Goal: Task Accomplishment & Management: Use online tool/utility

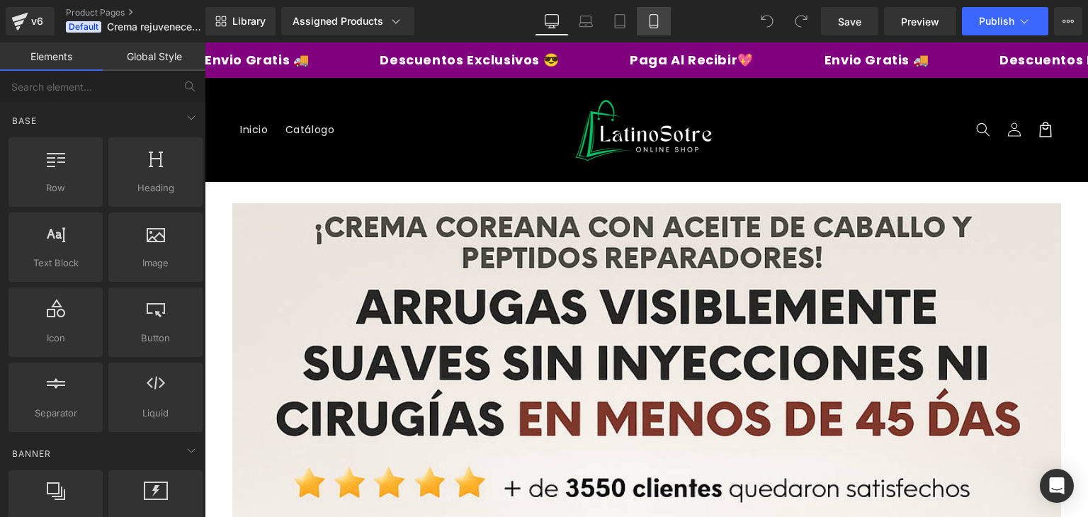
click at [662, 23] on link "Mobile" at bounding box center [654, 21] width 34 height 28
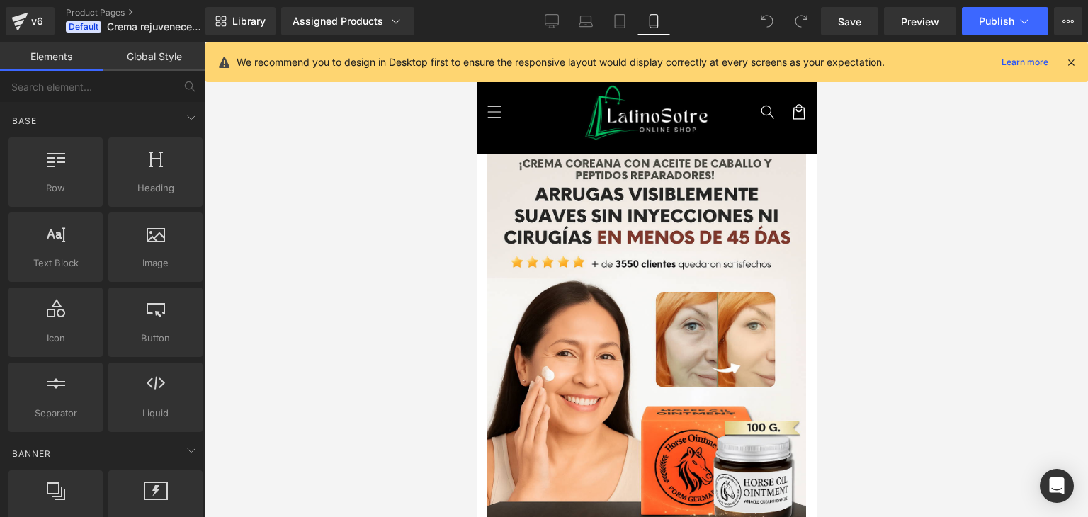
click at [1076, 58] on icon at bounding box center [1070, 62] width 13 height 13
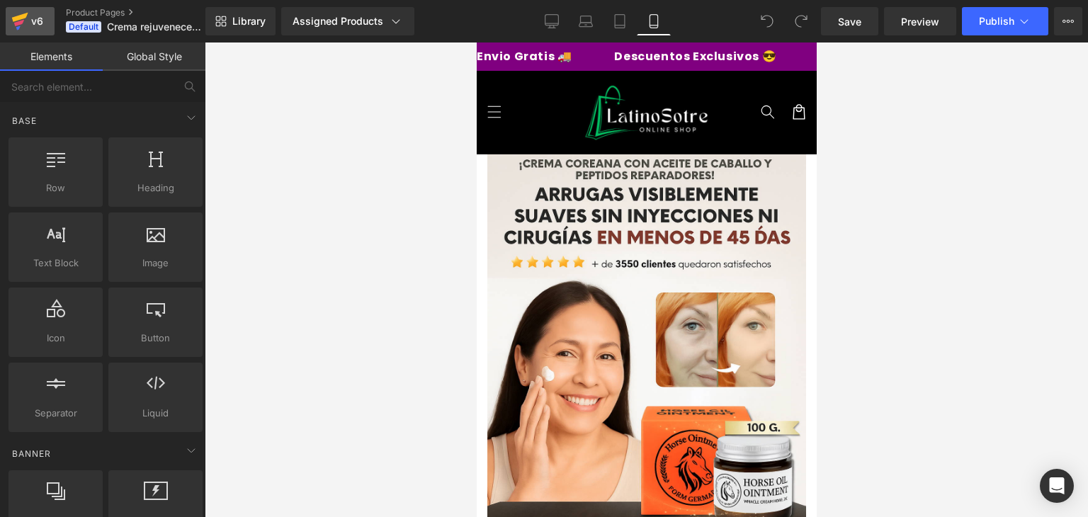
click at [23, 12] on icon at bounding box center [19, 21] width 17 height 35
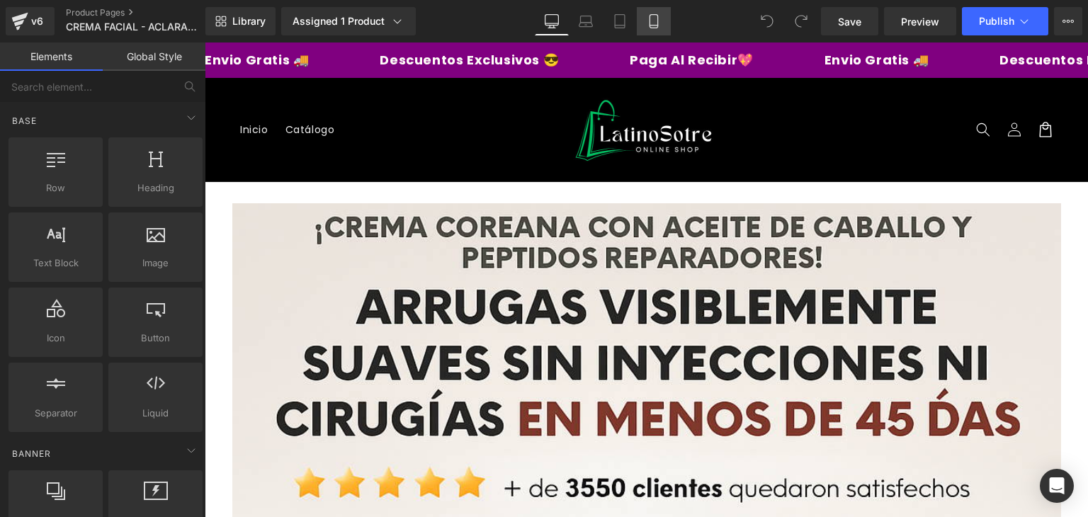
click at [661, 22] on link "Mobile" at bounding box center [654, 21] width 34 height 28
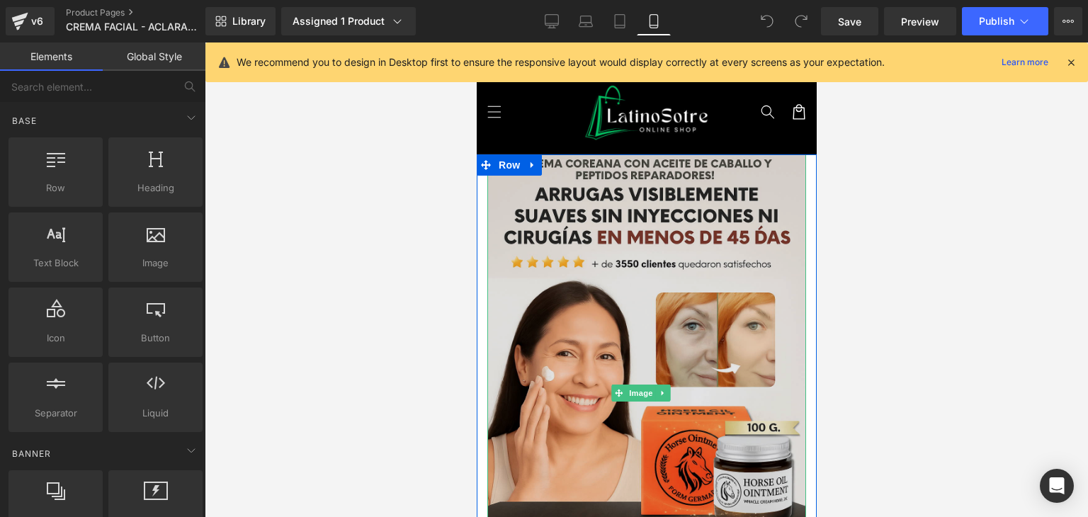
click at [642, 374] on img at bounding box center [645, 393] width 319 height 478
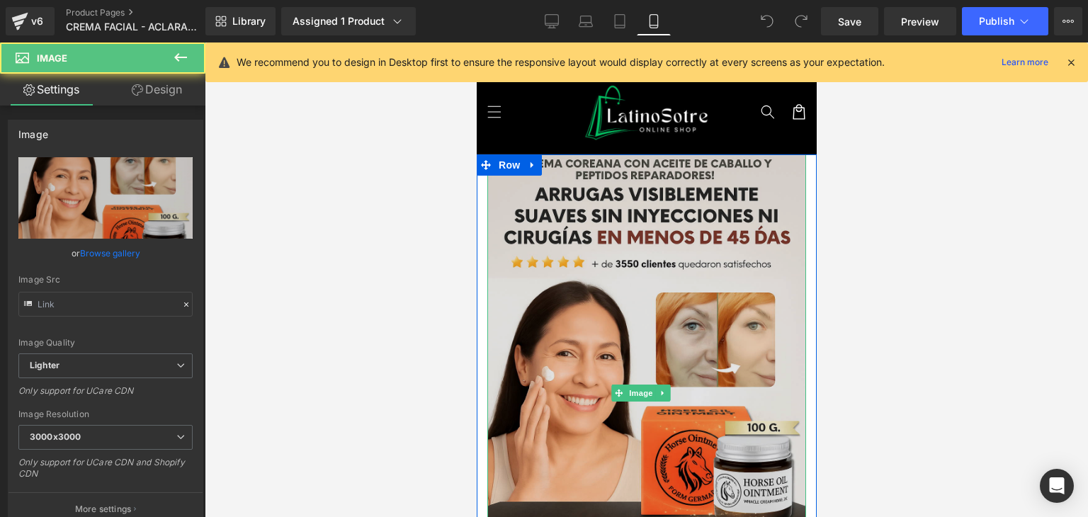
type input "[URL][DOMAIN_NAME][DATE]"
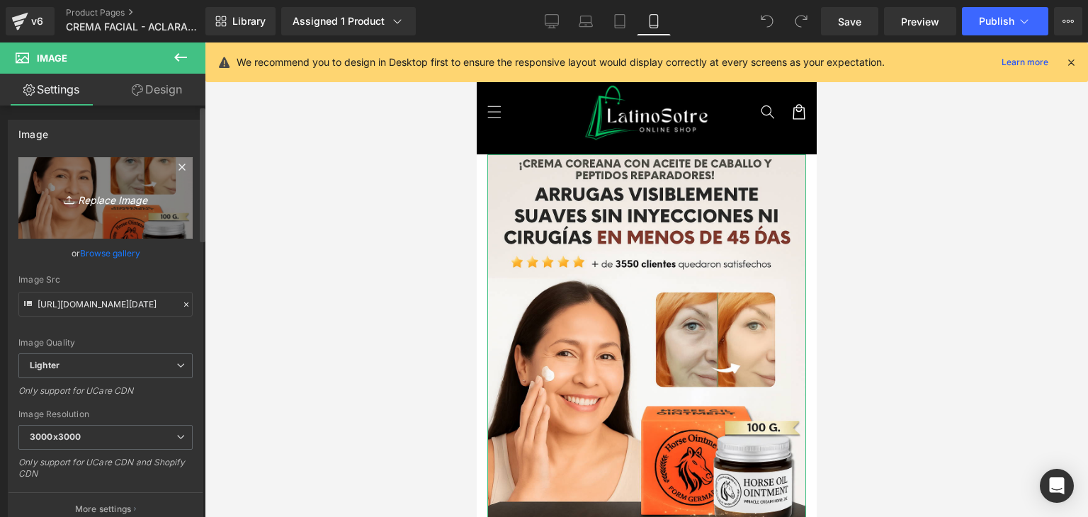
click at [106, 202] on icon "Replace Image" at bounding box center [105, 198] width 113 height 18
type input "C:\fakepath\WhatsApp-Image-2025-08-19-at-1.27.57-PM.webp"
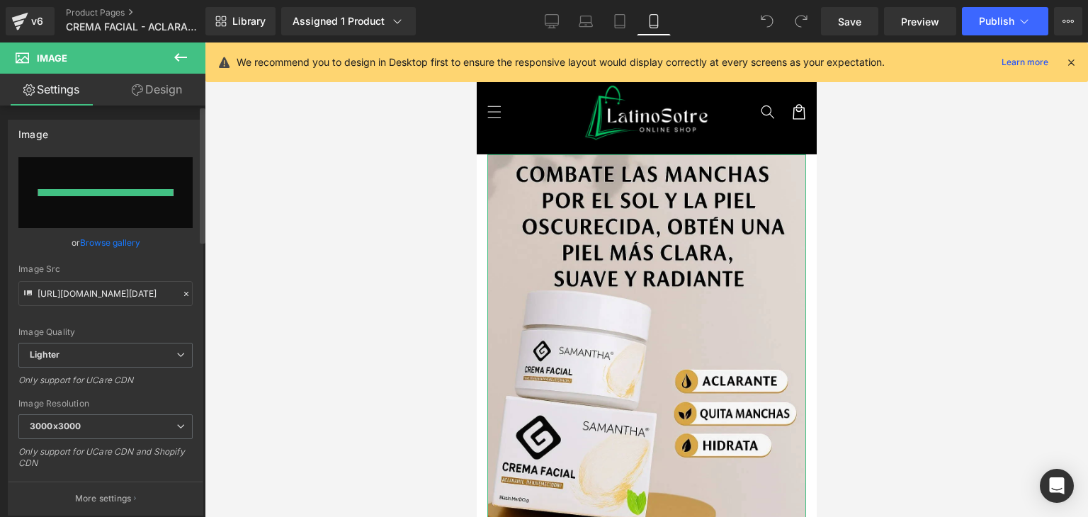
type input "[URL][DOMAIN_NAME]"
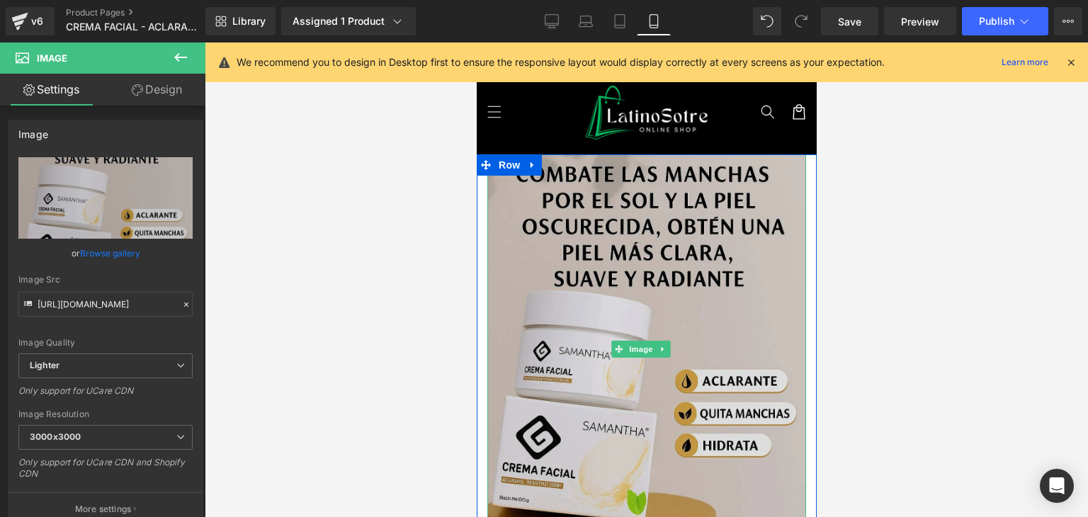
click at [568, 252] on img at bounding box center [645, 349] width 319 height 390
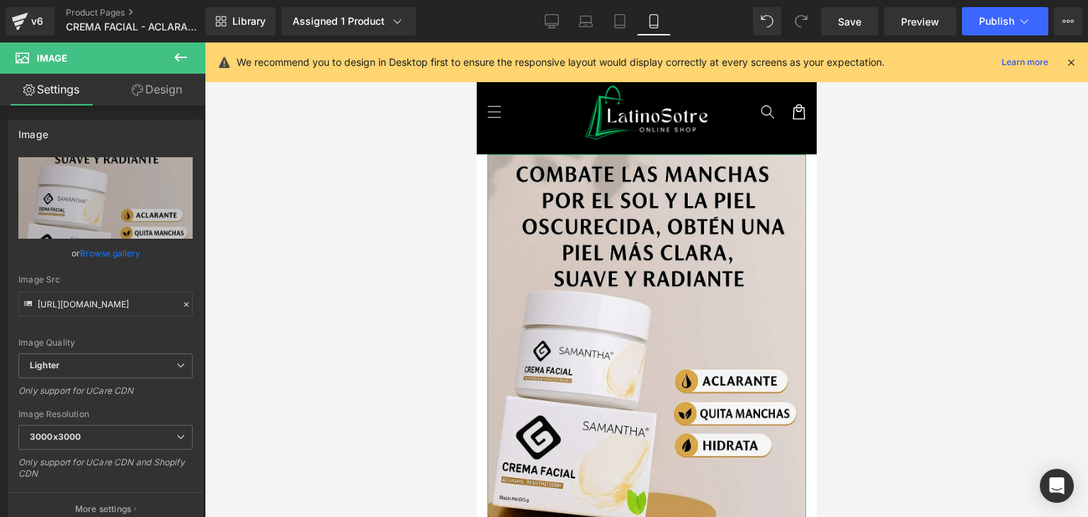
click at [158, 89] on link "Design" at bounding box center [157, 90] width 103 height 32
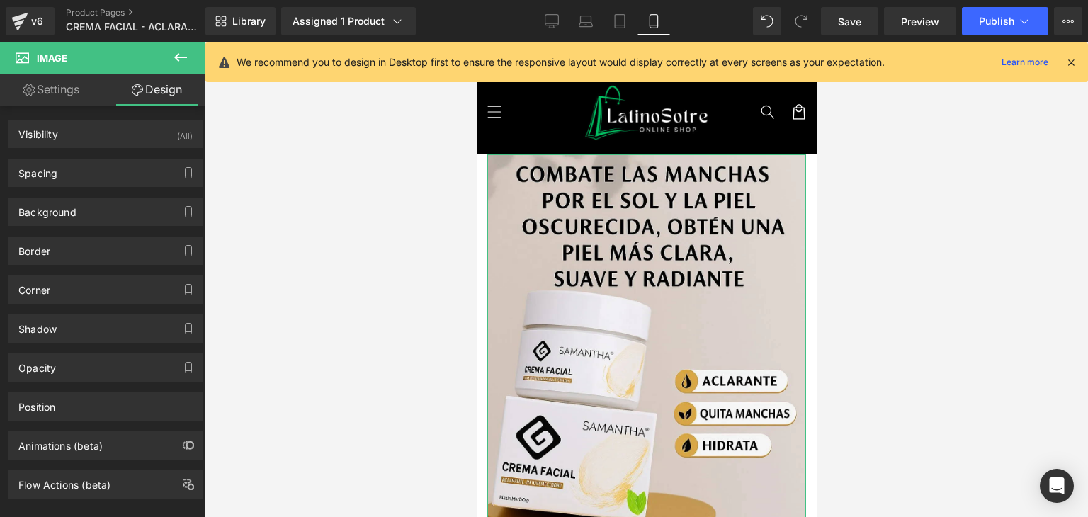
click at [69, 86] on link "Settings" at bounding box center [51, 90] width 103 height 32
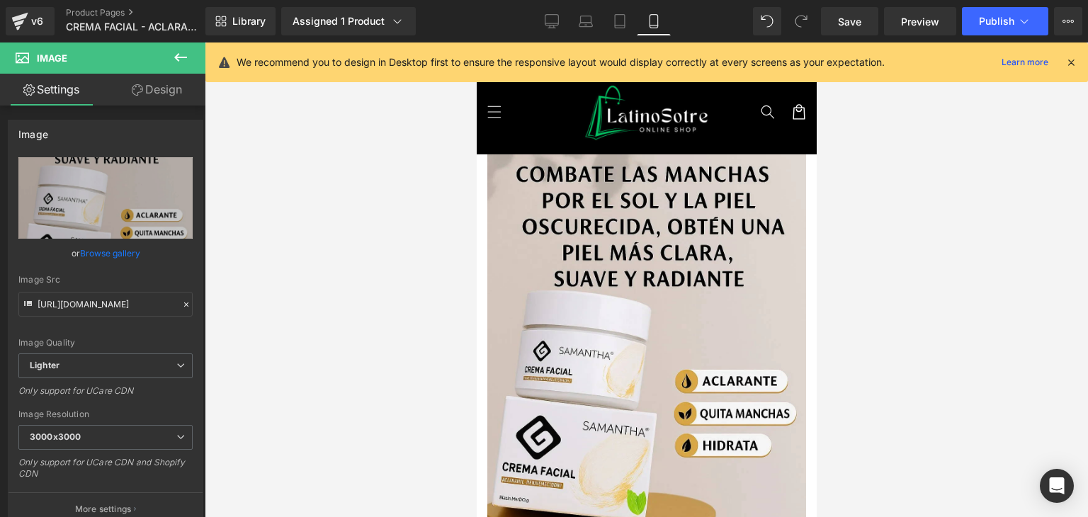
click at [139, 54] on span "Image" at bounding box center [85, 57] width 142 height 31
click at [184, 52] on icon at bounding box center [180, 57] width 17 height 17
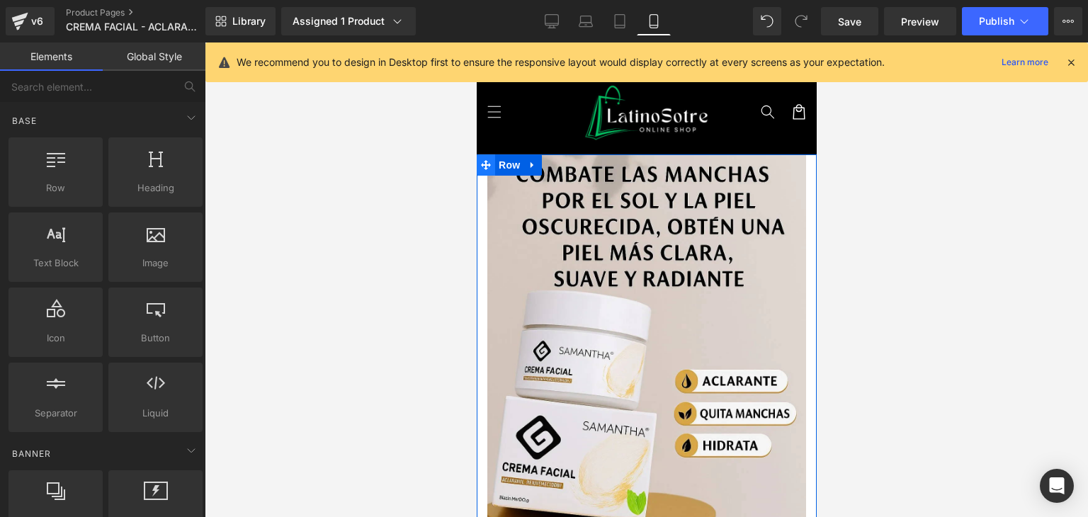
click at [481, 171] on span at bounding box center [485, 164] width 18 height 21
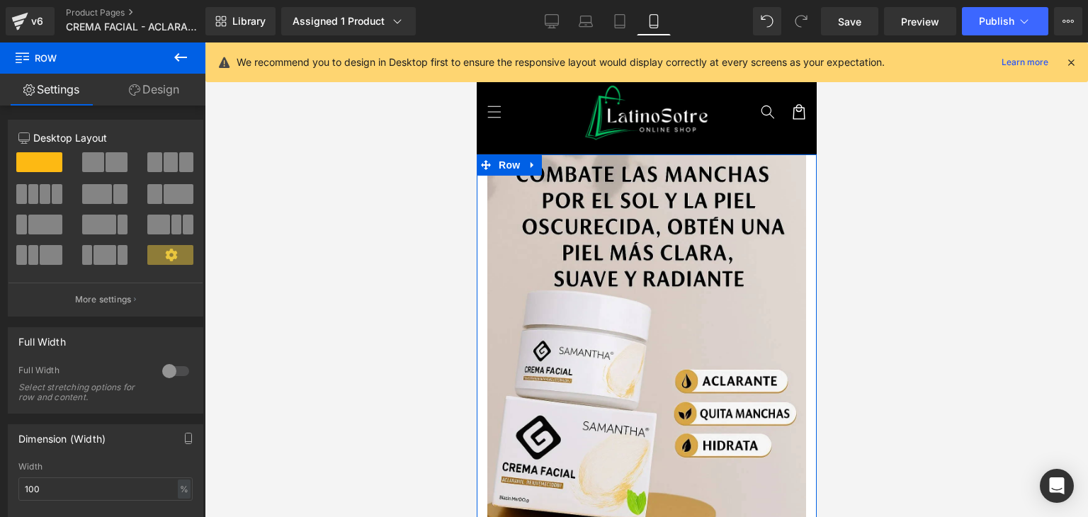
click at [163, 370] on div at bounding box center [176, 371] width 34 height 23
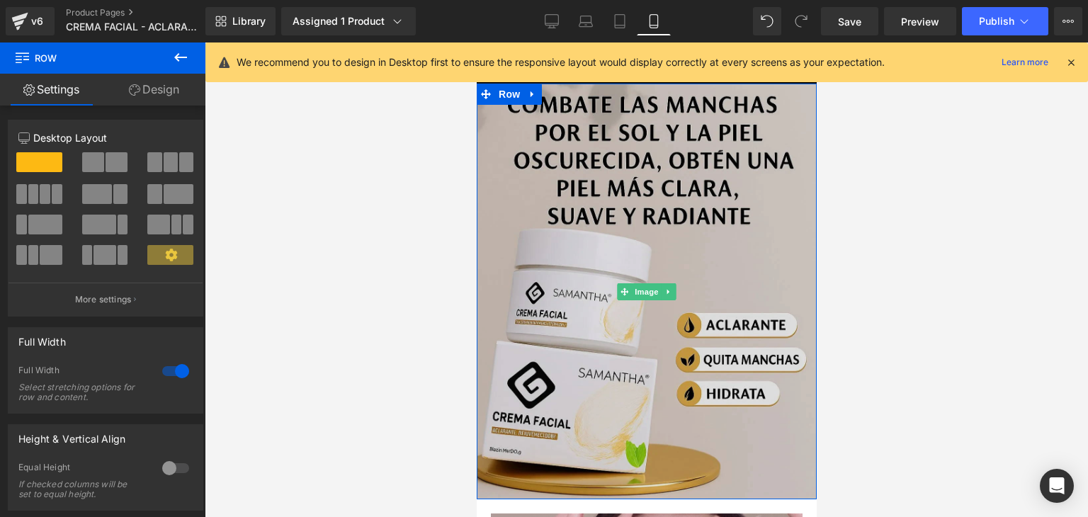
scroll to position [82, 0]
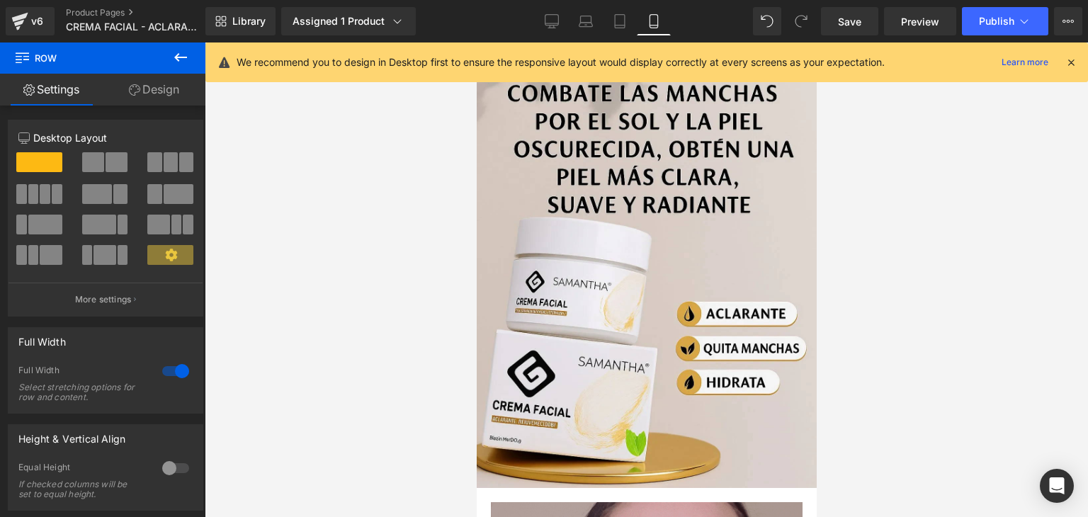
click at [186, 49] on icon at bounding box center [180, 57] width 17 height 17
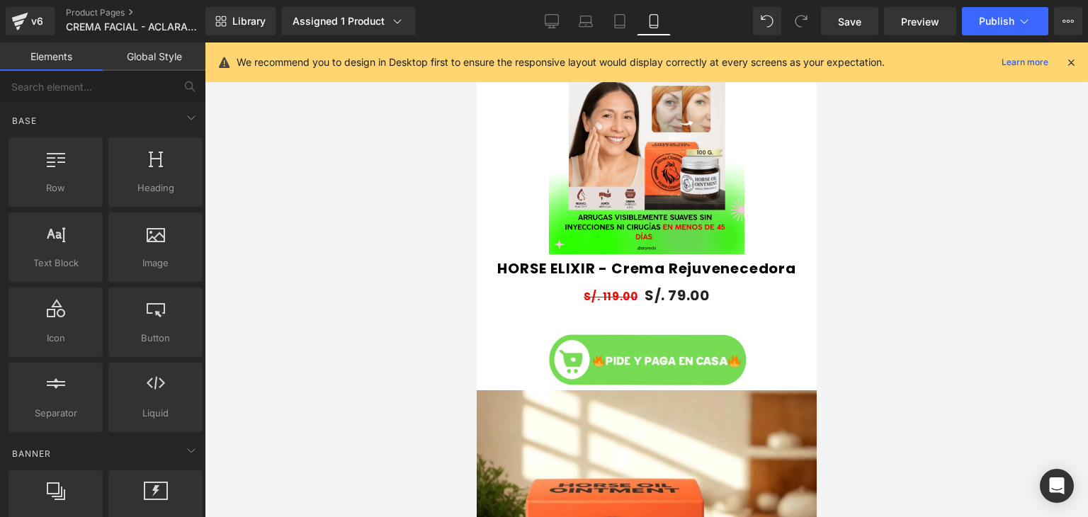
scroll to position [836, 0]
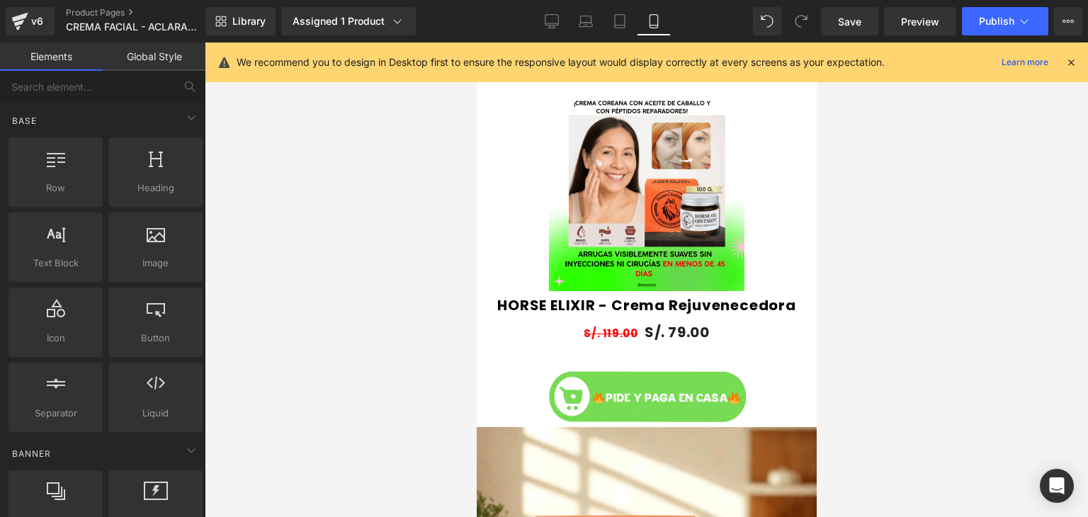
click at [629, 176] on img at bounding box center [645, 193] width 195 height 195
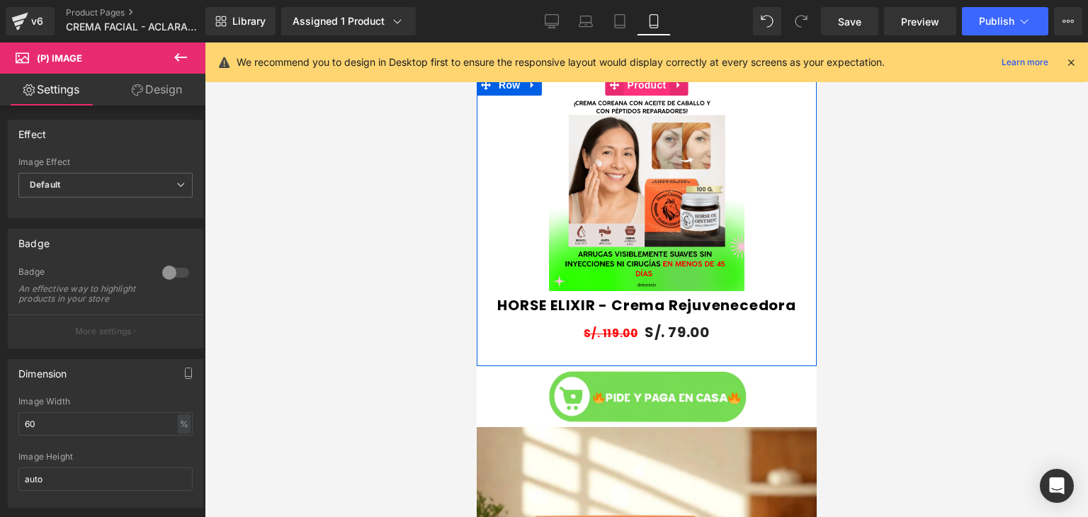
click at [637, 89] on span "Product" at bounding box center [646, 84] width 46 height 21
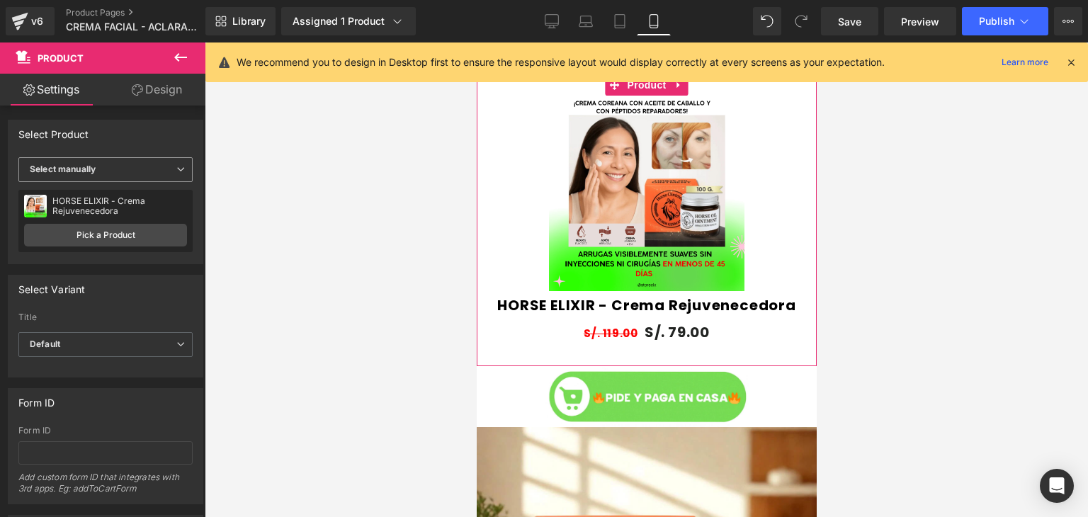
click at [125, 166] on span "Select manually" at bounding box center [105, 169] width 174 height 25
click at [98, 206] on li "Select manually" at bounding box center [102, 213] width 169 height 21
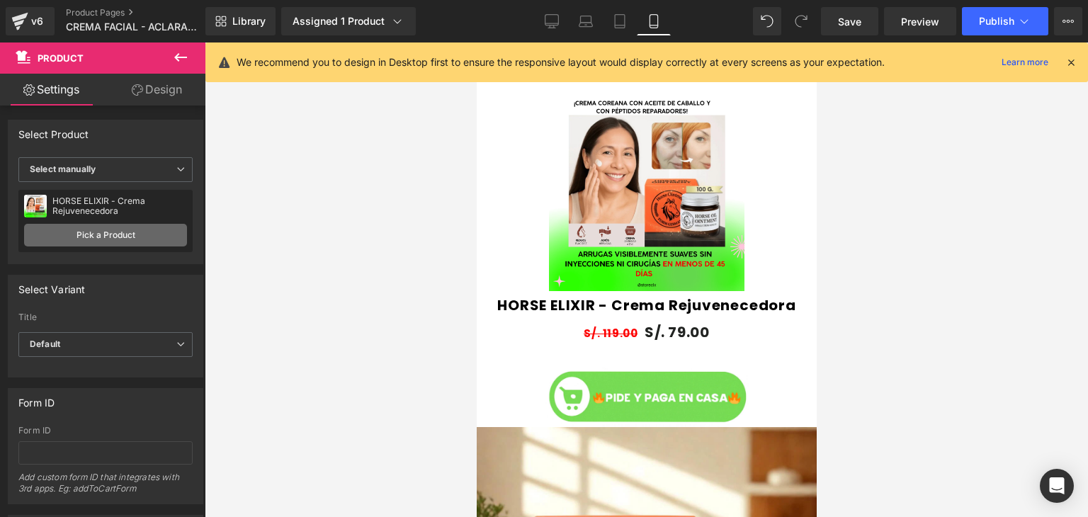
click at [122, 241] on link "Pick a Product" at bounding box center [105, 235] width 163 height 23
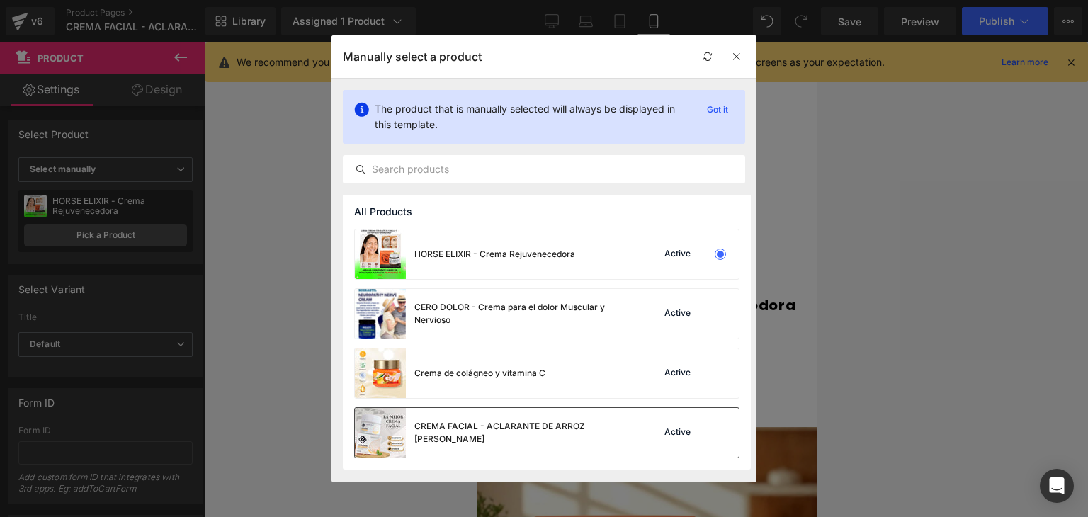
click at [611, 421] on div "CREMA FACIAL - ACLARANTE DE ARROZ [PERSON_NAME]" at bounding box center [520, 432] width 212 height 25
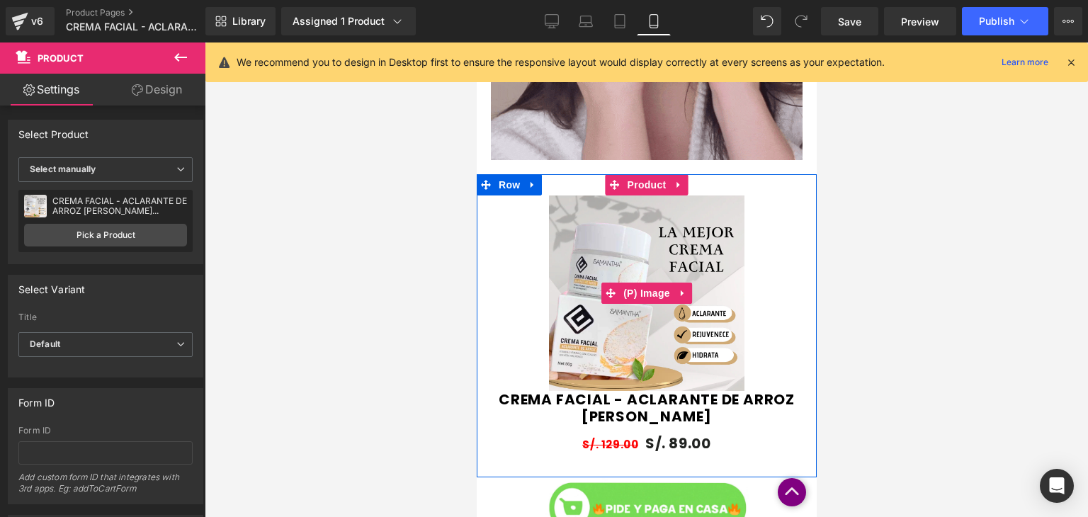
scroll to position [735, 0]
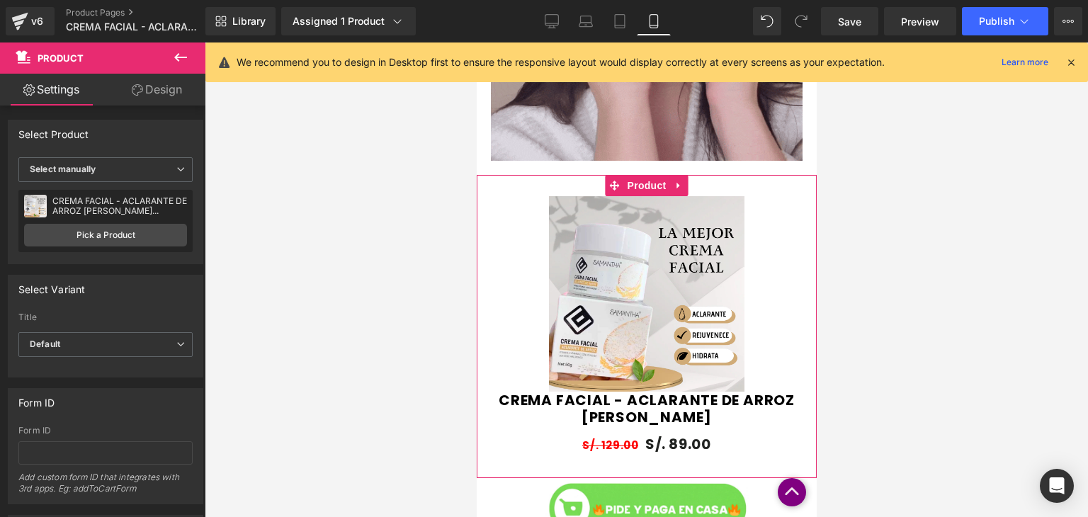
click at [164, 94] on link "Design" at bounding box center [157, 90] width 103 height 32
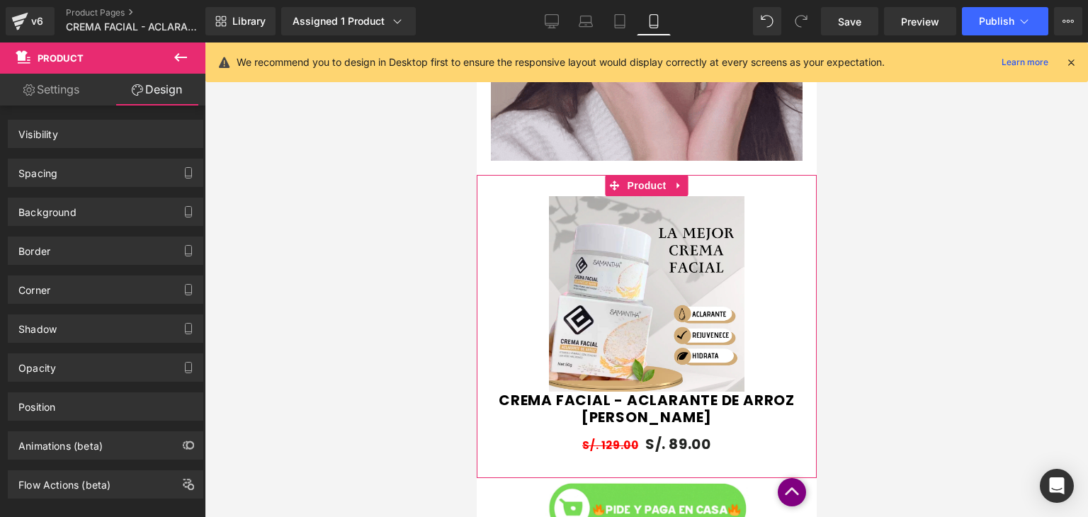
click at [62, 86] on link "Settings" at bounding box center [51, 90] width 103 height 32
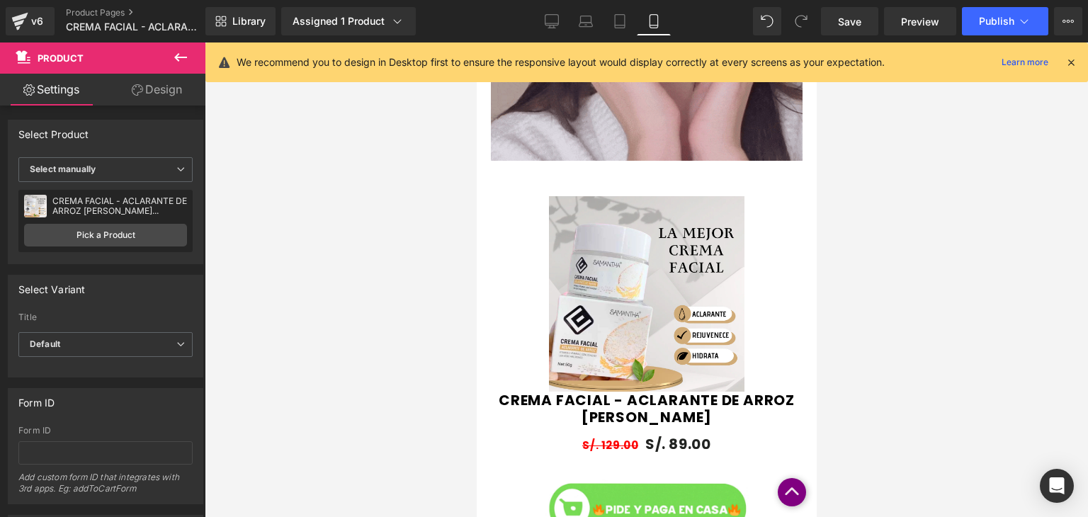
click at [172, 59] on icon at bounding box center [180, 57] width 17 height 17
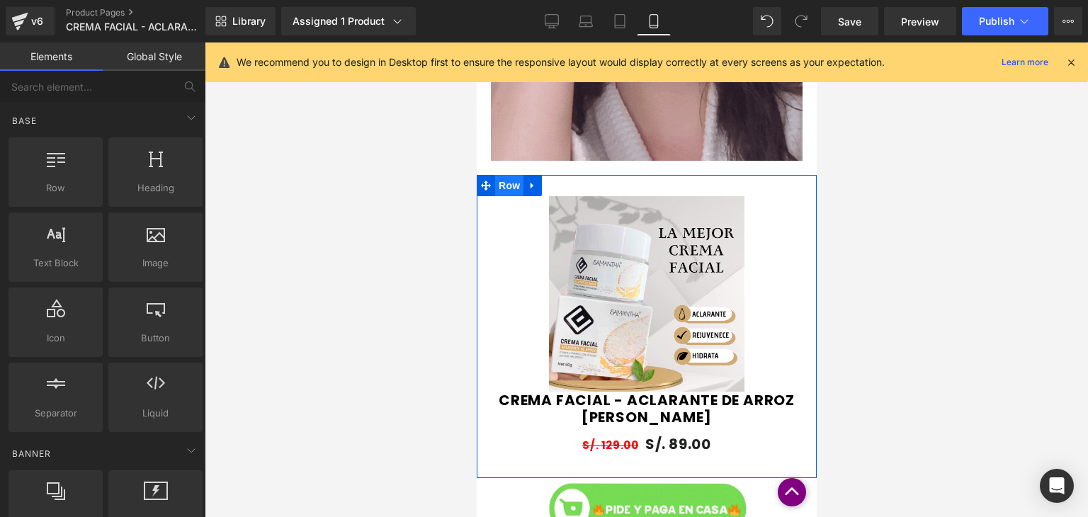
click at [494, 190] on span "Row" at bounding box center [508, 185] width 28 height 21
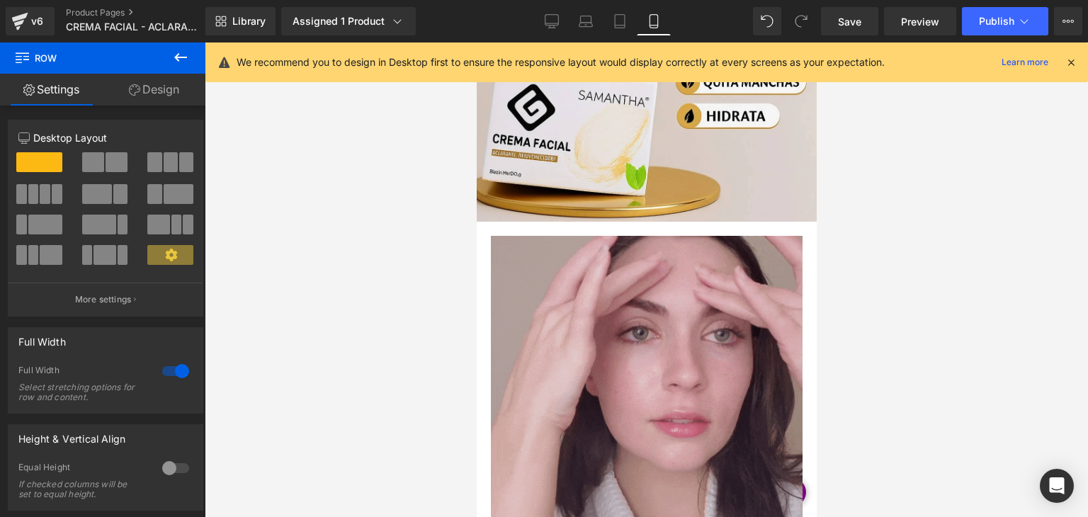
scroll to position [344, 0]
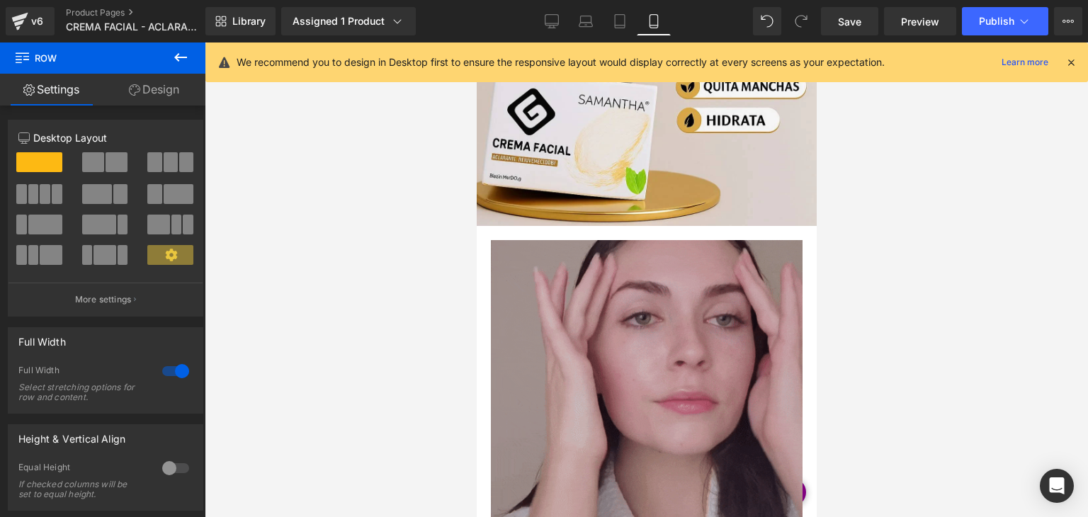
click at [632, 392] on div "Image" at bounding box center [646, 396] width 312 height 312
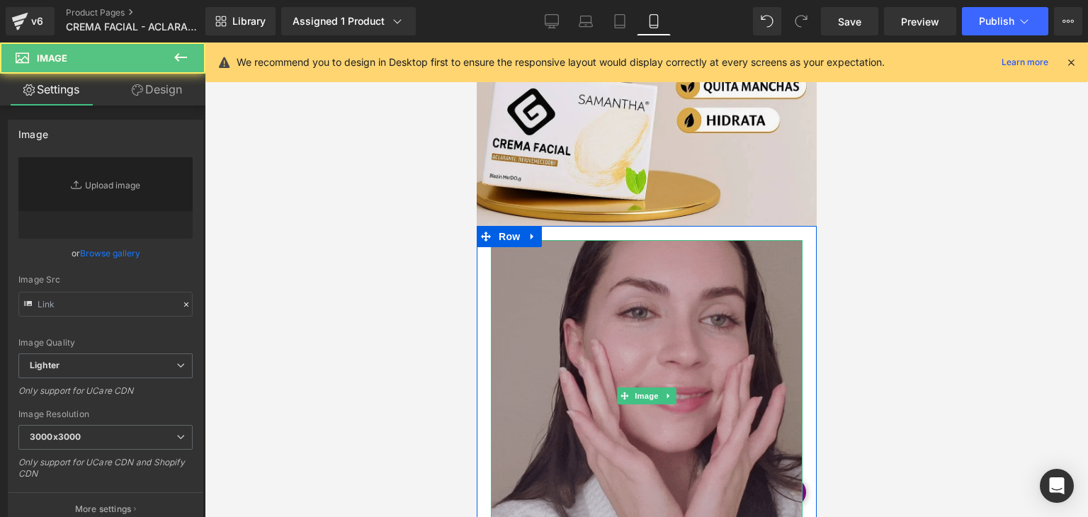
type input "[URL][DOMAIN_NAME]"
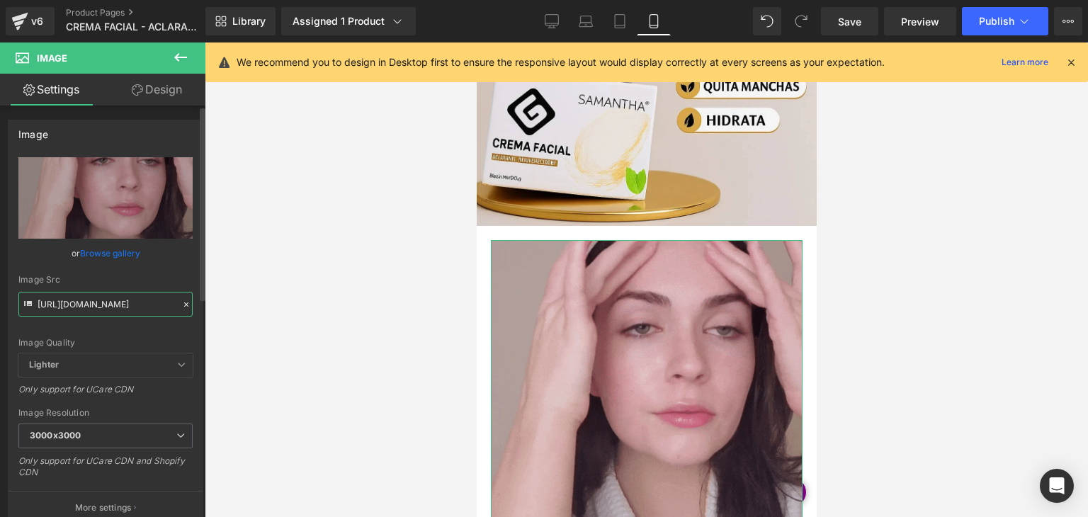
click at [146, 313] on input "[URL][DOMAIN_NAME]" at bounding box center [105, 304] width 174 height 25
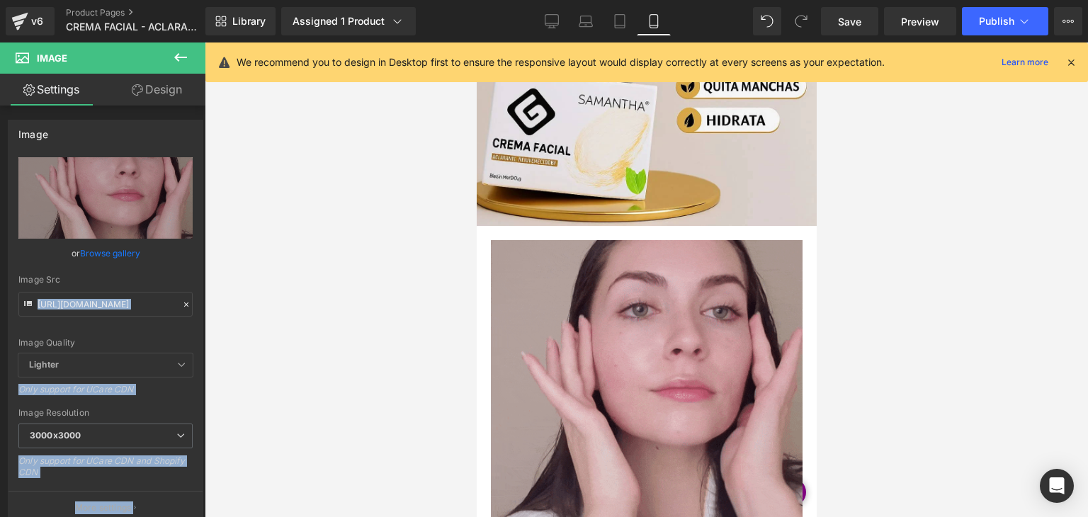
drag, startPoint x: 35, startPoint y: 298, endPoint x: 207, endPoint y: 300, distance: 171.4
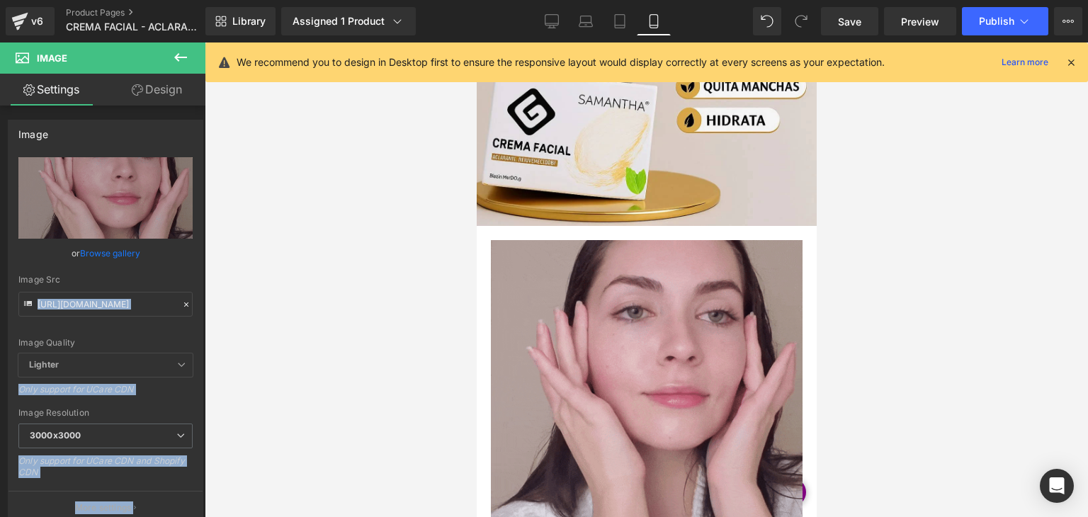
click at [207, 300] on div "Row You are previewing how the will restyle your page. You can not edit Element…" at bounding box center [544, 270] width 1088 height 541
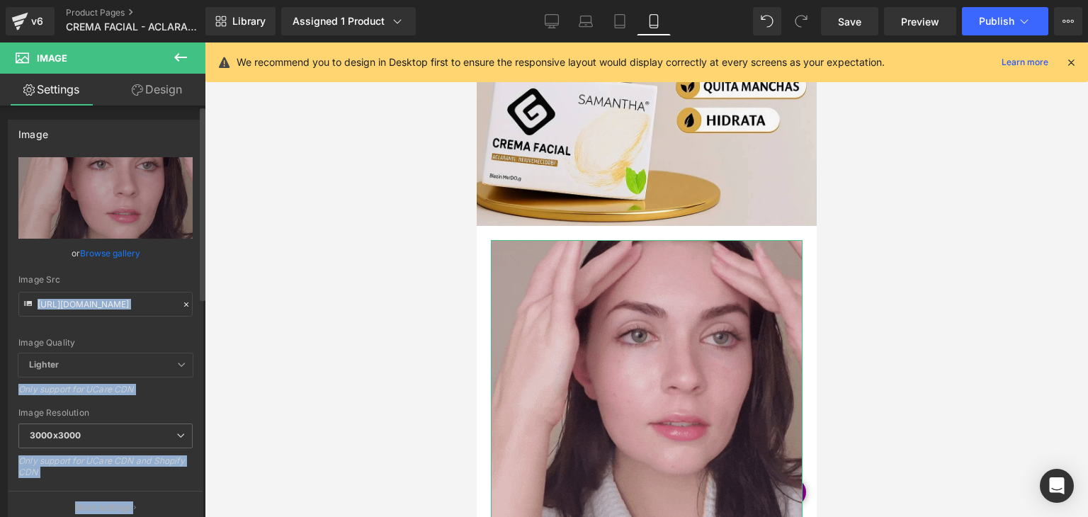
click at [184, 306] on icon at bounding box center [186, 305] width 10 height 10
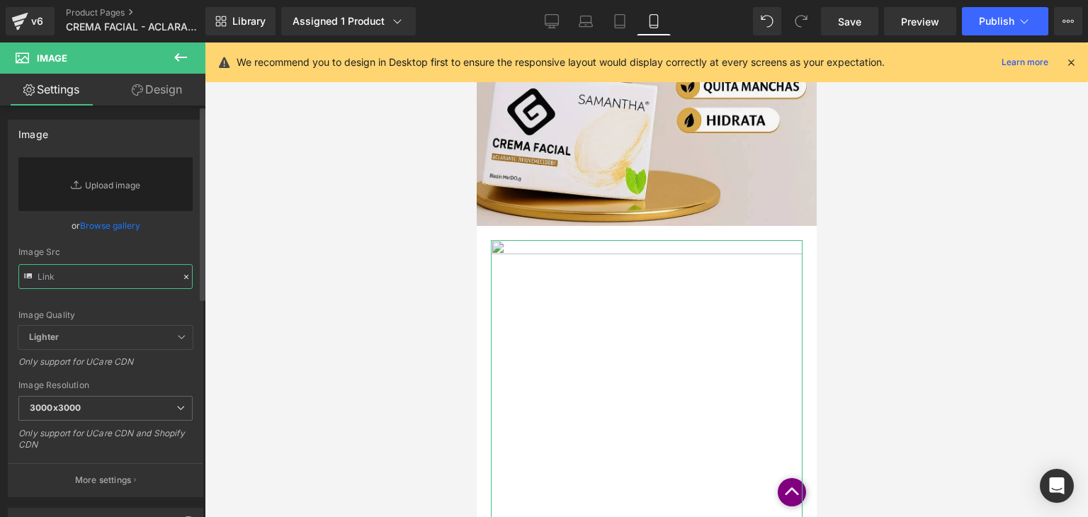
click at [121, 275] on input "text" at bounding box center [105, 276] width 174 height 25
paste input "[URL][DOMAIN_NAME]"
type input "[URL][DOMAIN_NAME]"
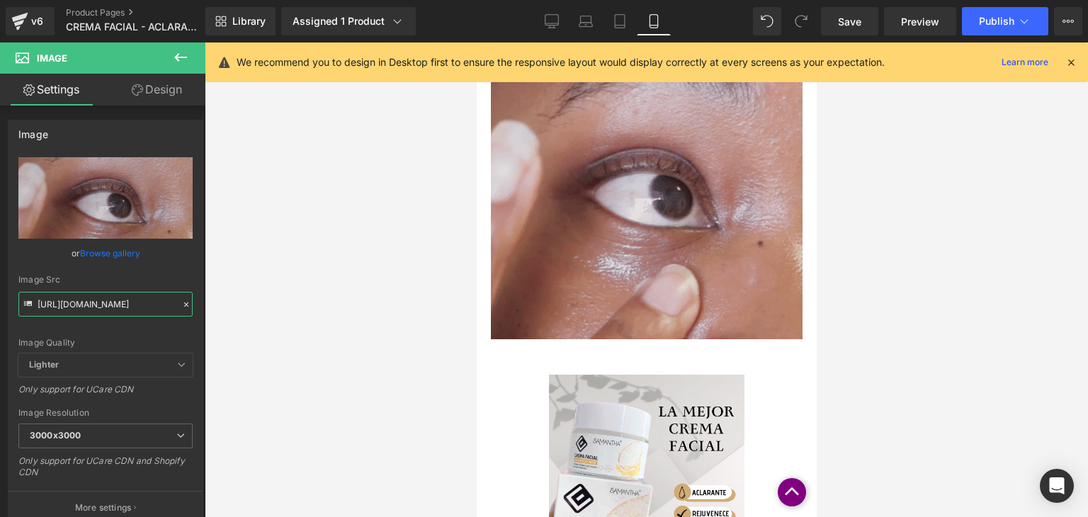
scroll to position [558, 0]
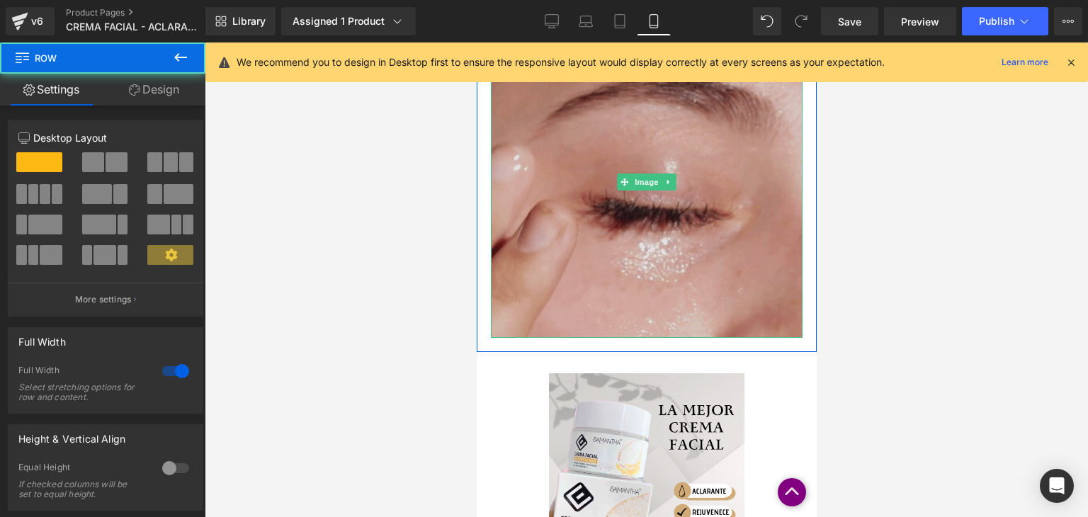
drag, startPoint x: 657, startPoint y: 350, endPoint x: 533, endPoint y: 225, distance: 176.2
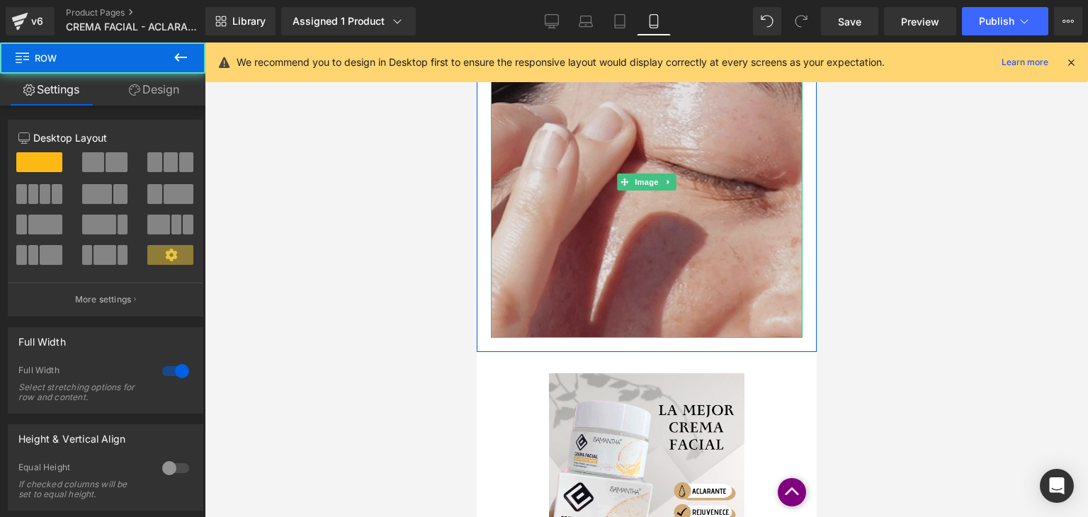
click at [657, 326] on div "Image Row" at bounding box center [646, 182] width 340 height 340
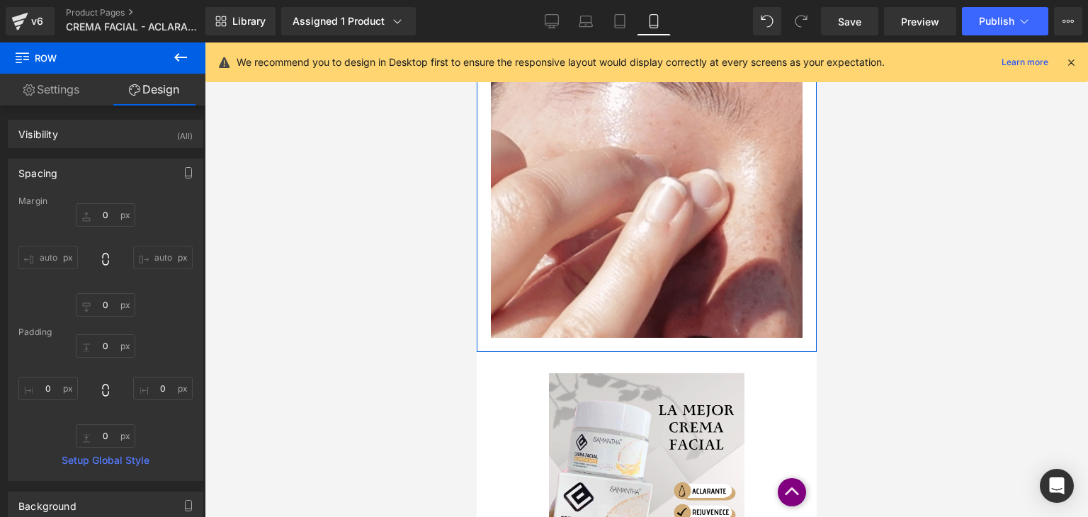
click at [70, 89] on link "Settings" at bounding box center [51, 90] width 103 height 32
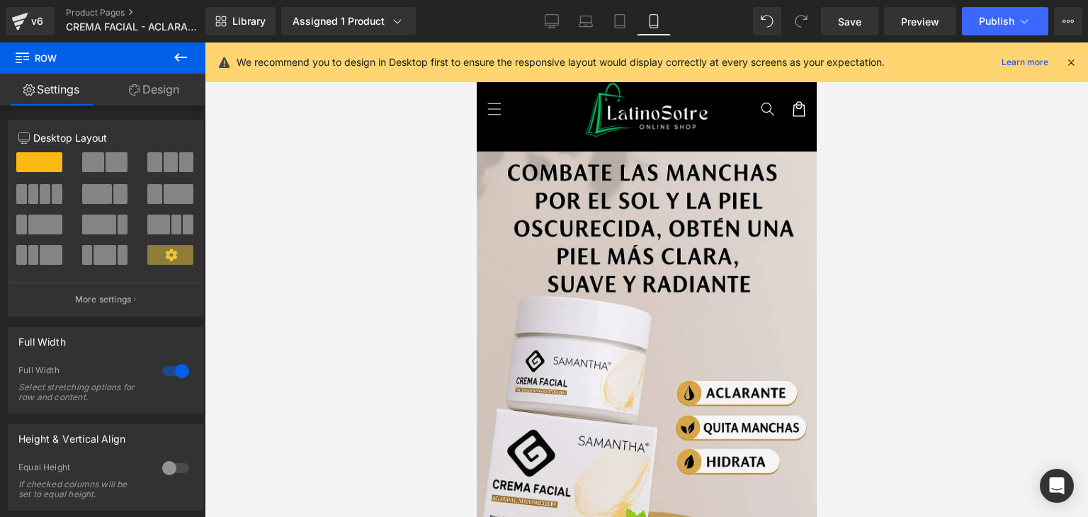
scroll to position [0, 0]
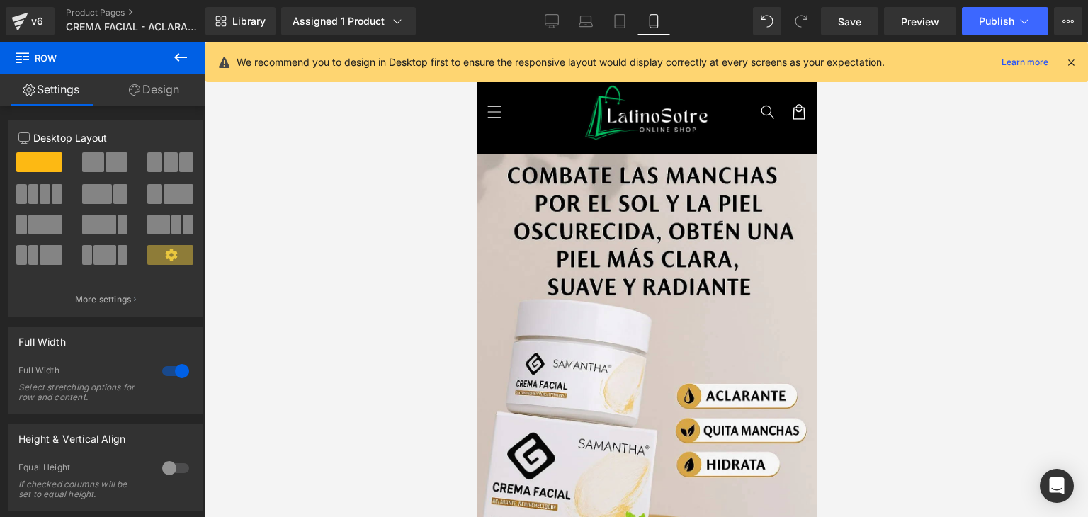
click at [1065, 63] on icon at bounding box center [1070, 62] width 13 height 13
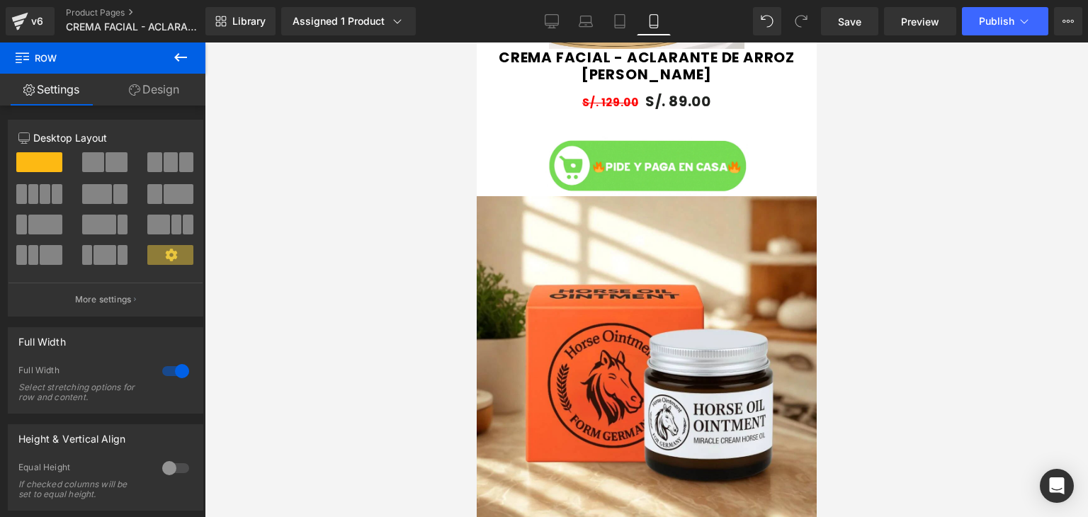
scroll to position [1088, 0]
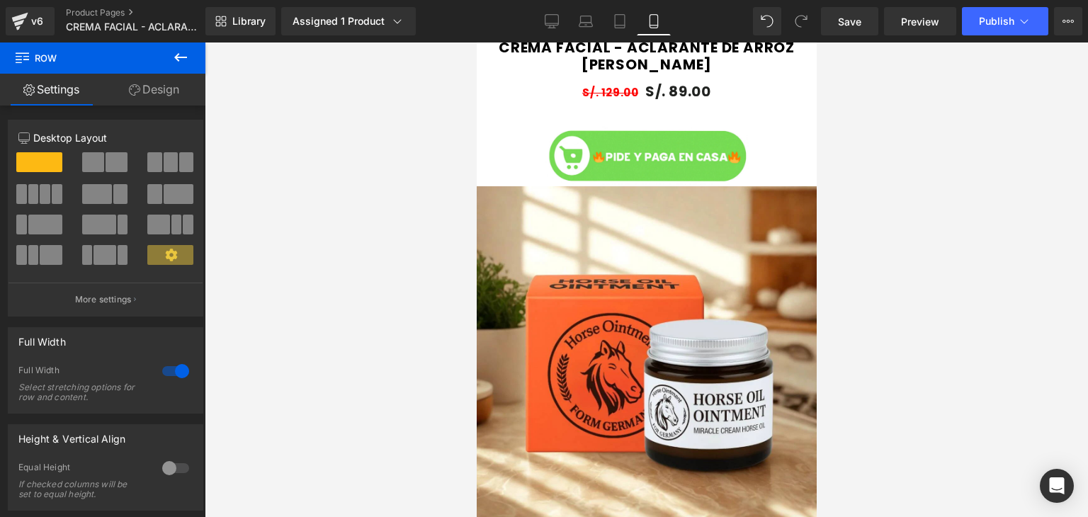
click at [179, 57] on icon at bounding box center [180, 57] width 13 height 8
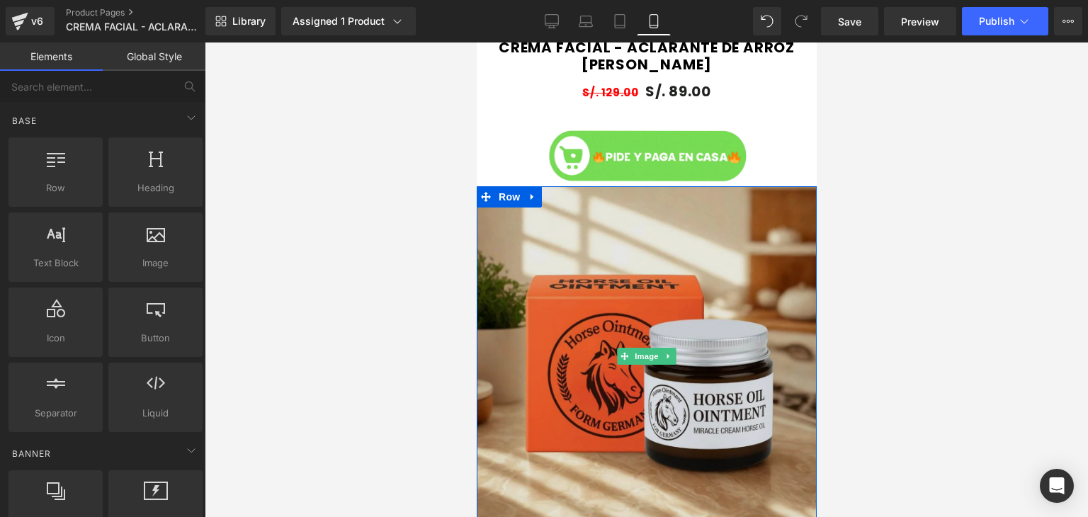
click at [570, 312] on img at bounding box center [646, 356] width 340 height 340
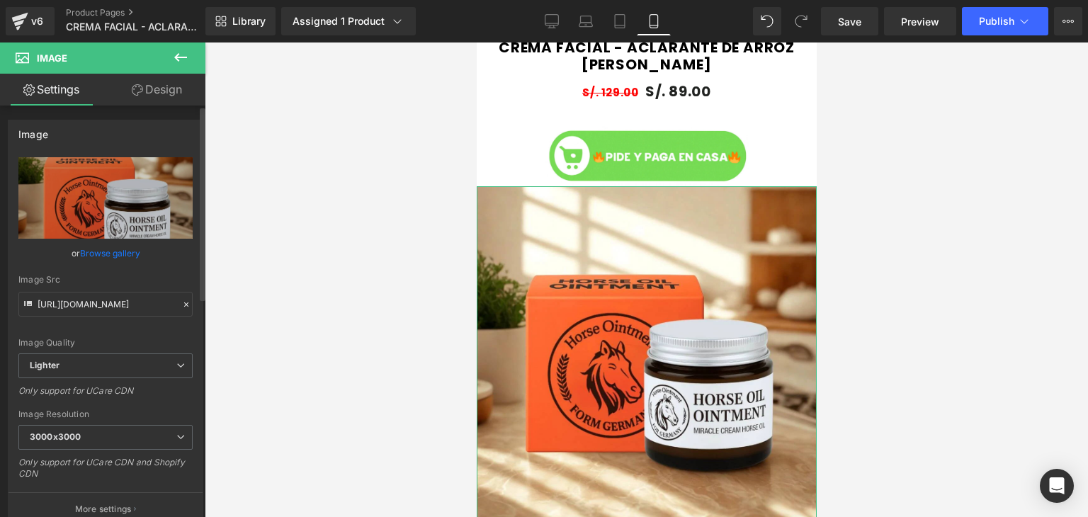
click at [113, 253] on link "Browse gallery" at bounding box center [110, 253] width 60 height 25
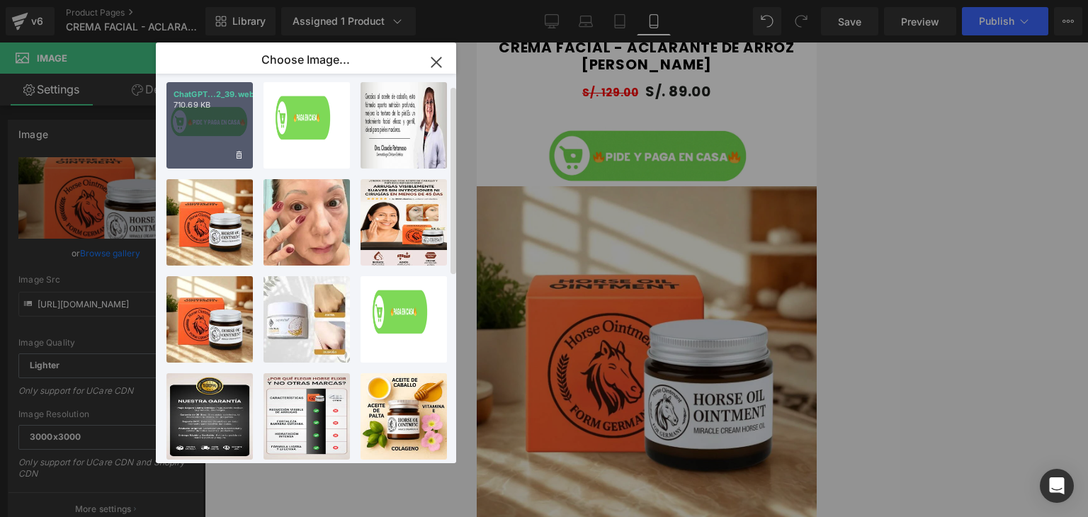
scroll to position [0, 0]
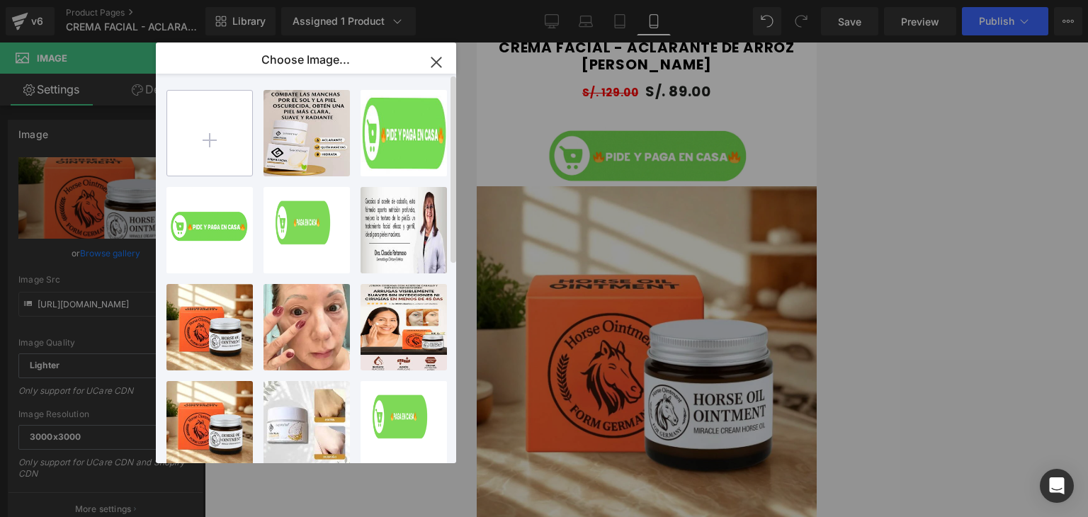
click at [210, 131] on input "file" at bounding box center [209, 133] width 85 height 85
type input "C:\fakepath\3.webp"
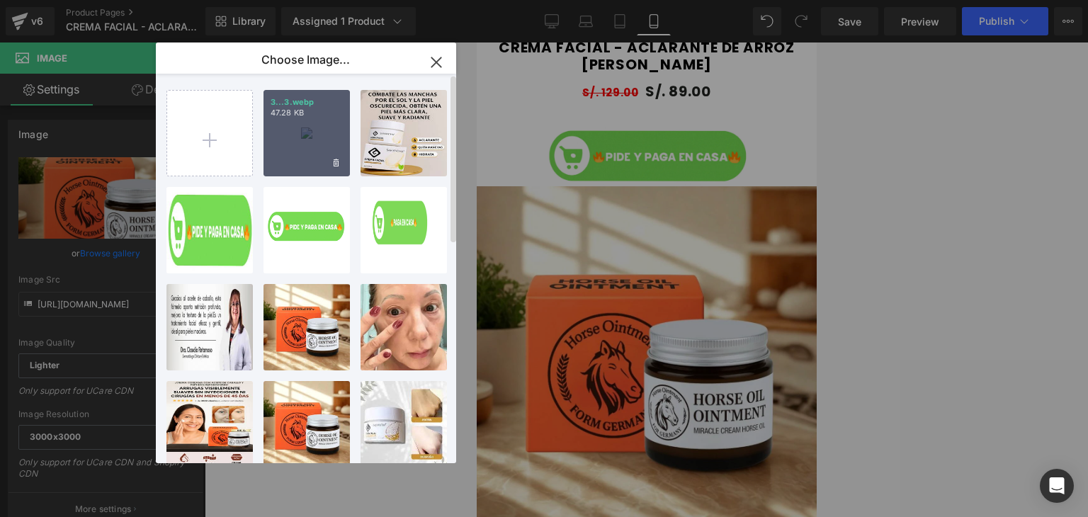
click at [311, 123] on div "3...3.webp 47.28 KB" at bounding box center [306, 133] width 86 height 86
type input "[URL][DOMAIN_NAME]"
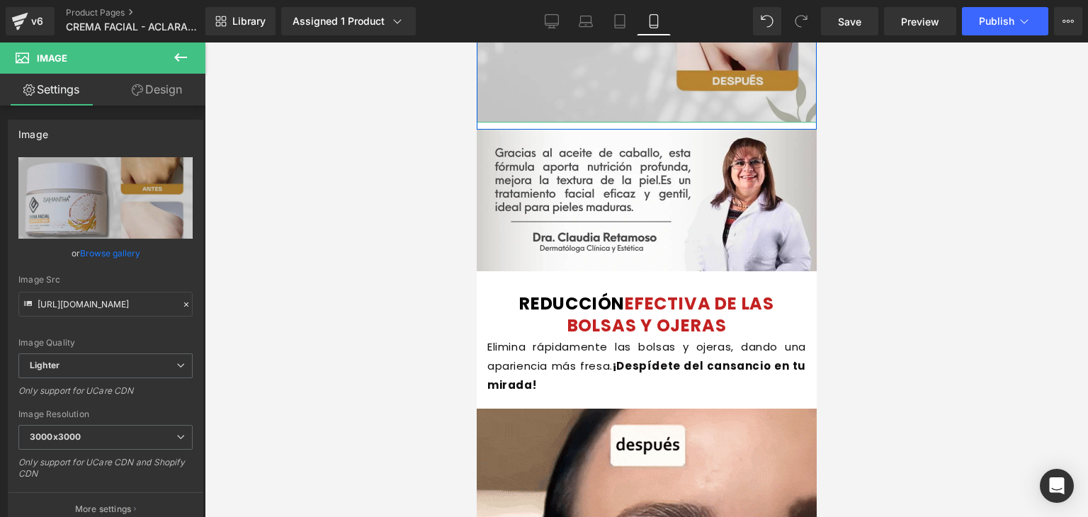
scroll to position [1493, 0]
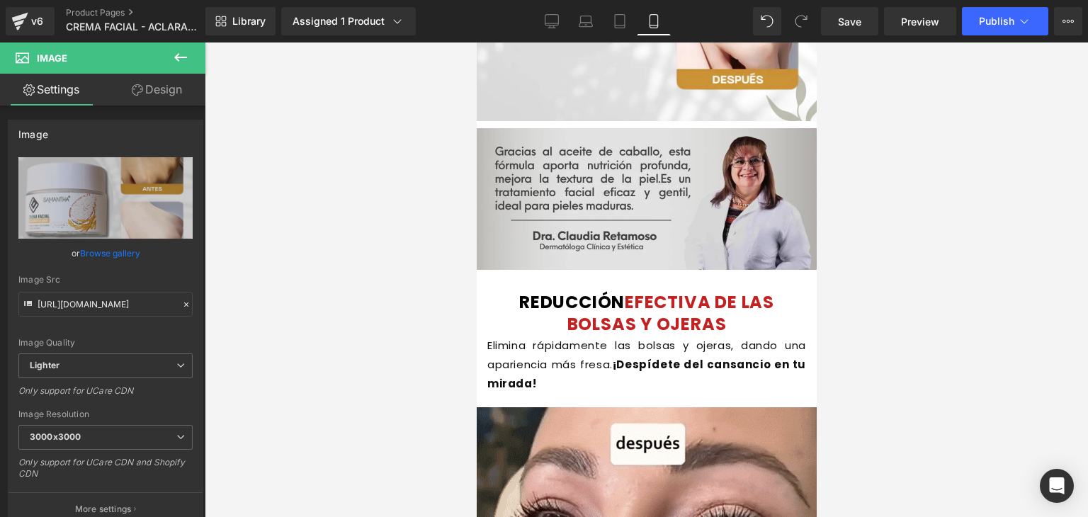
click at [651, 193] on div "Image" at bounding box center [646, 199] width 340 height 142
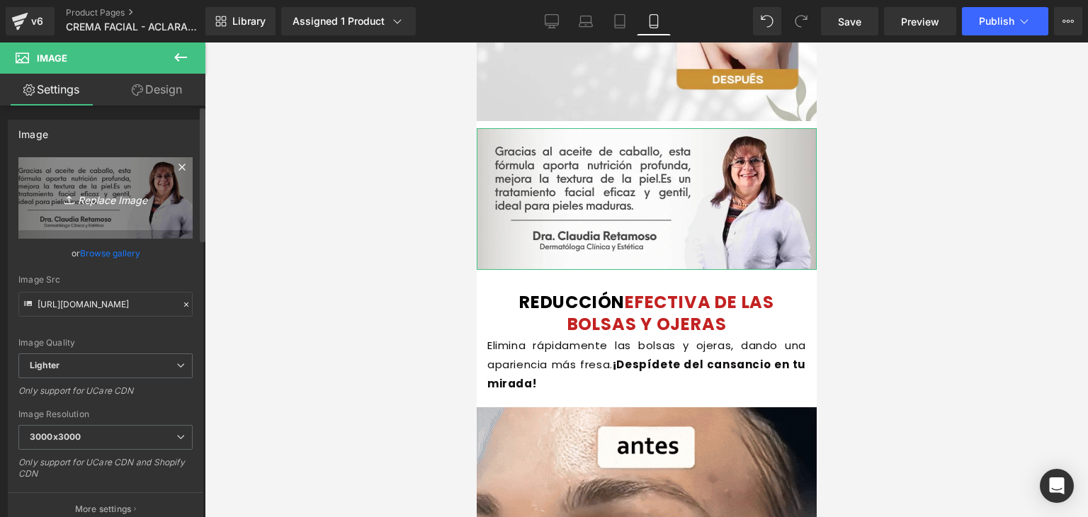
click at [106, 193] on icon "Replace Image" at bounding box center [105, 198] width 113 height 18
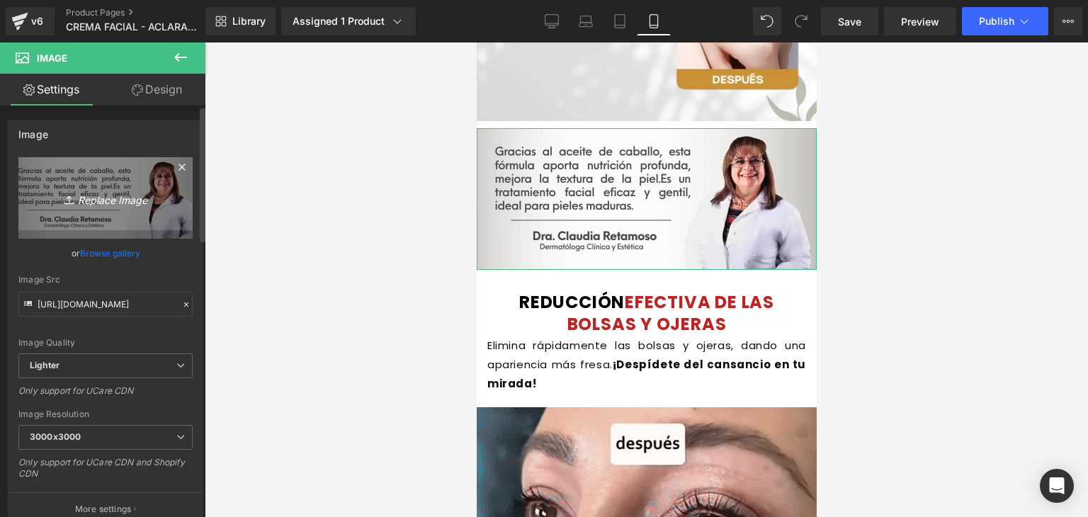
type input "C:\fakepath\2.webp"
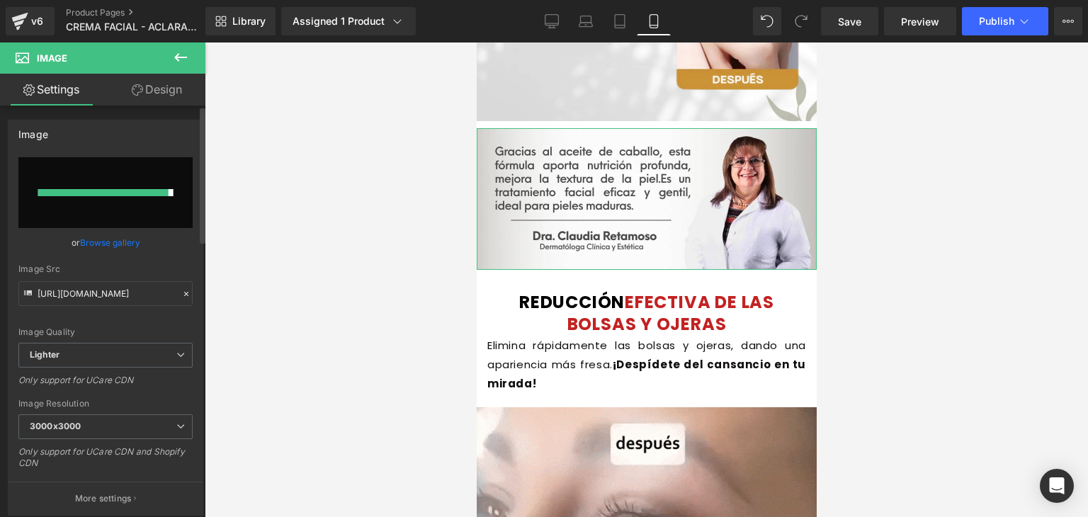
type input "[URL][DOMAIN_NAME]"
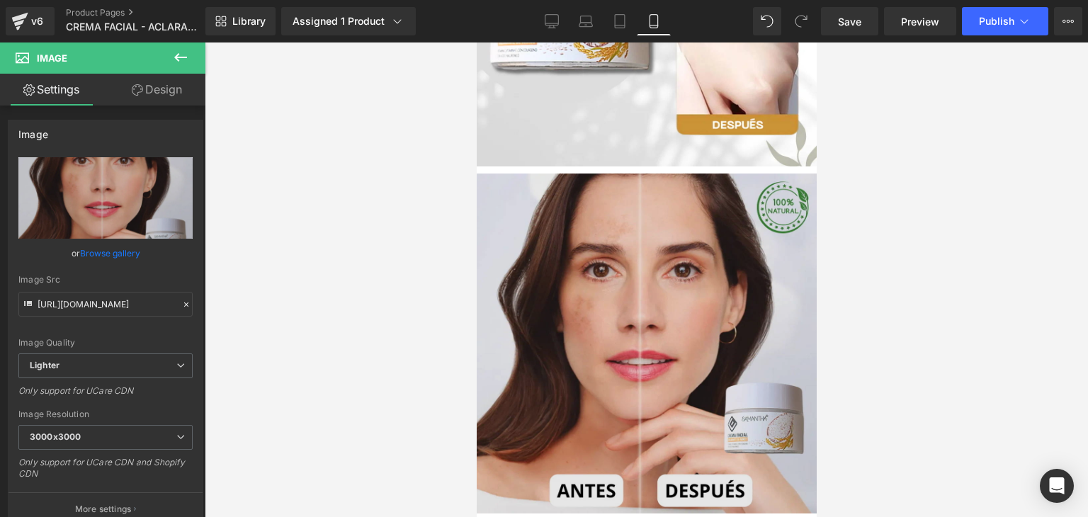
scroll to position [1446, 0]
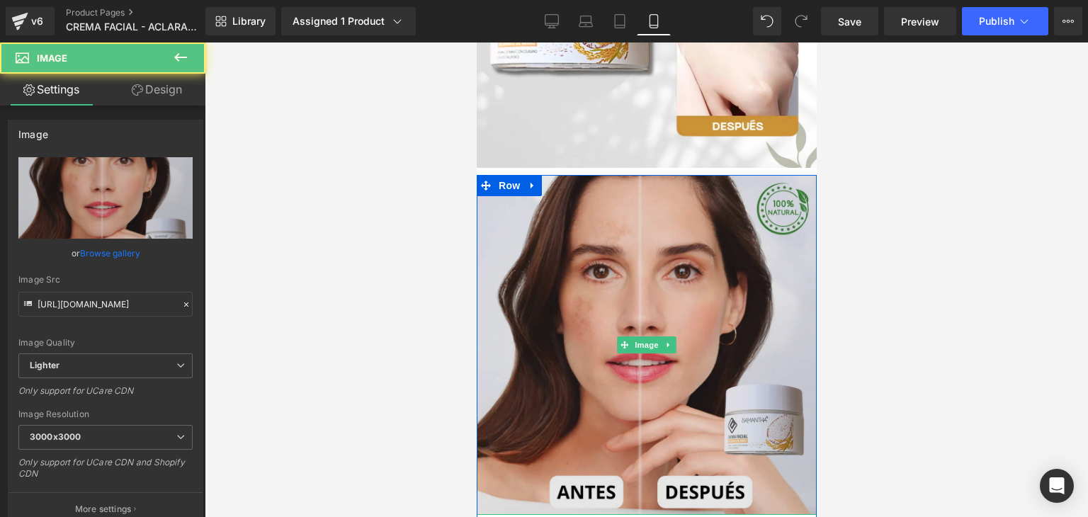
click at [604, 283] on img at bounding box center [646, 345] width 340 height 340
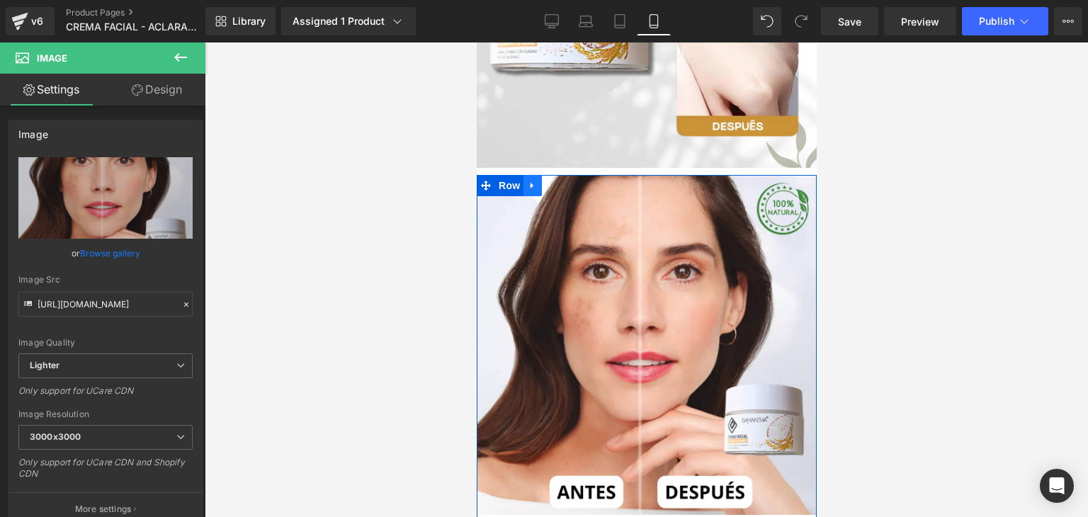
click at [534, 188] on link at bounding box center [532, 185] width 18 height 21
click at [559, 184] on link at bounding box center [568, 185] width 18 height 21
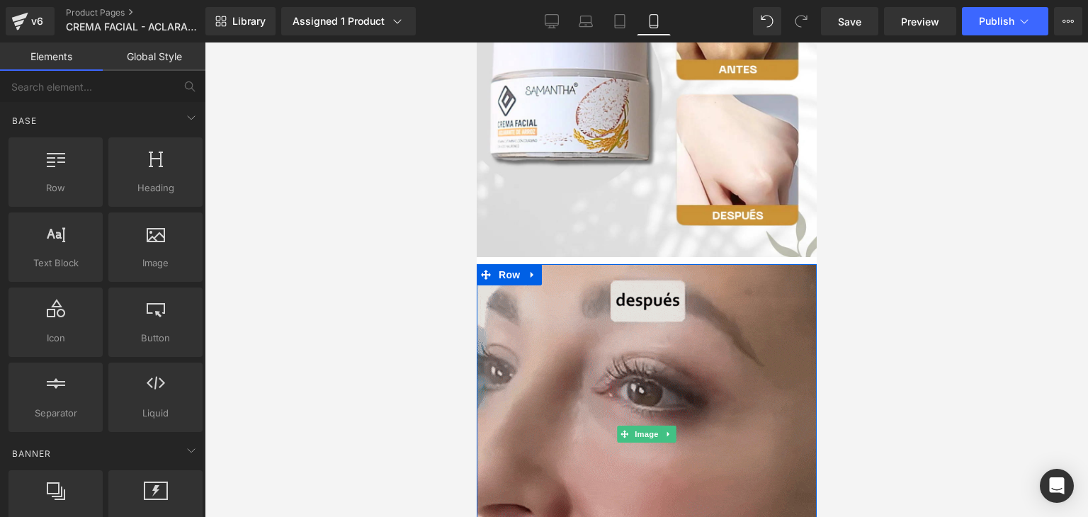
scroll to position [1336, 0]
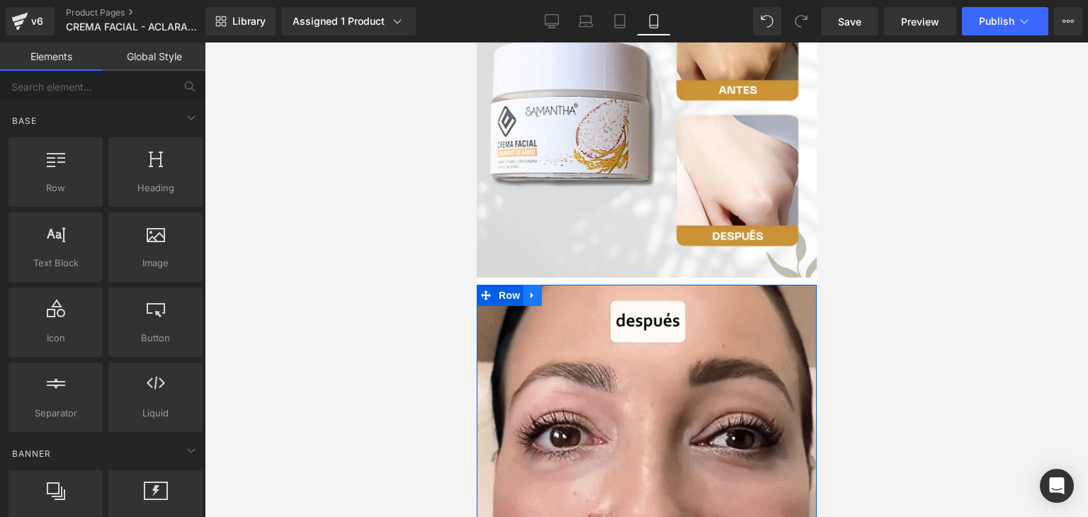
click at [531, 297] on icon at bounding box center [532, 295] width 10 height 11
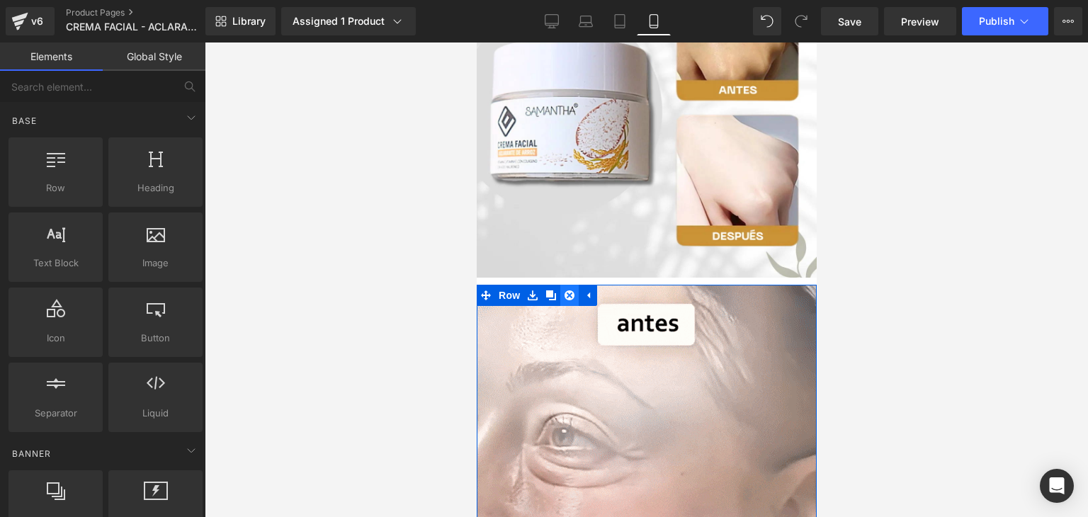
click at [564, 297] on icon at bounding box center [569, 295] width 10 height 11
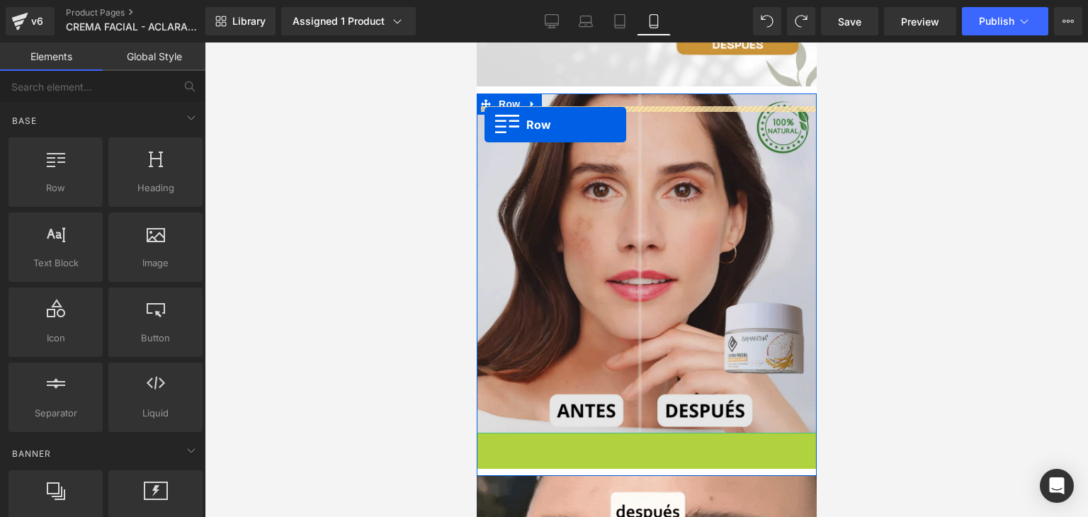
scroll to position [1513, 0]
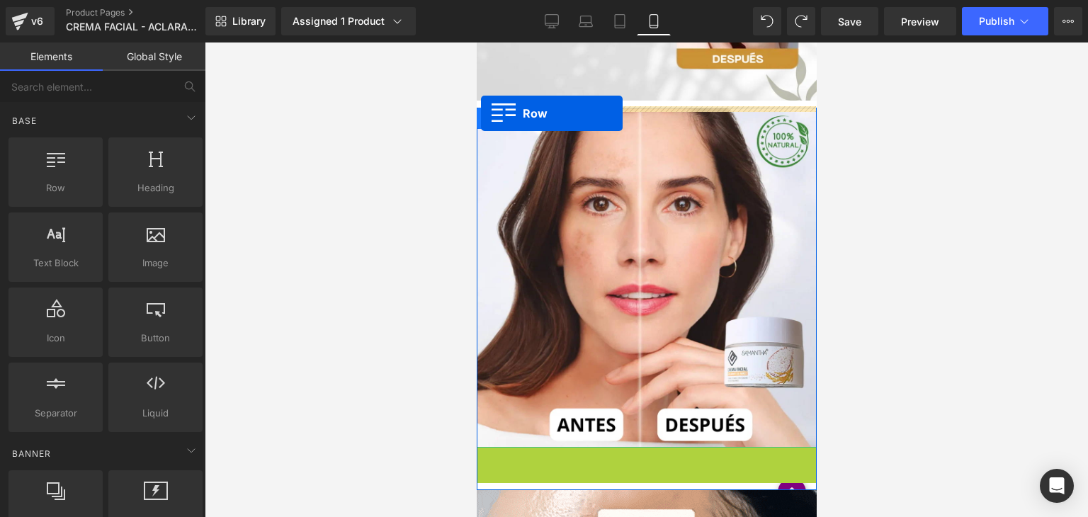
drag, startPoint x: 481, startPoint y: 414, endPoint x: 481, endPoint y: 115, distance: 298.1
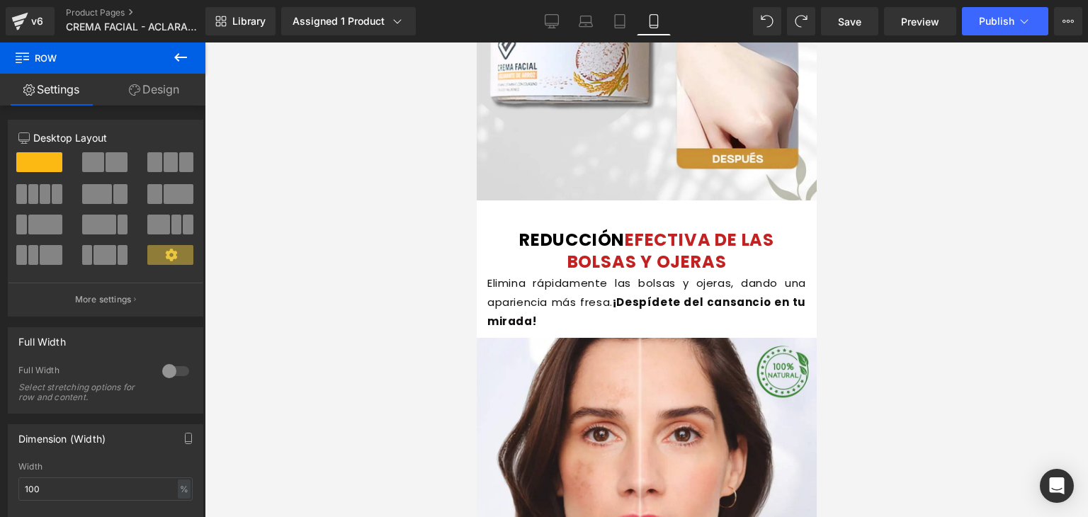
scroll to position [1413, 0]
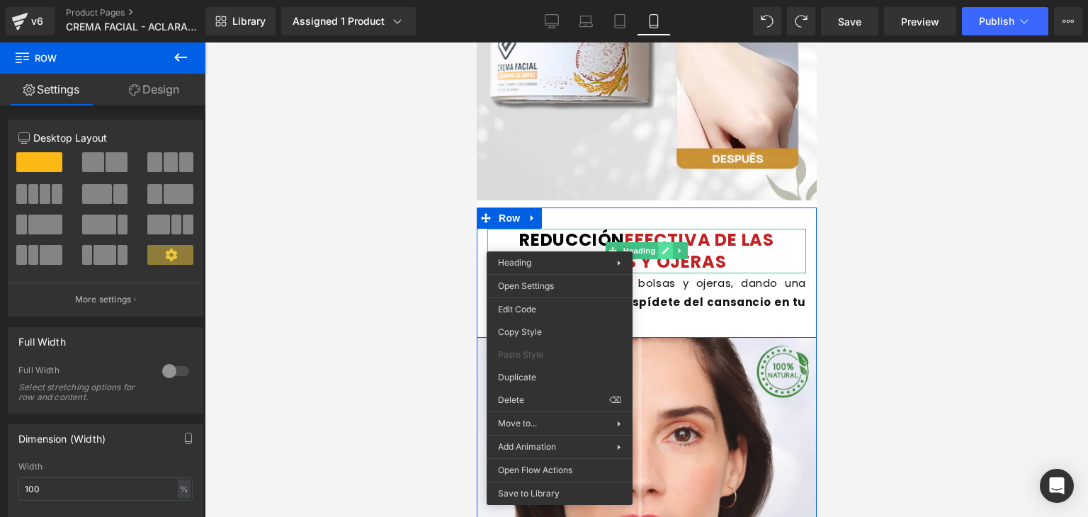
click at [655, 253] on div "REDUCCIÓN EFECTIVA DE LAS BOLSAS Y [MEDICAL_DATA] Heading" at bounding box center [645, 251] width 319 height 44
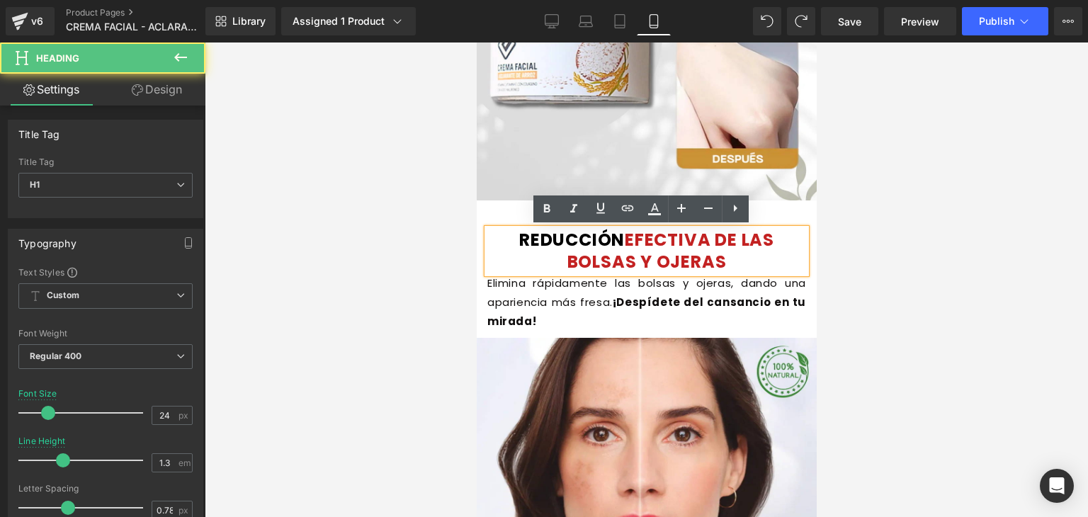
drag, startPoint x: 578, startPoint y: 238, endPoint x: 567, endPoint y: 238, distance: 11.3
click at [567, 238] on h1 "REDUCCIÓN EFECTIVA DE LAS BOLSAS Y [MEDICAL_DATA]" at bounding box center [645, 251] width 319 height 44
drag, startPoint x: 736, startPoint y: 264, endPoint x: 595, endPoint y: 245, distance: 142.9
click at [595, 245] on h1 "REDUCCIÓN EFECTIVA DE LAS BOLSAS Y [MEDICAL_DATA]" at bounding box center [645, 251] width 319 height 44
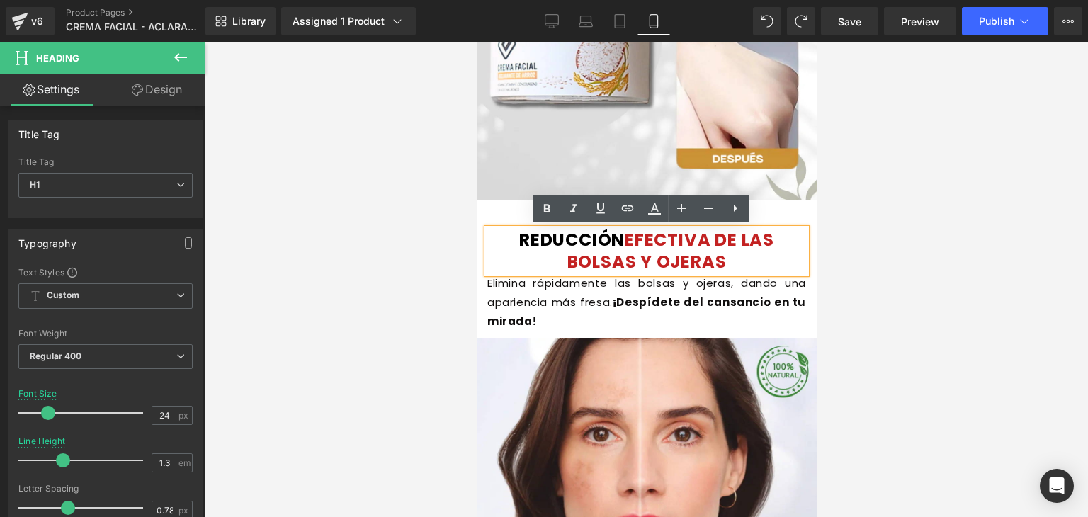
click at [726, 270] on font "EFECTIVA DE LAS BOLSAS Y OJERAS" at bounding box center [669, 250] width 207 height 45
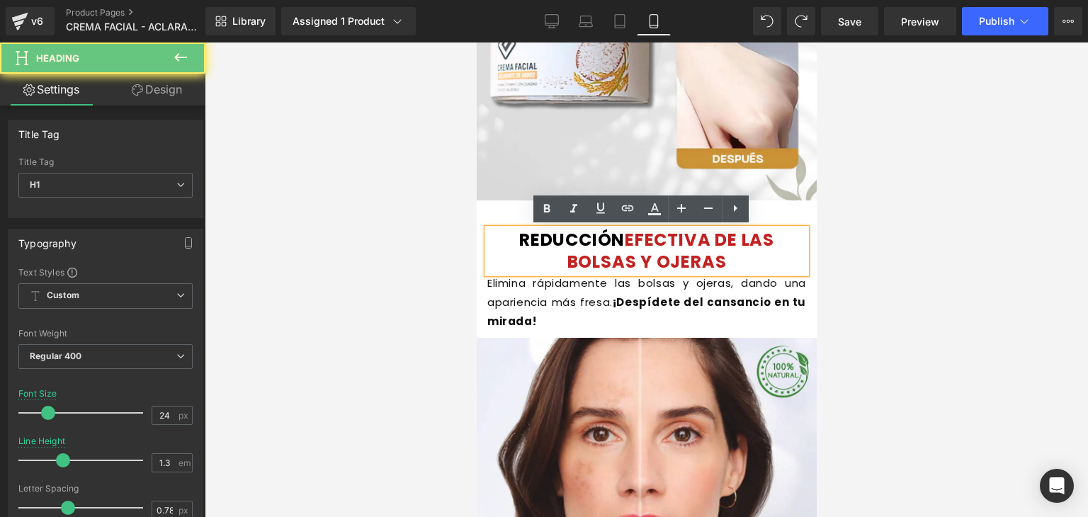
click at [737, 270] on h1 "REDUCCIÓN EFECTIVA DE LAS BOLSAS Y [MEDICAL_DATA]" at bounding box center [645, 251] width 319 height 44
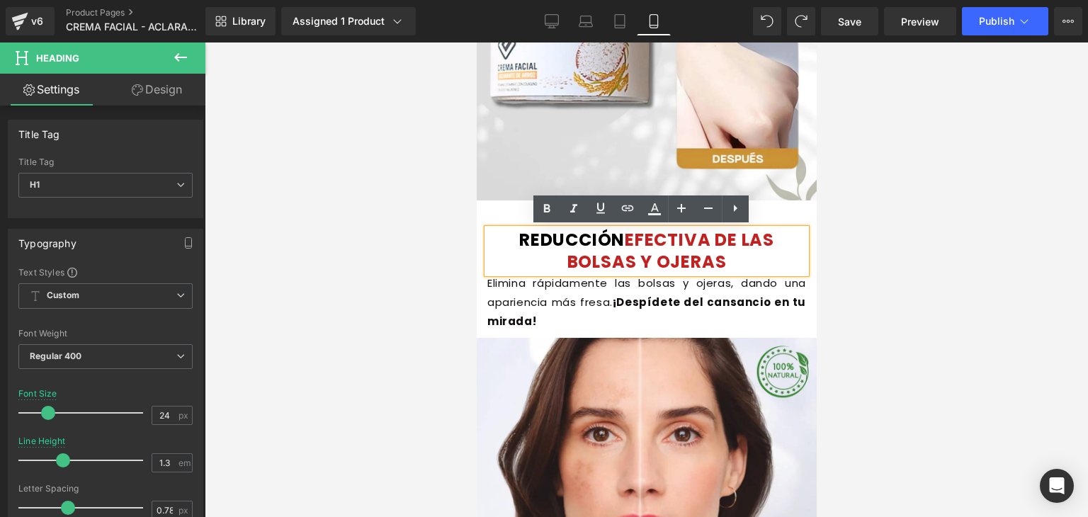
click at [731, 261] on font "EFECTIVA DE LAS BOLSAS Y OJERAS" at bounding box center [669, 250] width 207 height 45
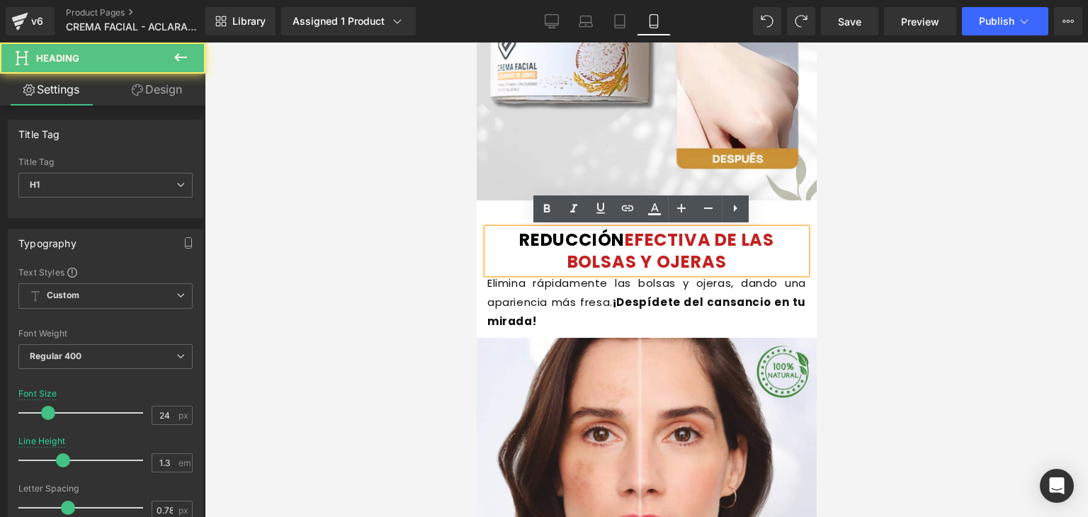
click at [731, 261] on font "EFECTIVA DE LAS BOLSAS Y OJERAS" at bounding box center [669, 250] width 207 height 45
click at [678, 261] on font "EFECTIVA DE LAS BOLSAS Y OJERAS" at bounding box center [669, 250] width 207 height 45
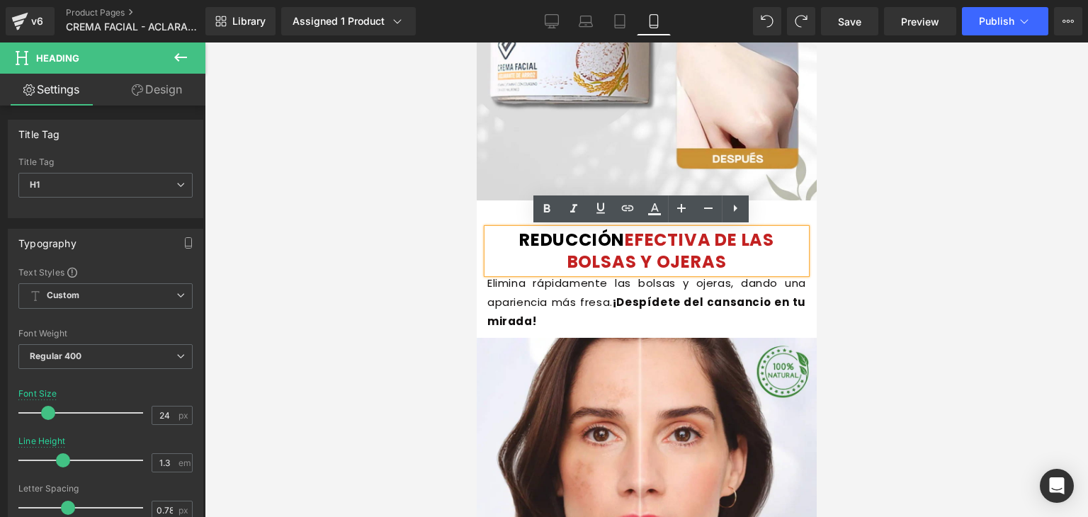
click at [765, 265] on h1 "REDUCCIÓN EFECTIVA DE LAS BOLSAS Y [MEDICAL_DATA]" at bounding box center [645, 251] width 319 height 44
click at [740, 265] on h1 "REDUCCIÓN EFECTIVA DE LAS BOLSAS Y [MEDICAL_DATA]" at bounding box center [645, 251] width 319 height 44
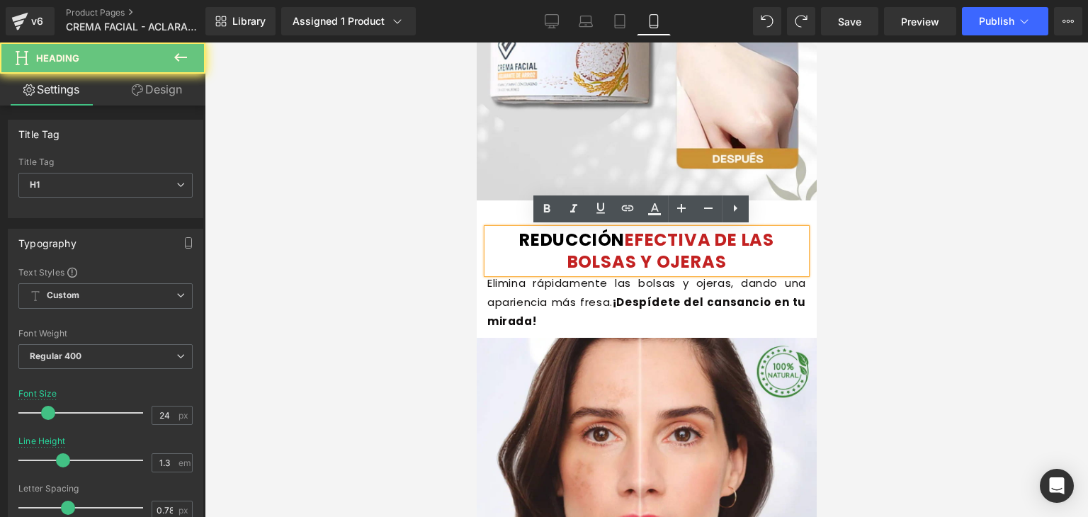
click at [740, 265] on h1 "REDUCCIÓN EFECTIVA DE LAS BOLSAS Y [MEDICAL_DATA]" at bounding box center [645, 251] width 319 height 44
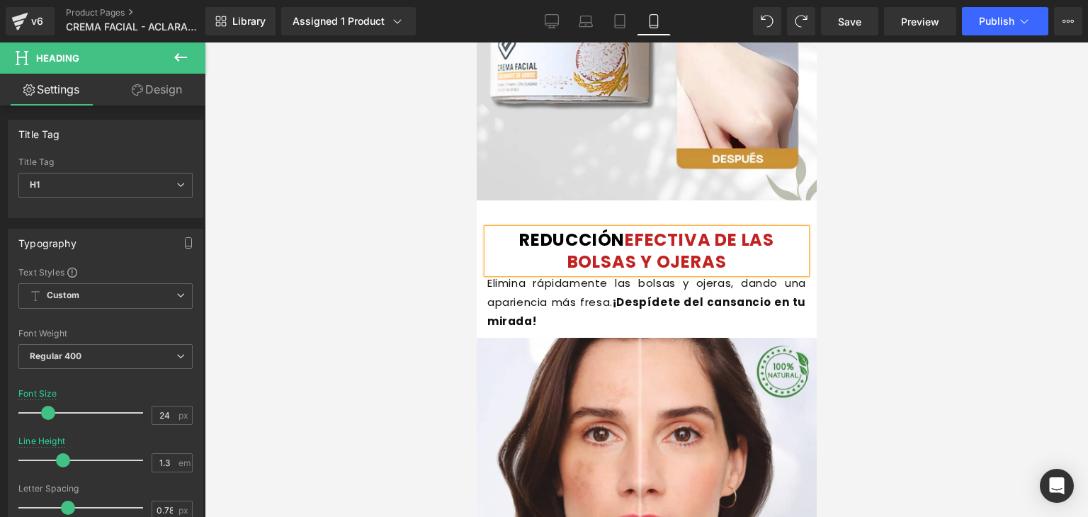
click at [735, 264] on h1 "REDUCCIÓN EFECTIVA DE LAS BOLSAS Y [MEDICAL_DATA]" at bounding box center [645, 251] width 319 height 44
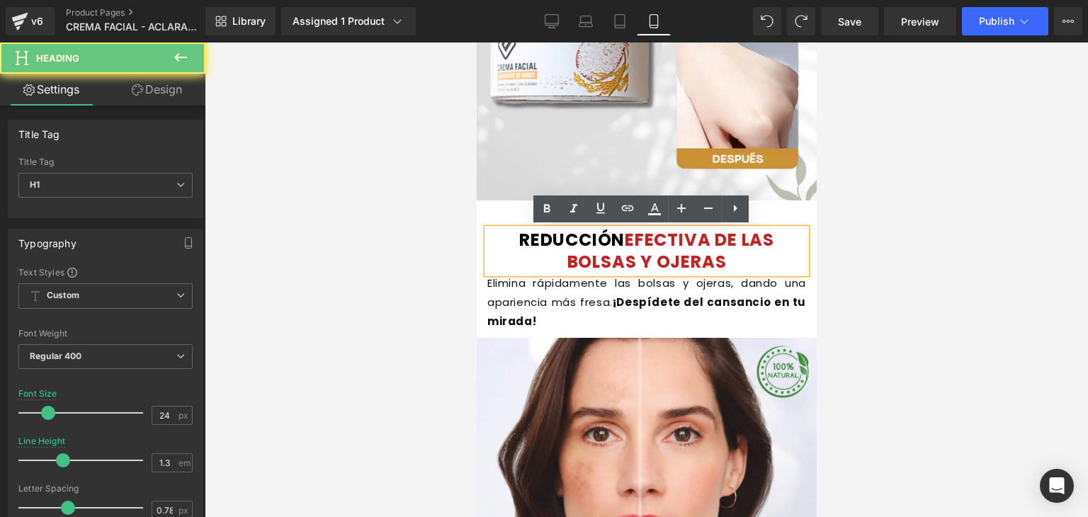
click at [735, 264] on h1 "REDUCCIÓN EFECTIVA DE LAS BOLSAS Y [MEDICAL_DATA]" at bounding box center [645, 251] width 319 height 44
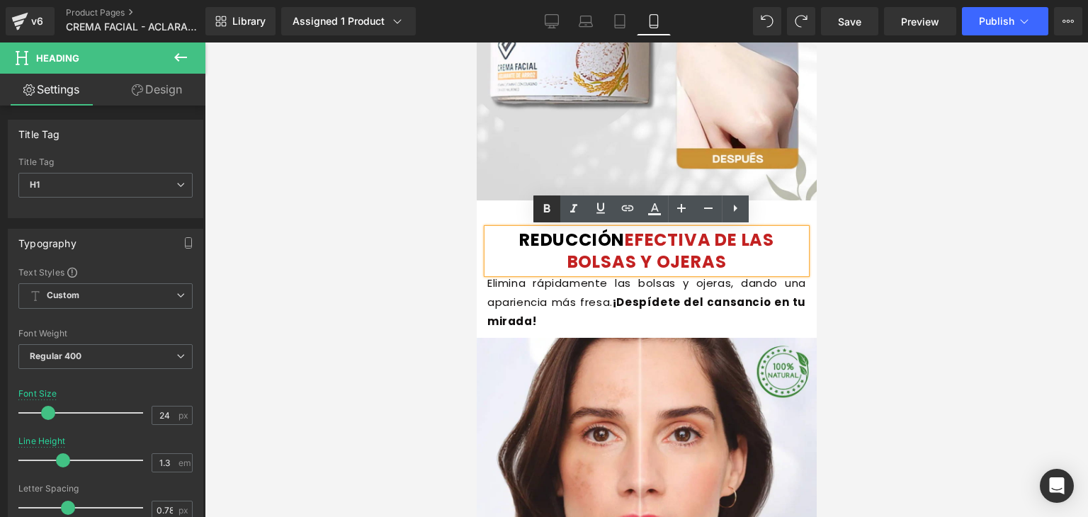
click at [552, 210] on icon at bounding box center [546, 208] width 17 height 17
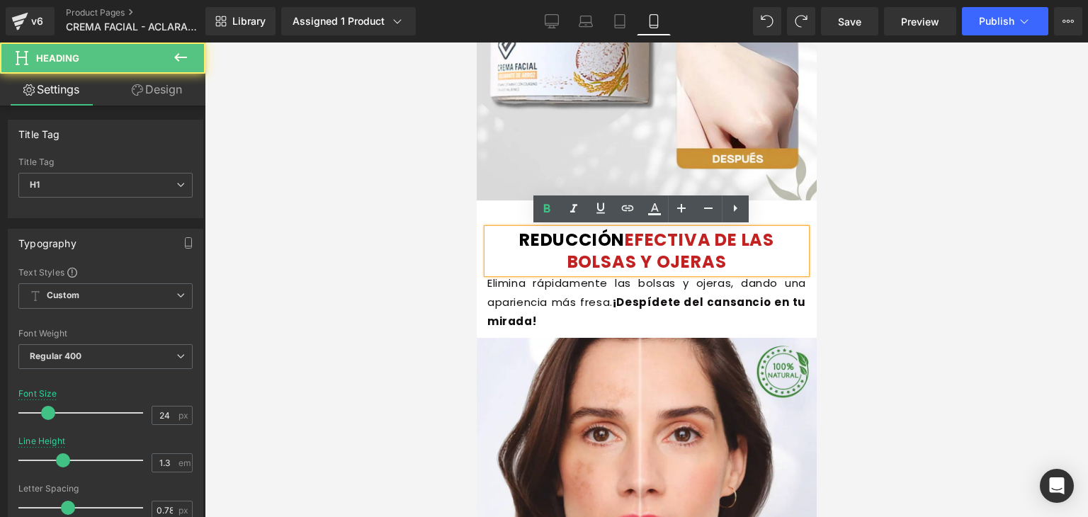
click at [622, 240] on font "EFECTIVA DE LAS BOLSAS Y OJERAS" at bounding box center [669, 250] width 207 height 45
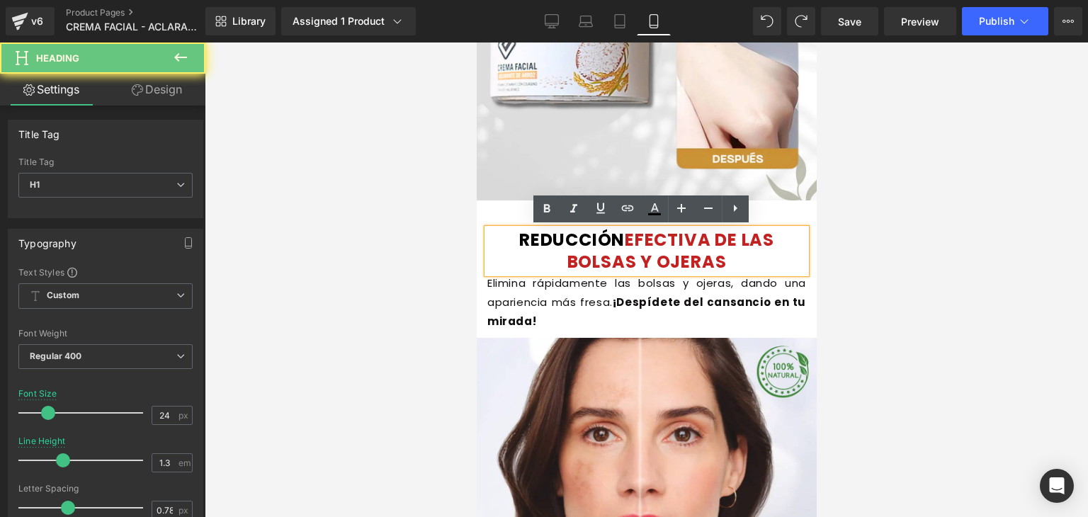
click at [649, 241] on font "EFECTIVA DE LAS BOLSAS Y OJERAS" at bounding box center [669, 250] width 207 height 45
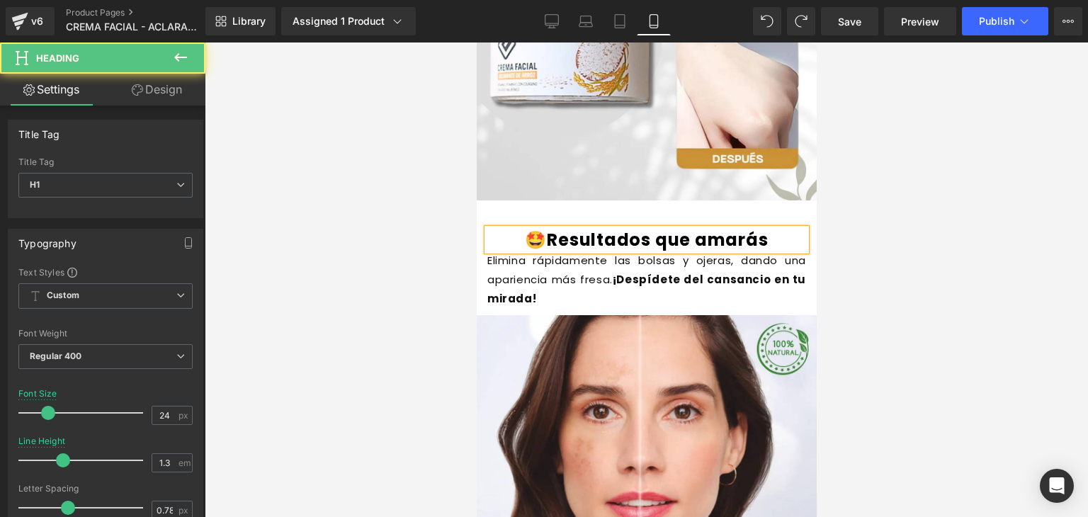
drag, startPoint x: 556, startPoint y: 241, endPoint x: 543, endPoint y: 241, distance: 12.7
click at [543, 241] on h1 "🤩Resultados que amarás" at bounding box center [645, 240] width 319 height 22
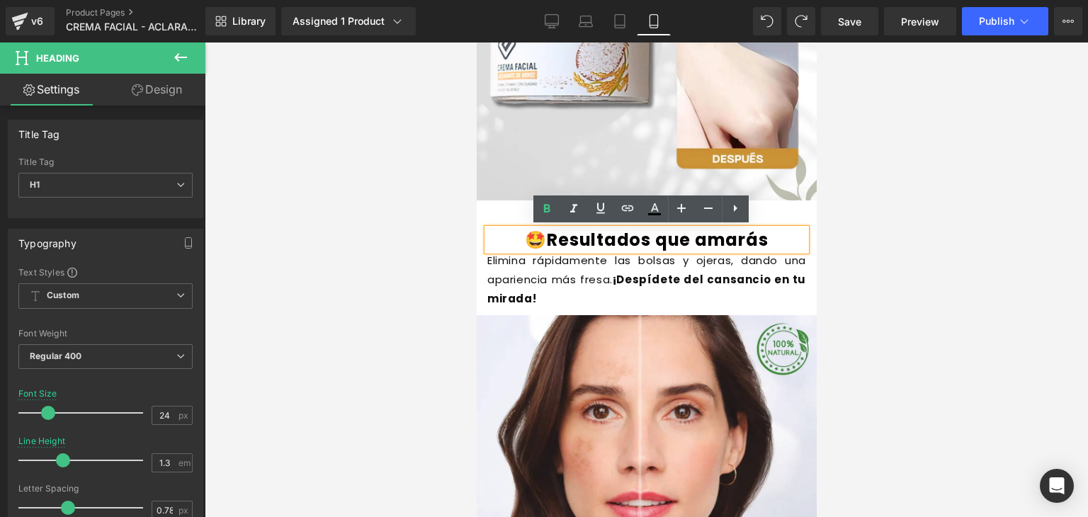
click at [545, 241] on h1 "🤩Resultados que amarás" at bounding box center [645, 240] width 319 height 22
drag, startPoint x: 553, startPoint y: 239, endPoint x: 528, endPoint y: 236, distance: 24.9
click at [528, 236] on h1 "🤩Resultados que amarás" at bounding box center [645, 240] width 319 height 22
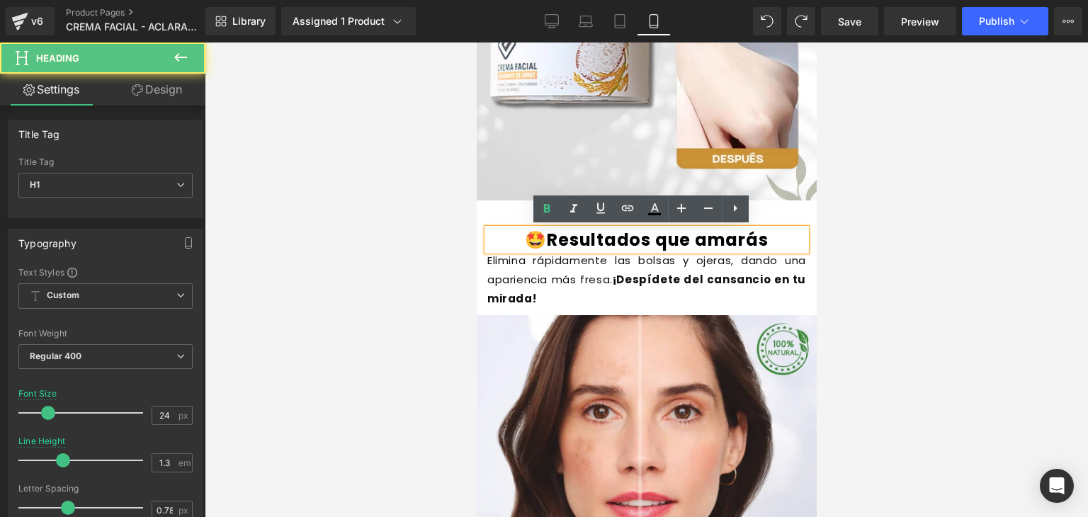
drag, startPoint x: 764, startPoint y: 241, endPoint x: 577, endPoint y: 229, distance: 187.3
click at [577, 229] on h1 "🤩Resultados que amarás" at bounding box center [645, 240] width 319 height 22
click at [723, 239] on h1 "🤩Resultados que amarás" at bounding box center [645, 240] width 319 height 22
click at [819, 244] on div at bounding box center [646, 279] width 883 height 474
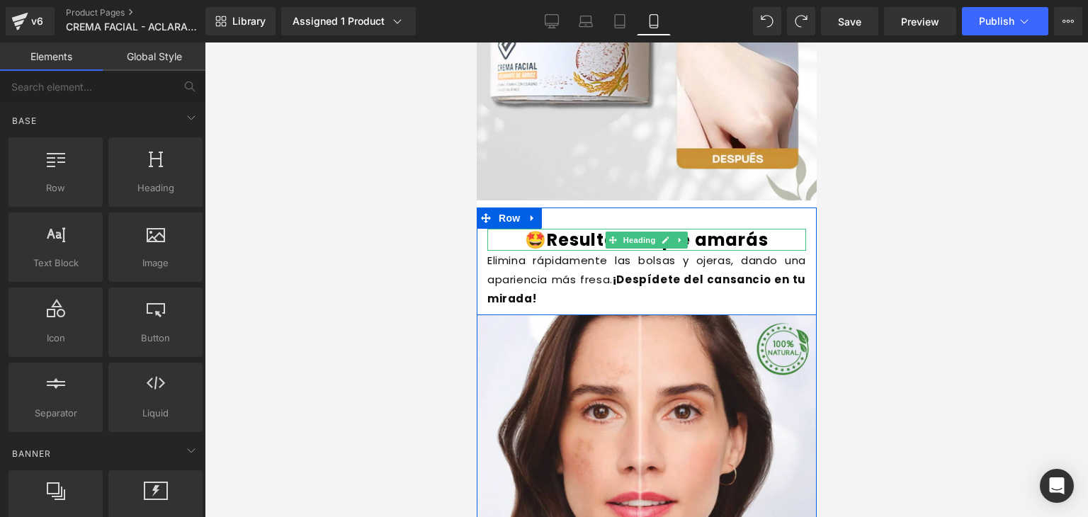
click at [707, 233] on h1 "🤩Resultados que amarás" at bounding box center [645, 240] width 319 height 22
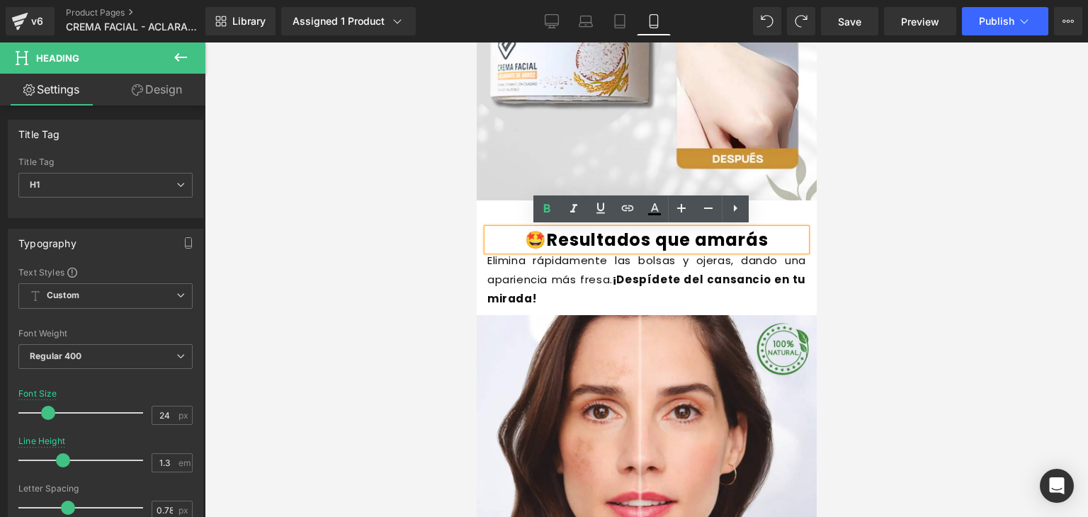
click at [485, 211] on div "🤩Resultados que amarás Heading Elimina rápidamente las bolsas y [MEDICAL_DATA],…" at bounding box center [646, 261] width 340 height 108
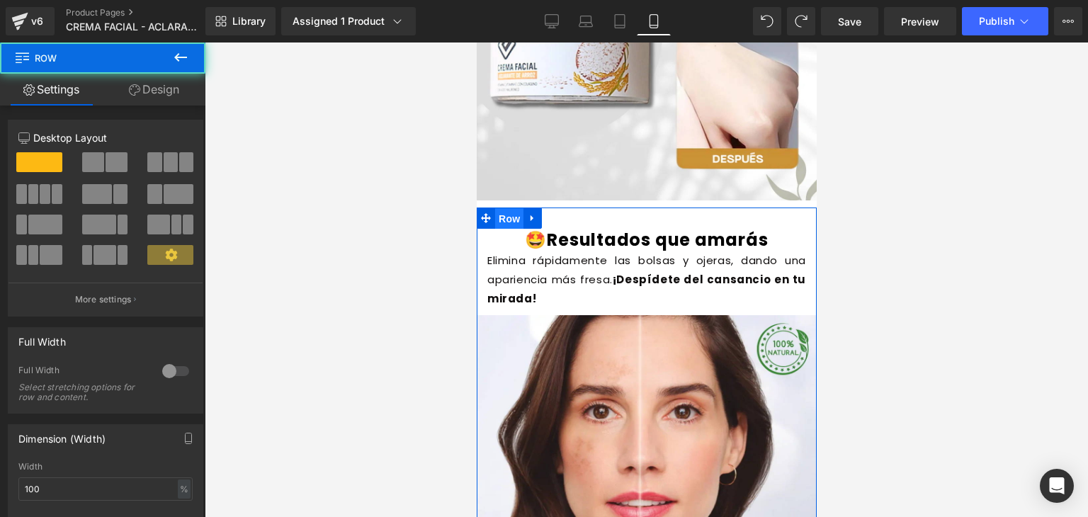
click at [515, 219] on span "Row" at bounding box center [508, 218] width 28 height 21
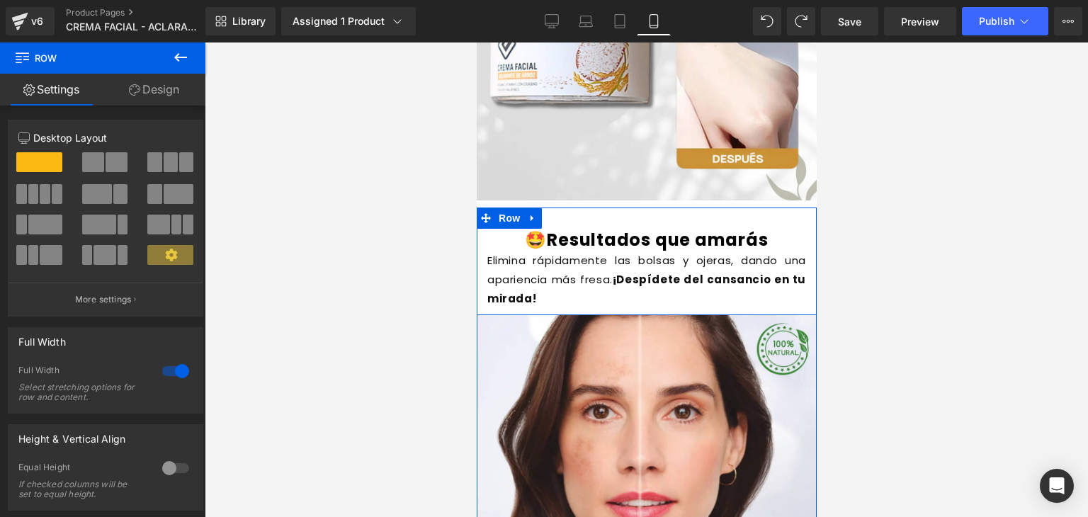
click at [615, 223] on div "🤩Resultados que amarás Heading Elimina rápidamente las bolsas y [MEDICAL_DATA],…" at bounding box center [646, 261] width 340 height 108
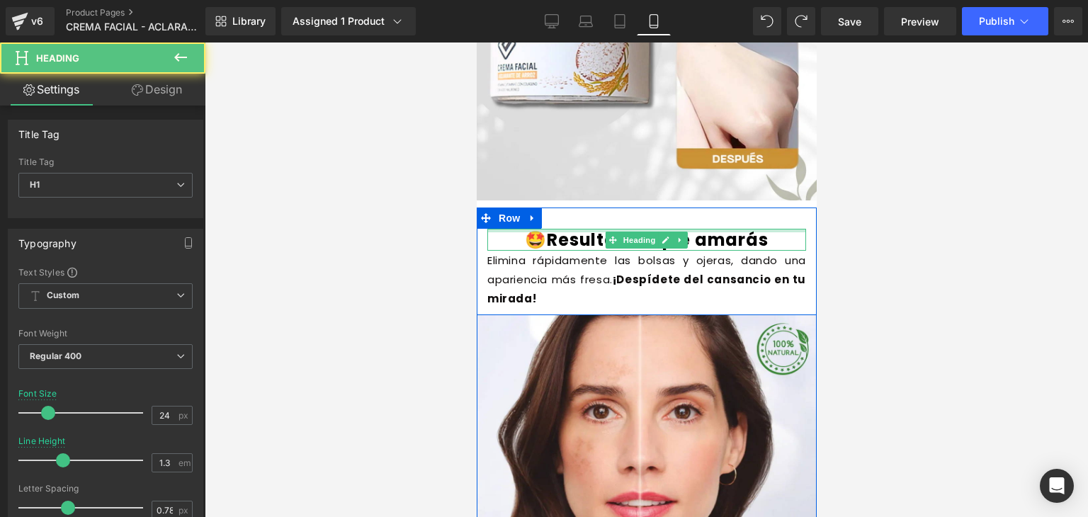
drag, startPoint x: 644, startPoint y: 229, endPoint x: 648, endPoint y: 202, distance: 27.1
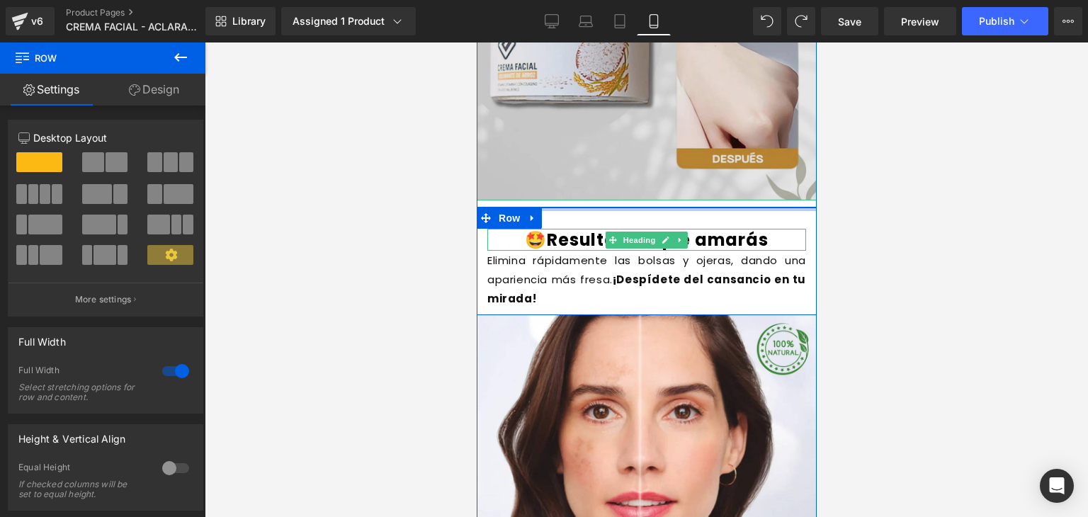
drag, startPoint x: 649, startPoint y: 209, endPoint x: 661, endPoint y: 156, distance: 53.6
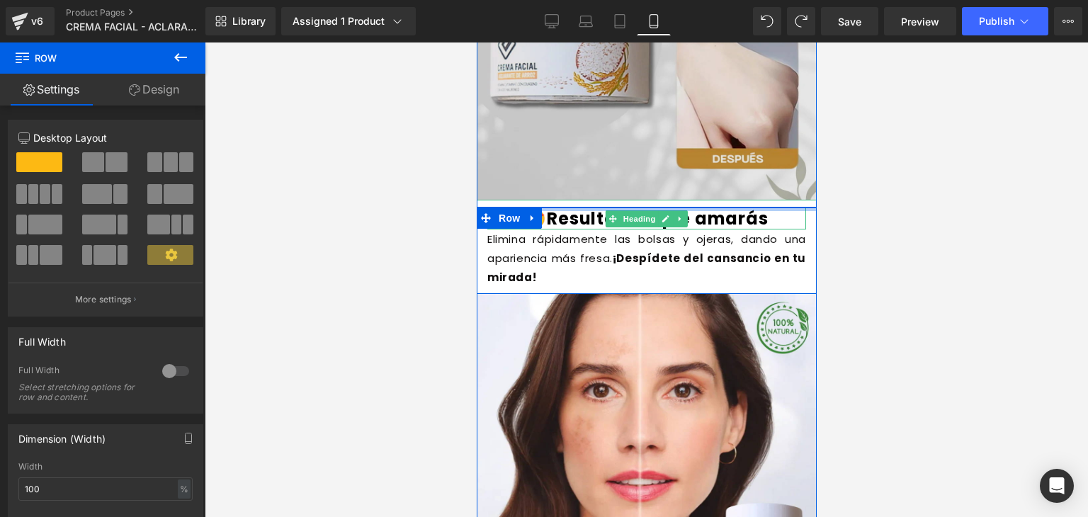
drag, startPoint x: 723, startPoint y: 227, endPoint x: 725, endPoint y: 195, distance: 32.6
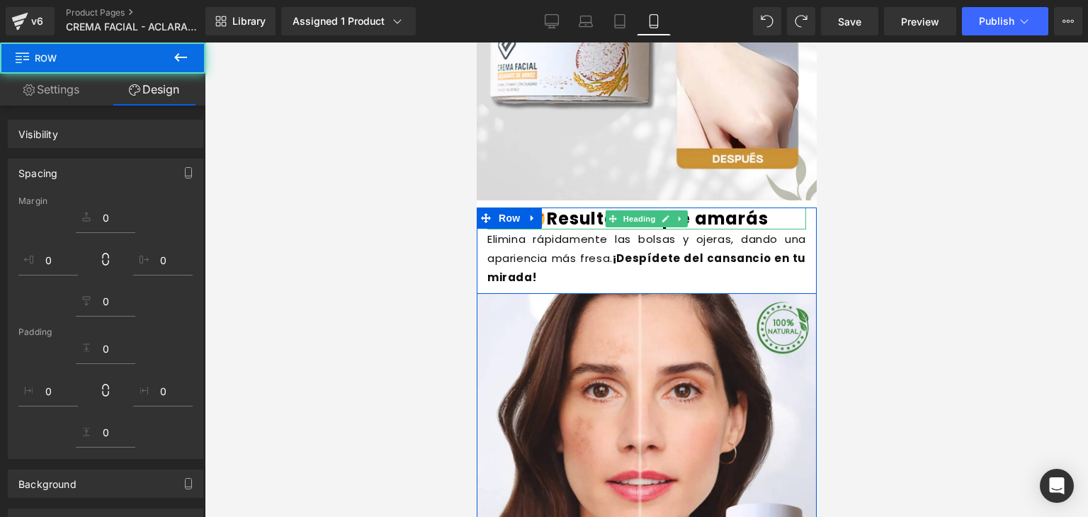
click at [756, 216] on h1 "🤩Resultados que amarás" at bounding box center [645, 218] width 319 height 22
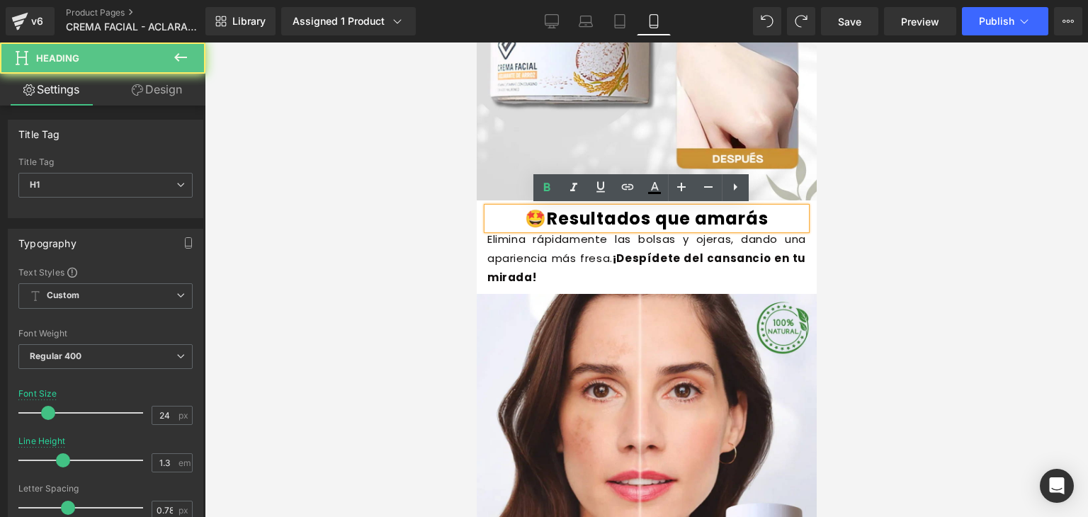
click at [768, 232] on div "Elimina rápidamente las bolsas y [MEDICAL_DATA], dando una apariencia más fresa…" at bounding box center [645, 257] width 319 height 57
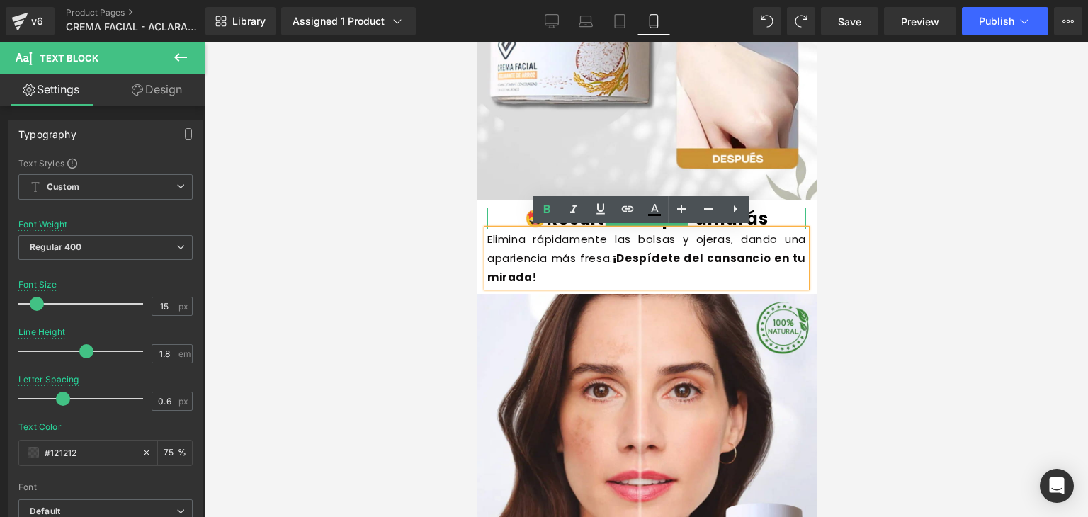
click at [767, 216] on h1 "🤩Resultados que amarás" at bounding box center [645, 218] width 319 height 22
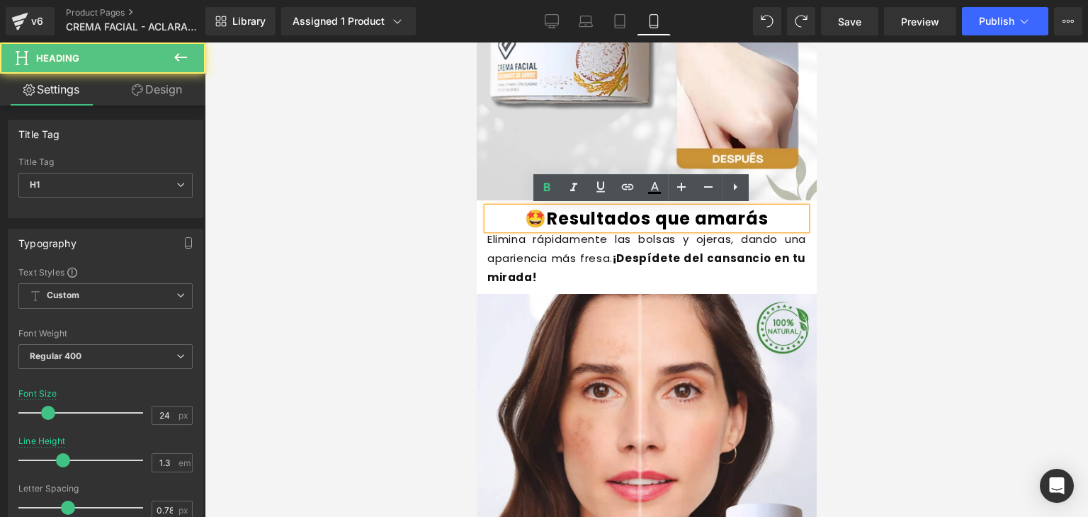
drag, startPoint x: 746, startPoint y: 212, endPoint x: 667, endPoint y: 217, distance: 78.8
click at [667, 217] on h1 "🤩Resultados que amarás" at bounding box center [645, 218] width 319 height 22
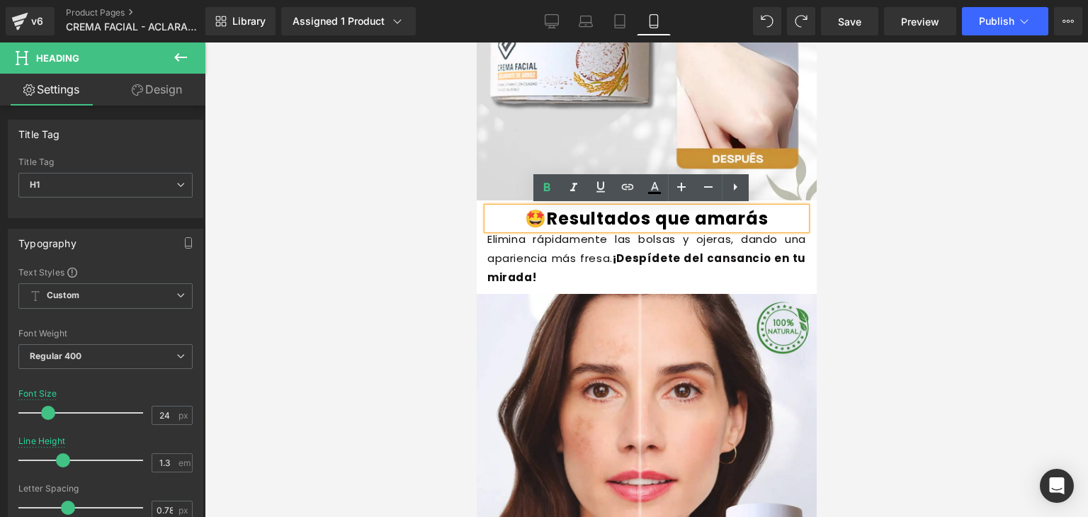
drag, startPoint x: 750, startPoint y: 220, endPoint x: 571, endPoint y: 222, distance: 178.4
click at [571, 222] on h1 "🤩Resultados que amarás" at bounding box center [645, 218] width 319 height 22
drag, startPoint x: 655, startPoint y: 216, endPoint x: 562, endPoint y: 209, distance: 93.0
click at [562, 209] on h1 "🤩Resultados que amarás" at bounding box center [645, 218] width 319 height 22
click at [656, 188] on icon at bounding box center [654, 187] width 17 height 17
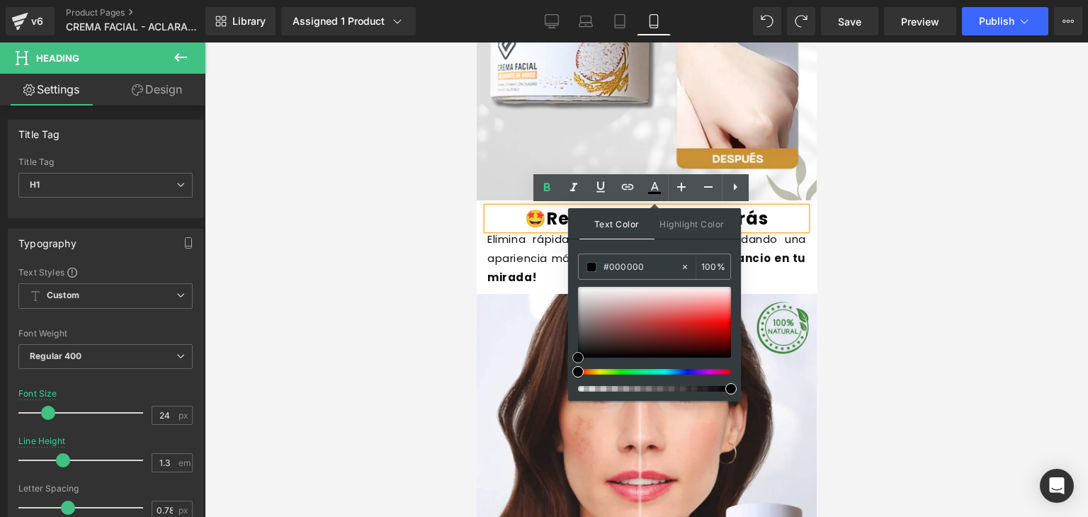
type input "#e74f4f"
click at [694, 314] on div at bounding box center [654, 322] width 153 height 71
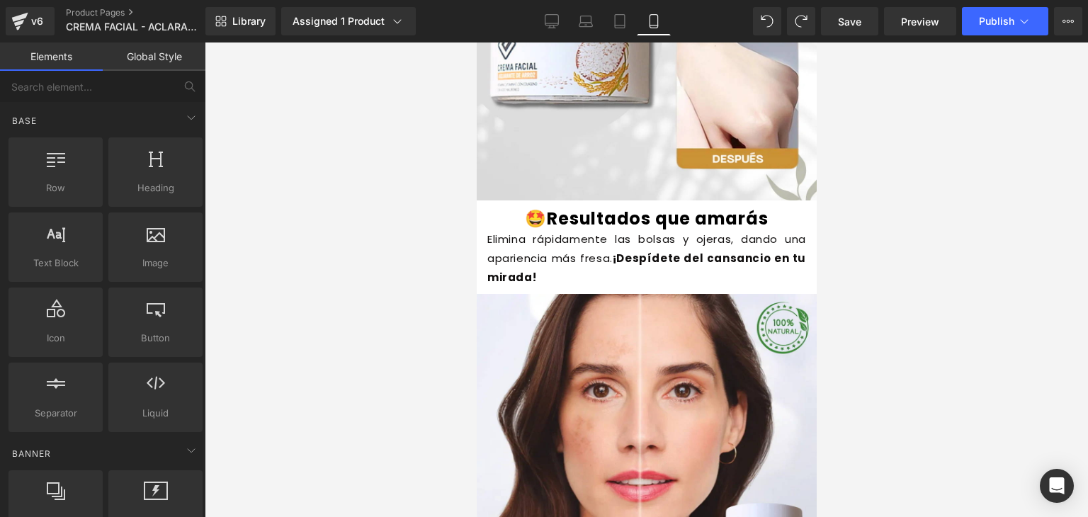
click at [884, 220] on div at bounding box center [646, 279] width 883 height 474
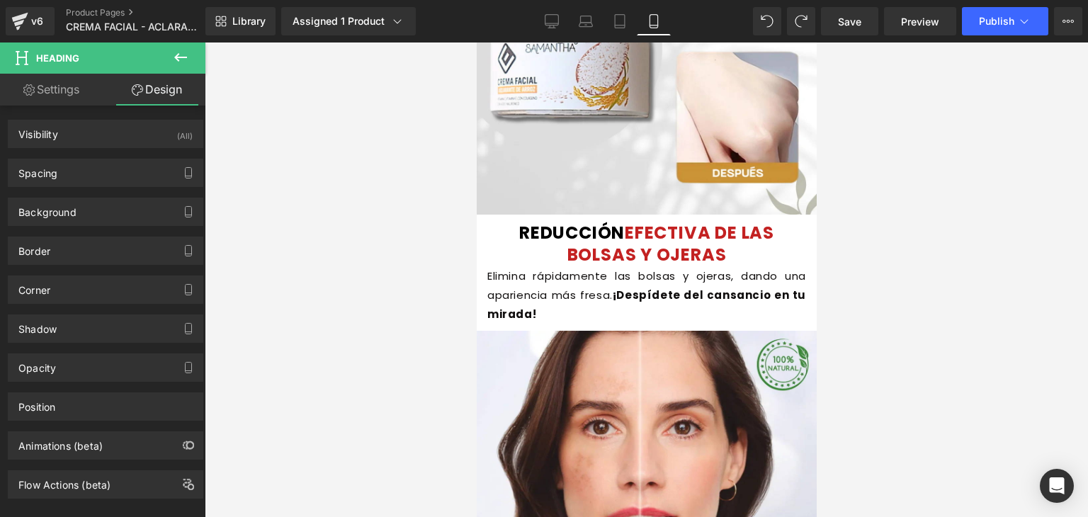
scroll to position [1399, 0]
click at [677, 258] on font "EFECTIVA DE LAS BOLSAS Y OJERAS" at bounding box center [669, 243] width 207 height 45
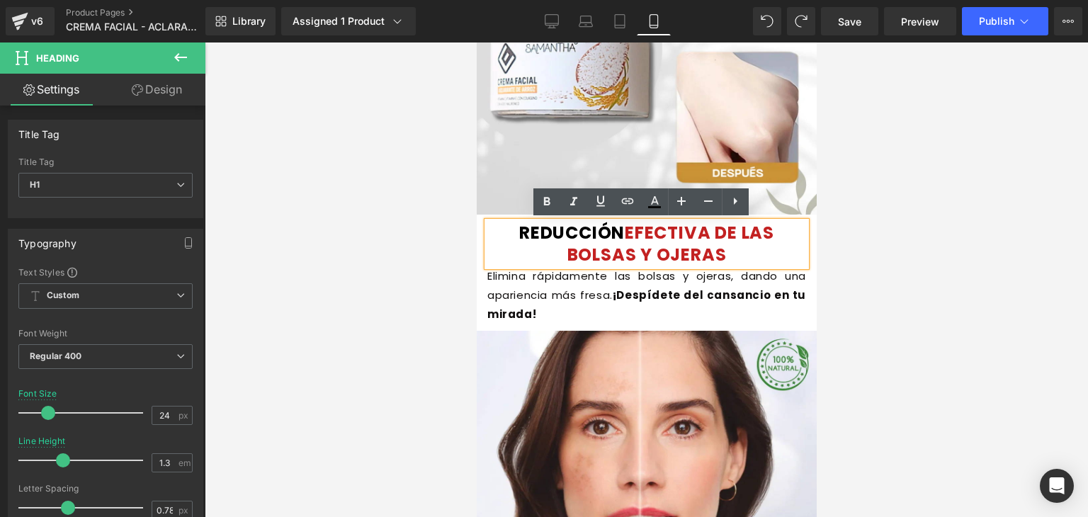
click at [662, 242] on font "EFECTIVA DE LAS BOLSAS Y OJERAS" at bounding box center [669, 243] width 207 height 45
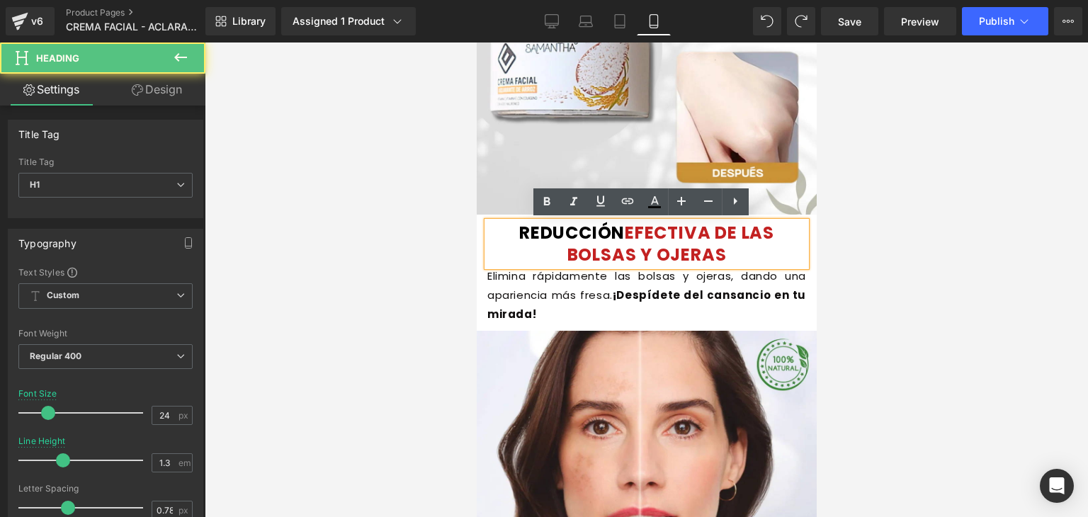
click at [662, 242] on font "EFECTIVA DE LAS BOLSAS Y OJERAS" at bounding box center [669, 243] width 207 height 45
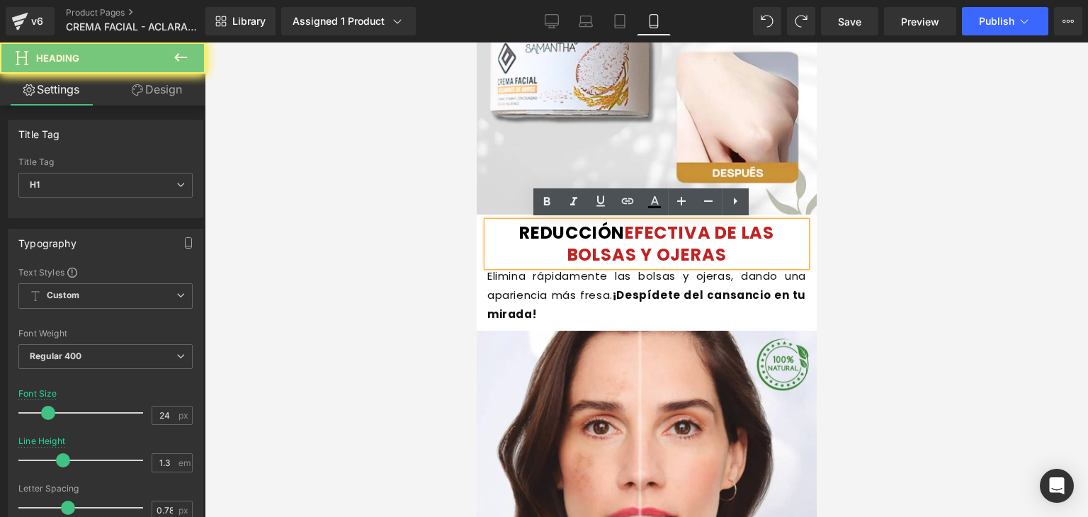
click at [662, 242] on font "EFECTIVA DE LAS BOLSAS Y OJERAS" at bounding box center [669, 243] width 207 height 45
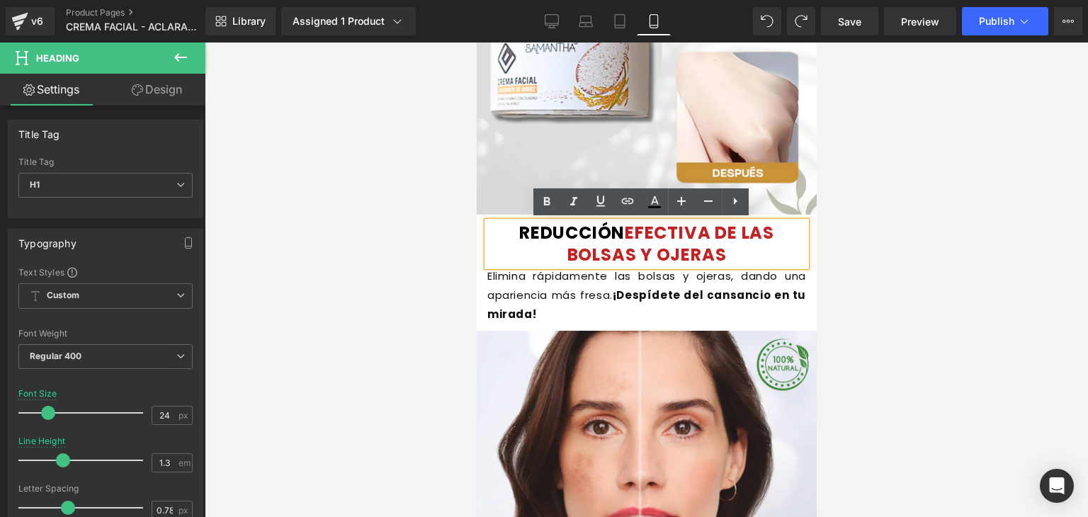
click at [695, 256] on font "EFECTIVA DE LAS BOLSAS Y OJERAS" at bounding box center [669, 243] width 207 height 45
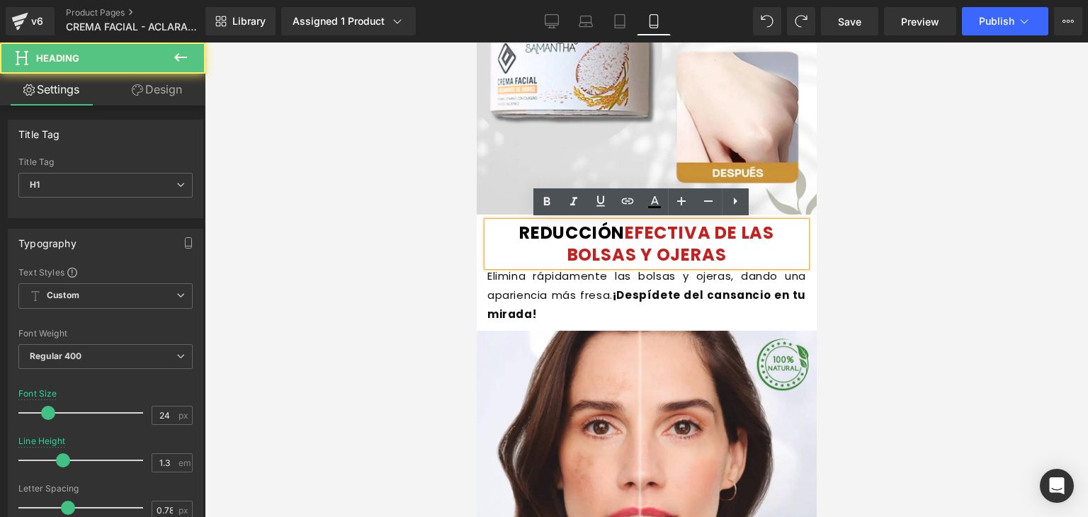
click at [601, 222] on div "REDUCCIÓN EFECTIVA DE LAS BOLSAS Y [MEDICAL_DATA]" at bounding box center [645, 244] width 319 height 44
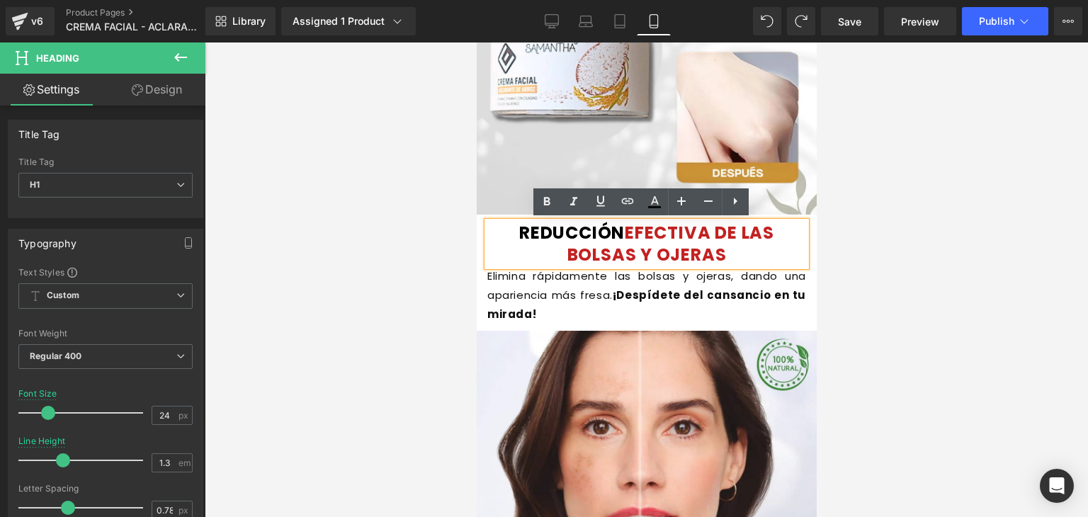
click at [742, 261] on h1 "REDUCCIÓN EFECTIVA DE LAS BOLSAS Y [MEDICAL_DATA]" at bounding box center [645, 244] width 319 height 44
click at [874, 238] on div at bounding box center [646, 279] width 883 height 474
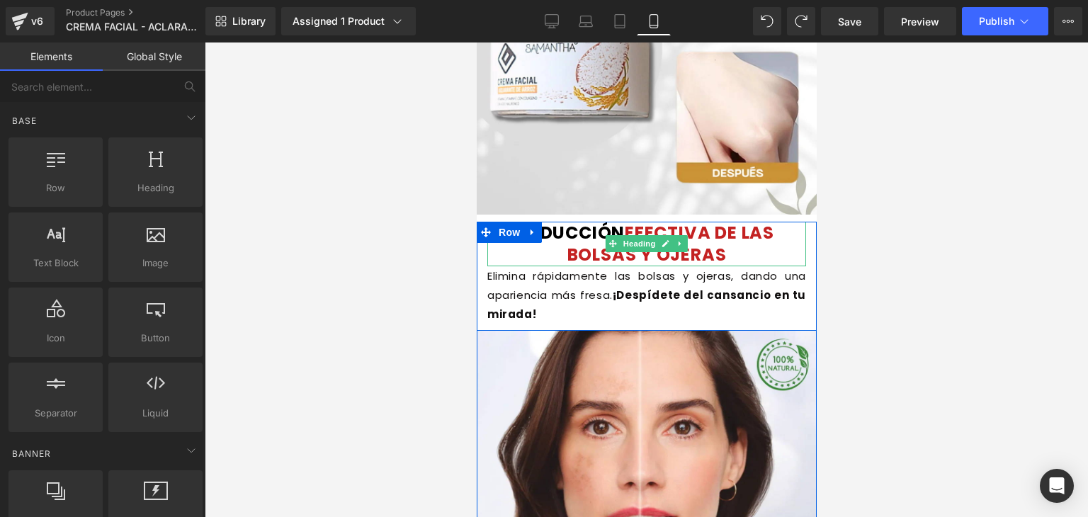
click at [733, 241] on font "EFECTIVA DE LAS BOLSAS Y OJERAS" at bounding box center [669, 243] width 207 height 45
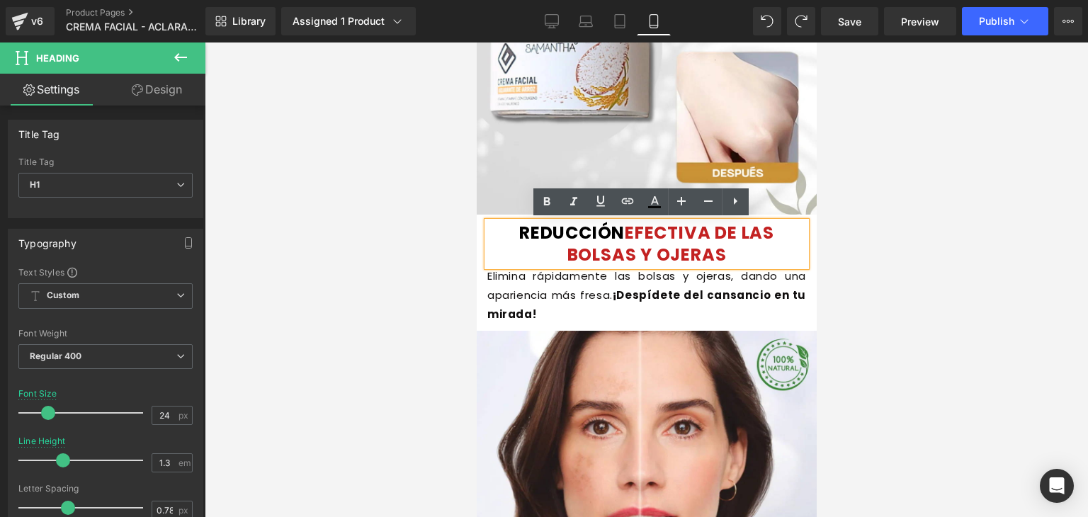
click at [717, 278] on font "Elimina rápidamente las bolsas y ojeras, dando una apariencia más fresa." at bounding box center [645, 285] width 319 height 34
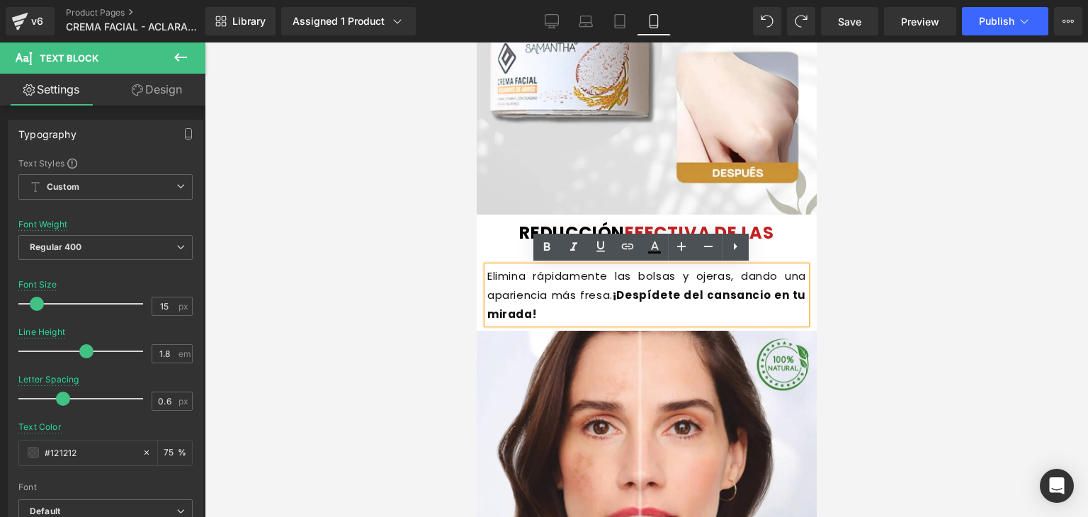
click at [791, 245] on h1 "REDUCCIÓN EFECTIVA DE LAS BOLSAS Y [MEDICAL_DATA]" at bounding box center [645, 244] width 319 height 44
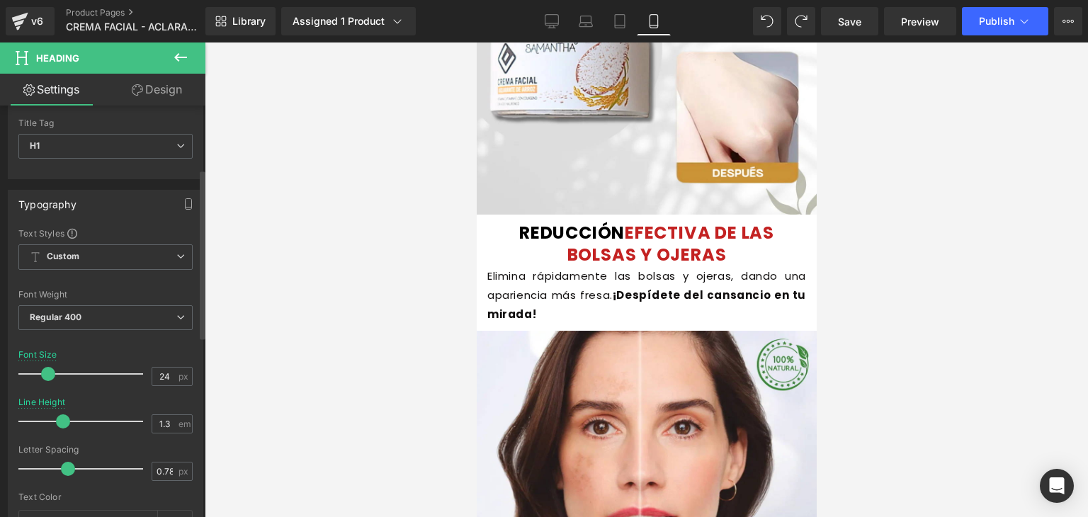
scroll to position [0, 0]
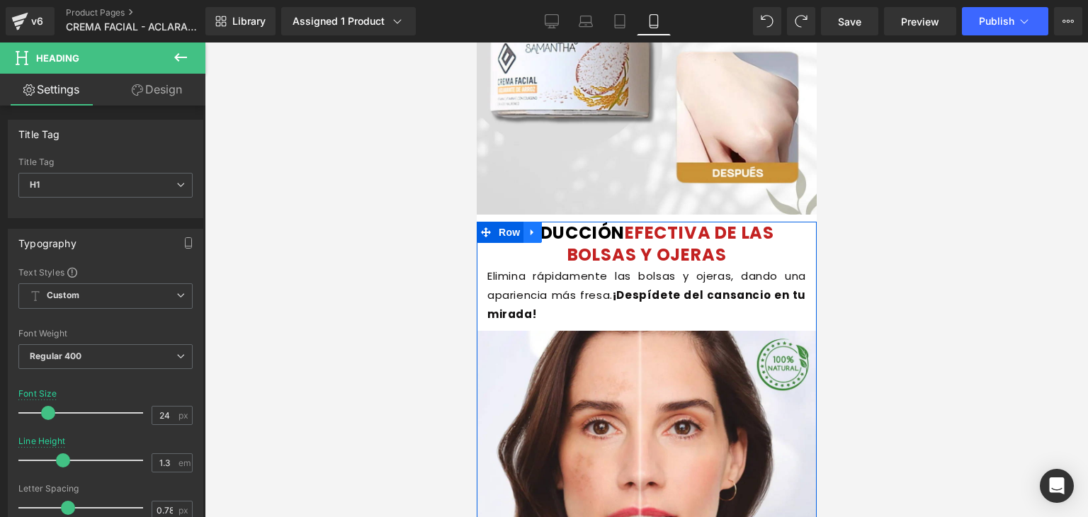
click at [528, 235] on icon at bounding box center [532, 232] width 10 height 11
click at [620, 236] on span "Heading" at bounding box center [639, 243] width 38 height 17
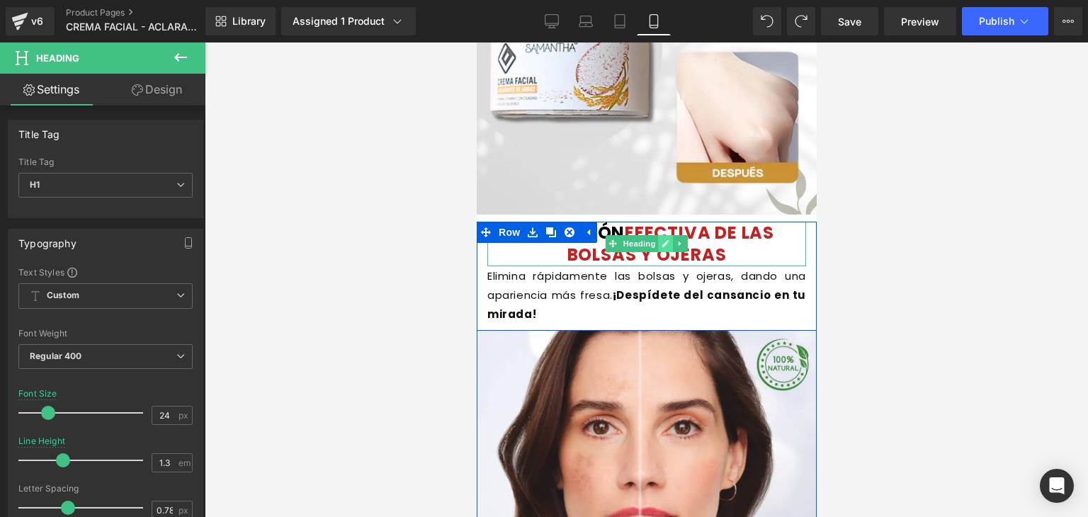
click at [661, 244] on icon at bounding box center [664, 244] width 7 height 7
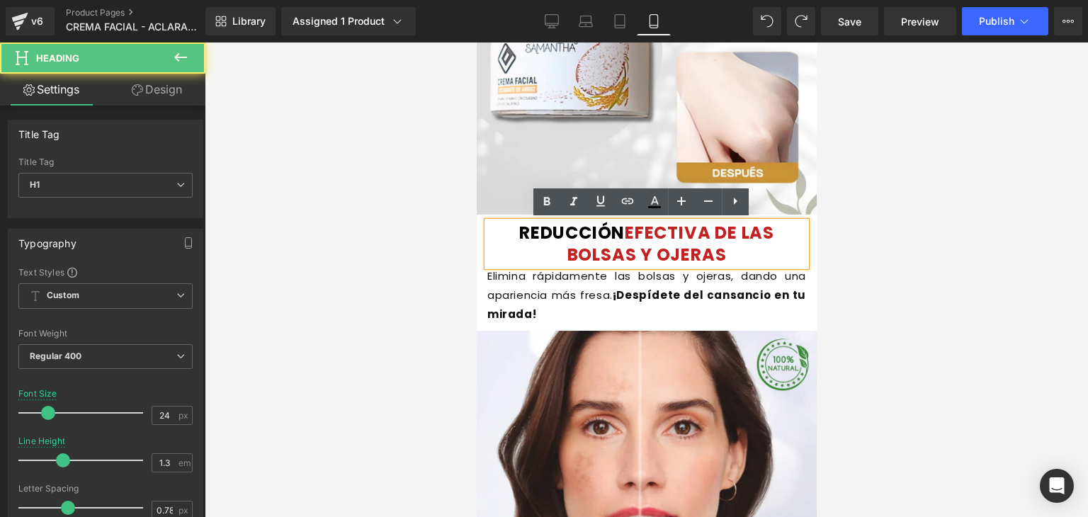
click at [709, 246] on font "EFECTIVA DE LAS BOLSAS Y OJERAS" at bounding box center [669, 243] width 207 height 45
click at [729, 254] on font "EFECTIVA DE LAS BOLSAS Y OJERAS" at bounding box center [669, 243] width 207 height 45
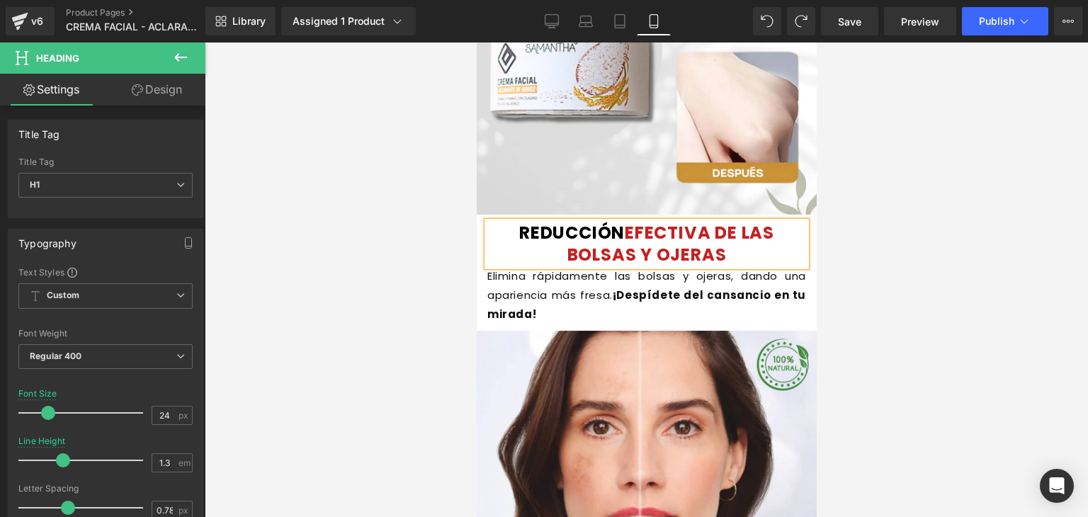
click at [700, 239] on font "EFECTIVA DE LAS BOLSAS Y OJERAS" at bounding box center [669, 243] width 207 height 45
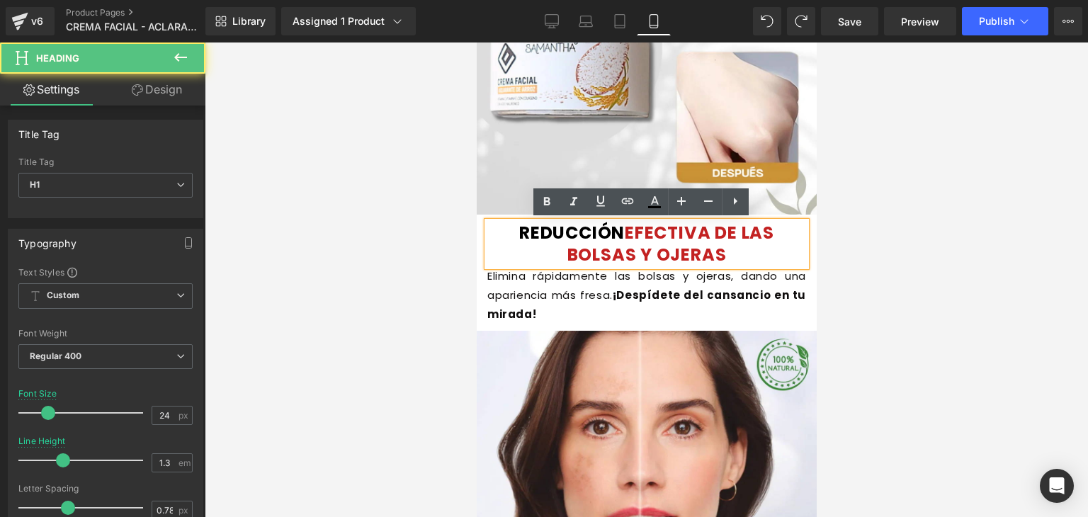
click at [765, 260] on h1 "REDUCCIÓN EFECTIVA DE LAS BOLSAS Y [MEDICAL_DATA]" at bounding box center [645, 244] width 319 height 44
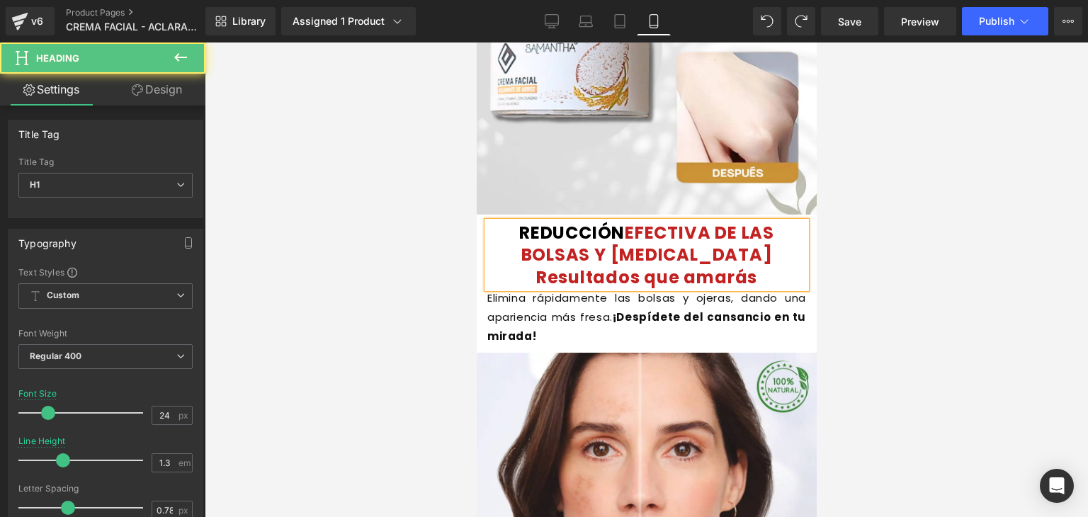
click at [687, 252] on font "EFECTIVA DE LAS BOLSAS Y [MEDICAL_DATA] Resultados que amarás" at bounding box center [646, 254] width 253 height 67
click at [678, 261] on font "EFECTIVA DE LAS BOLSAS Y [MEDICAL_DATA] Resultados que amarás🤩" at bounding box center [646, 254] width 253 height 67
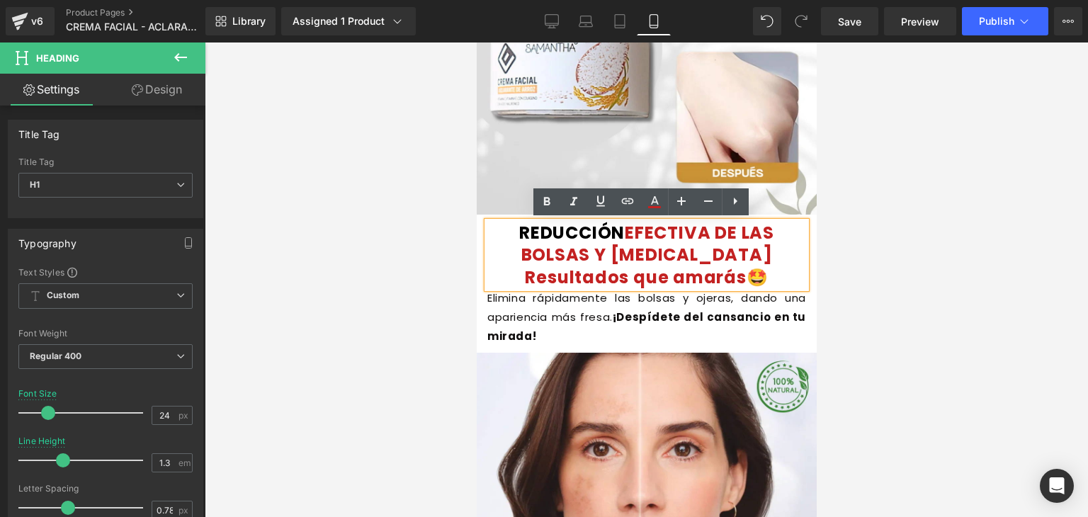
drag, startPoint x: 678, startPoint y: 245, endPoint x: 546, endPoint y: 233, distance: 132.3
click at [546, 233] on strong "REDUCCIÓN EFECTIVA DE LAS BOLSAS Y [MEDICAL_DATA] Resultados que amarás🤩" at bounding box center [645, 254] width 255 height 67
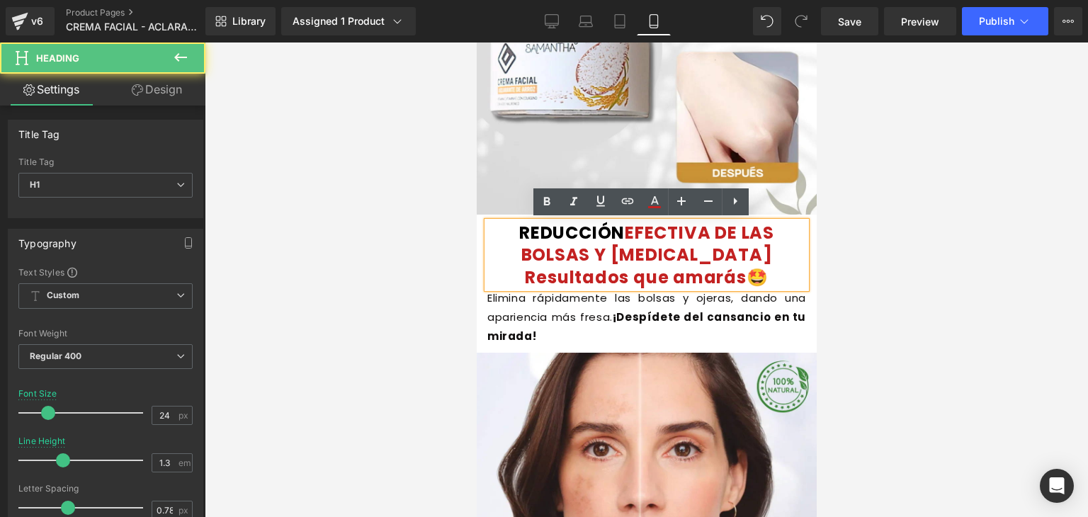
click at [518, 227] on font "REDUCCIÓN" at bounding box center [571, 232] width 106 height 23
click at [518, 229] on font "REDUCCIÓN" at bounding box center [571, 232] width 106 height 23
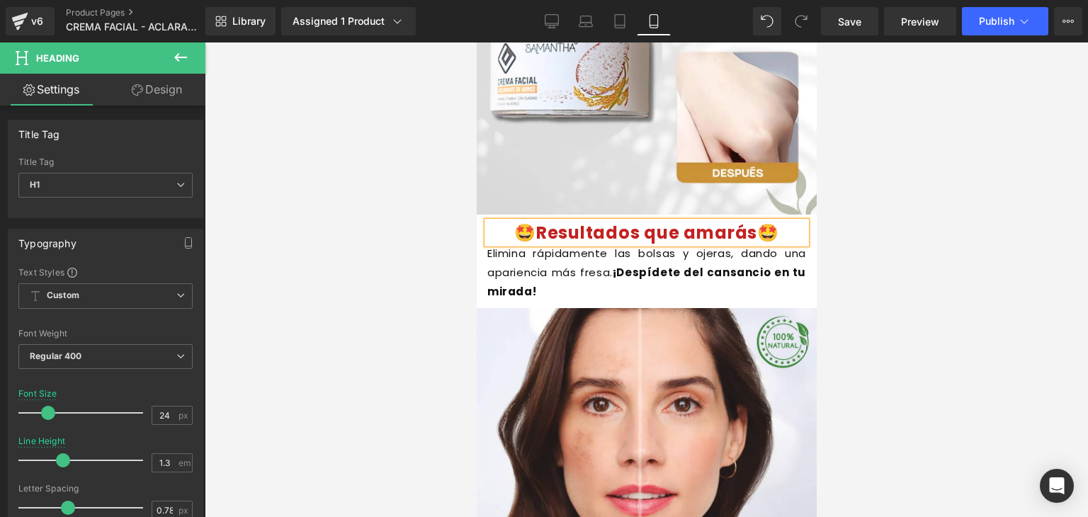
click at [618, 273] on span "Text Block" at bounding box center [638, 272] width 47 height 17
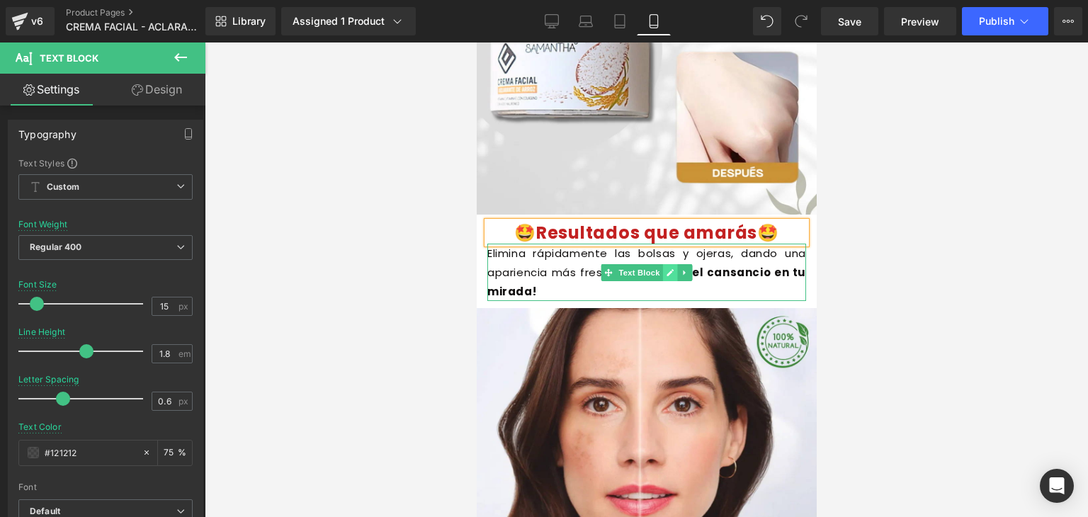
click at [663, 277] on link at bounding box center [669, 272] width 15 height 17
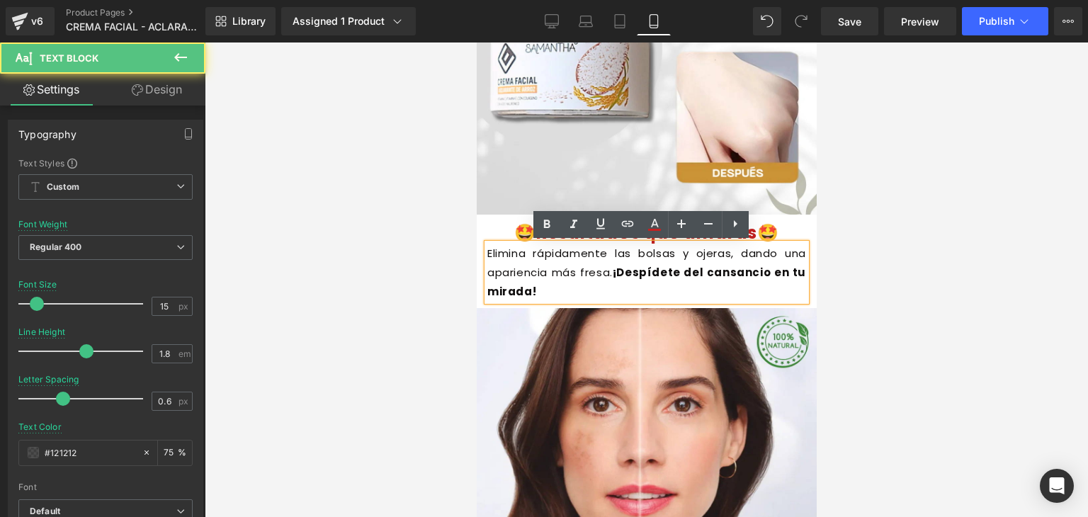
click at [585, 297] on p "Elimina rápidamente las bolsas y [MEDICAL_DATA], dando una apariencia más fresa…" at bounding box center [645, 272] width 319 height 57
click at [535, 284] on p "Elimina rápidamente las bolsas y [MEDICAL_DATA], dando una apariencia más fresa…" at bounding box center [645, 272] width 319 height 57
click at [510, 263] on p "Elimina rápidamente las bolsas y [MEDICAL_DATA], dando una apariencia más fresa…" at bounding box center [645, 272] width 319 height 57
click at [505, 261] on p "Elimina rápidamente las bolsas y [MEDICAL_DATA], dando una apariencia más fresa…" at bounding box center [645, 272] width 319 height 57
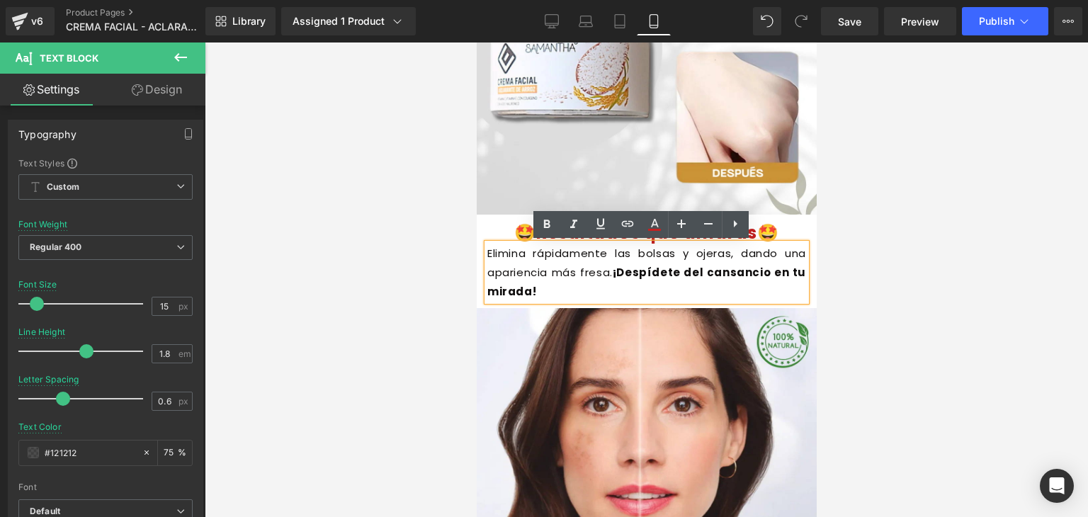
click at [491, 256] on font "Elimina rápidamente las bolsas y ojeras, dando una apariencia más fresa." at bounding box center [645, 263] width 319 height 34
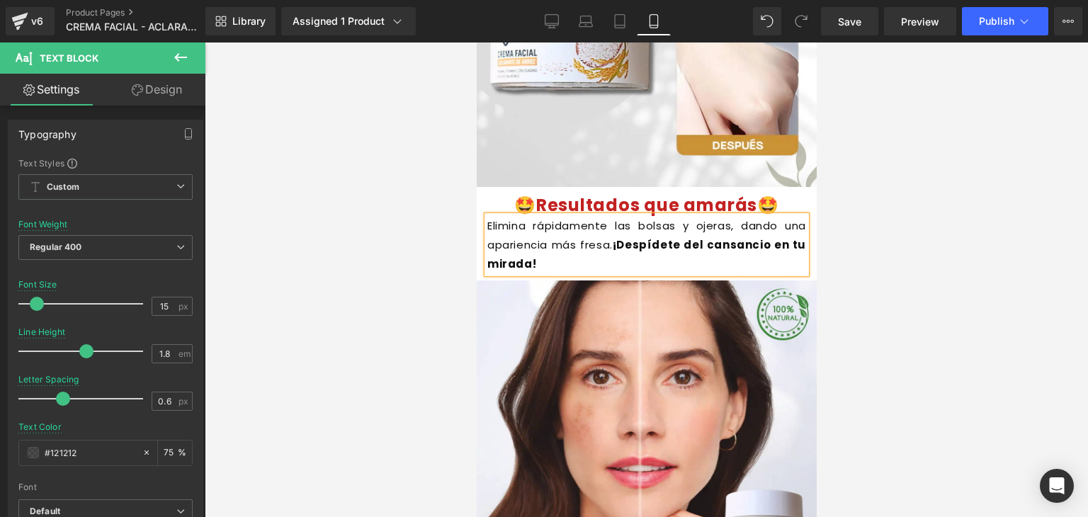
scroll to position [1427, 0]
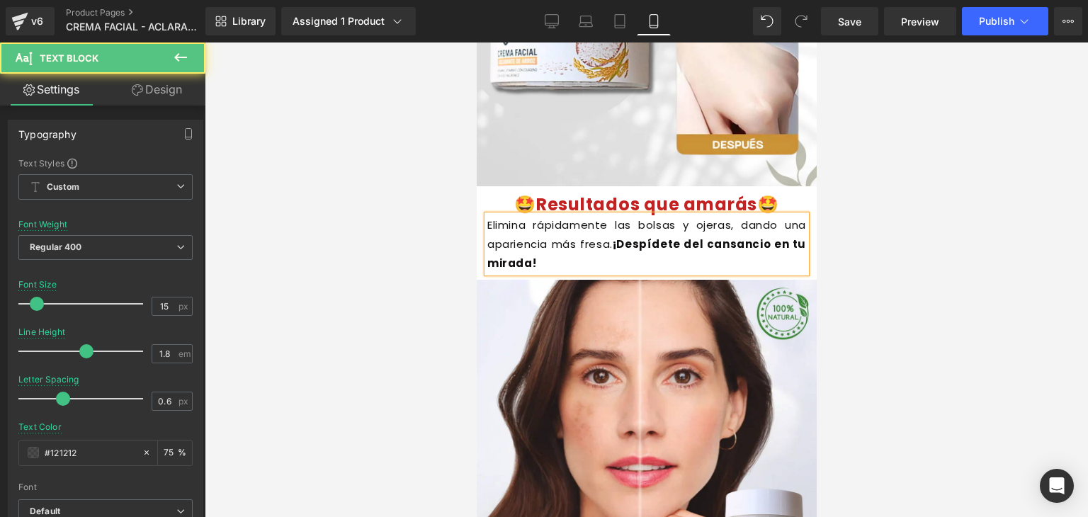
click at [677, 232] on p "Elimina rápidamente las bolsas y [MEDICAL_DATA], dando una apariencia más fresa…" at bounding box center [645, 243] width 319 height 57
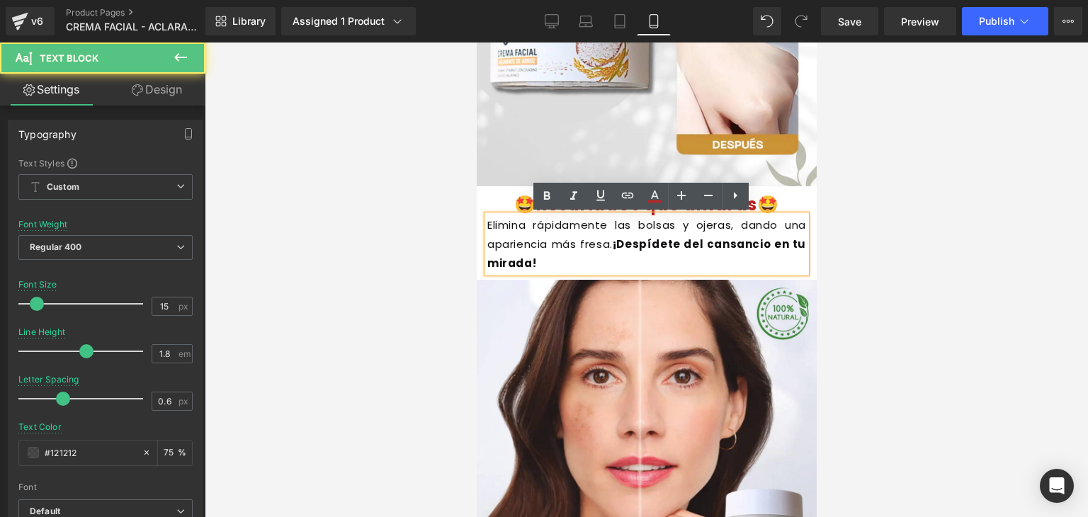
click at [630, 215] on div "Elimina rápidamente las bolsas y [MEDICAL_DATA], dando una apariencia más fresa…" at bounding box center [645, 243] width 319 height 57
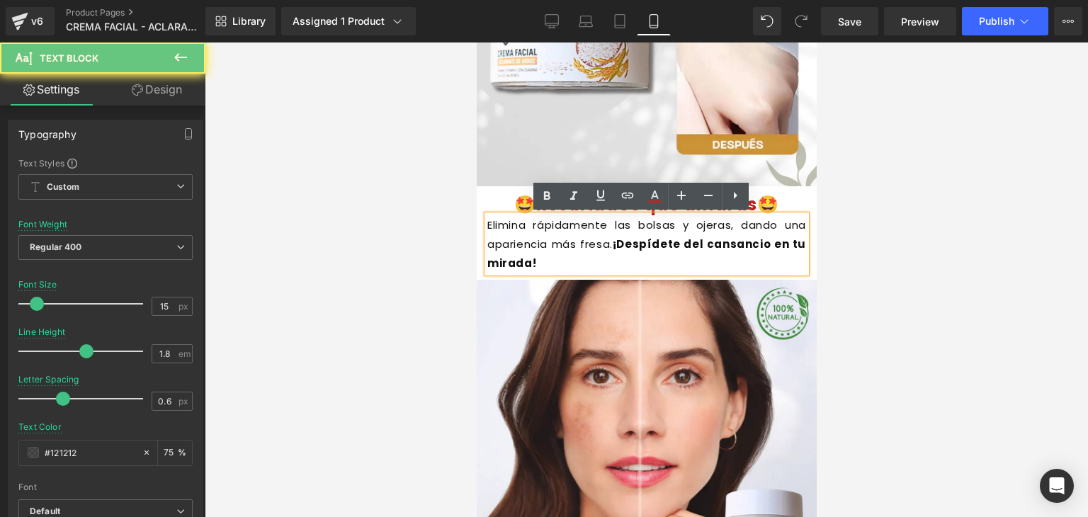
click at [609, 223] on font "Elimina rápidamente las bolsas y ojeras, dando una apariencia más fresa." at bounding box center [645, 234] width 319 height 34
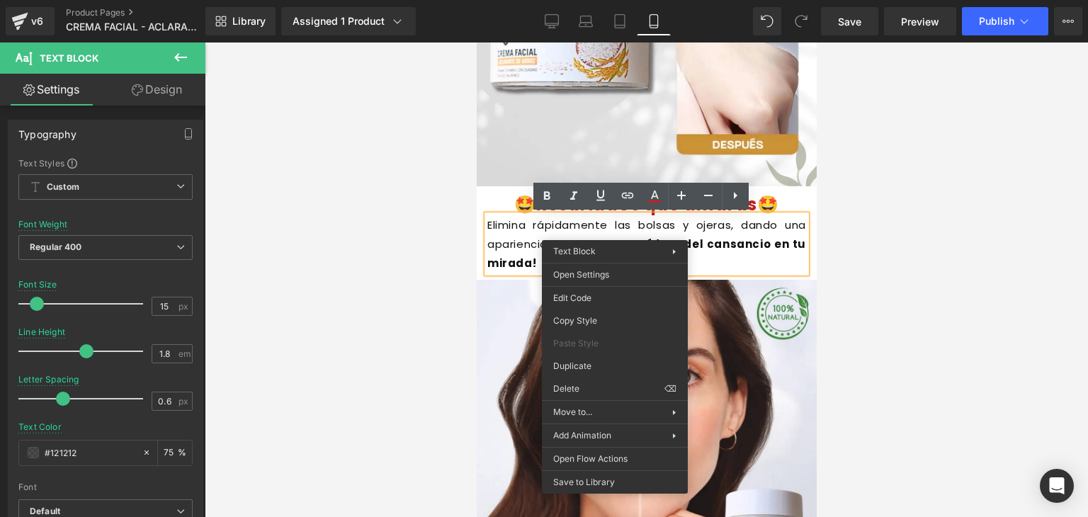
click at [521, 244] on font "Elimina rápidamente las bolsas y ojeras, dando una apariencia más fresa." at bounding box center [645, 234] width 319 height 34
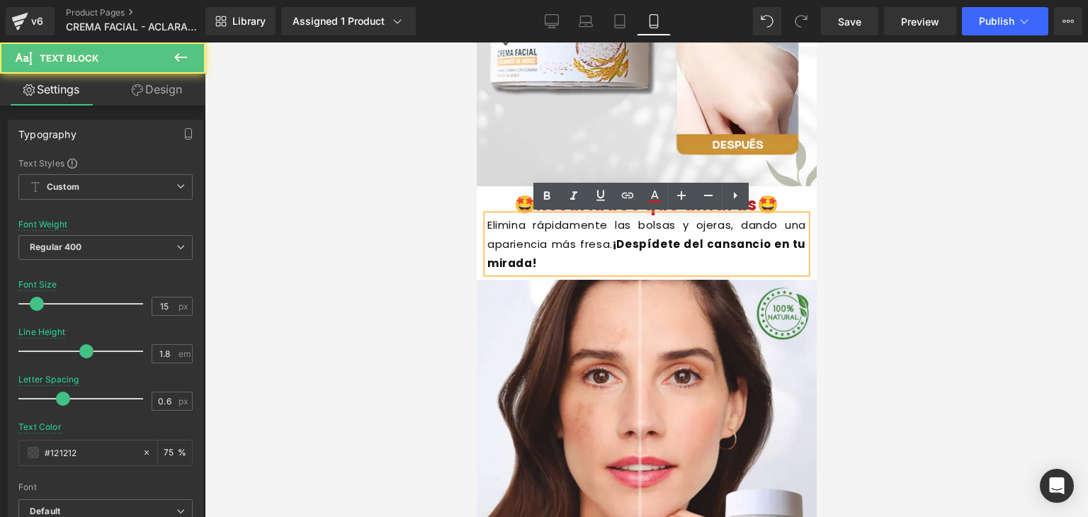
click at [521, 260] on font "¡Despídete del cansancio en tu mirada!" at bounding box center [645, 253] width 319 height 34
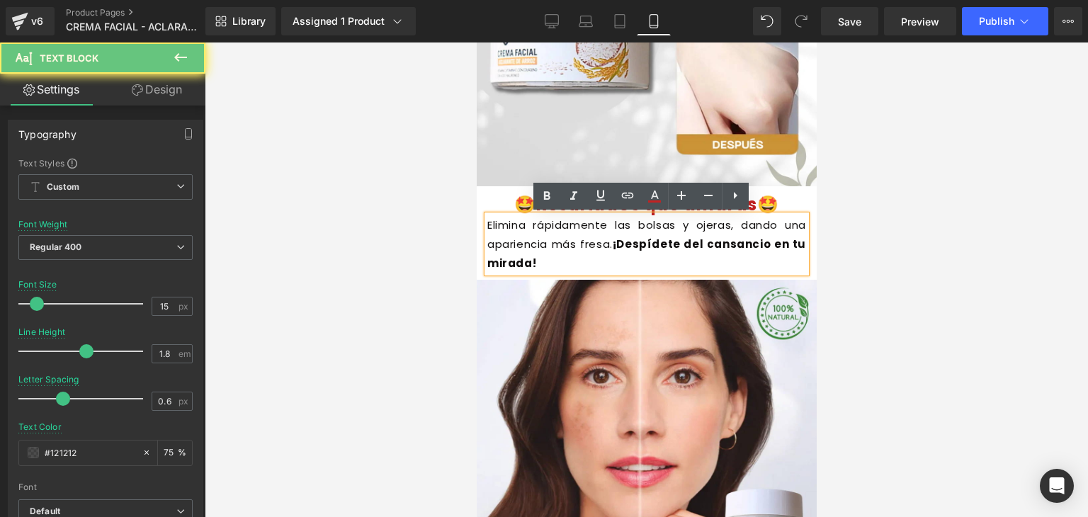
click at [521, 260] on font "¡Despídete del cansancio en tu mirada!" at bounding box center [645, 253] width 319 height 34
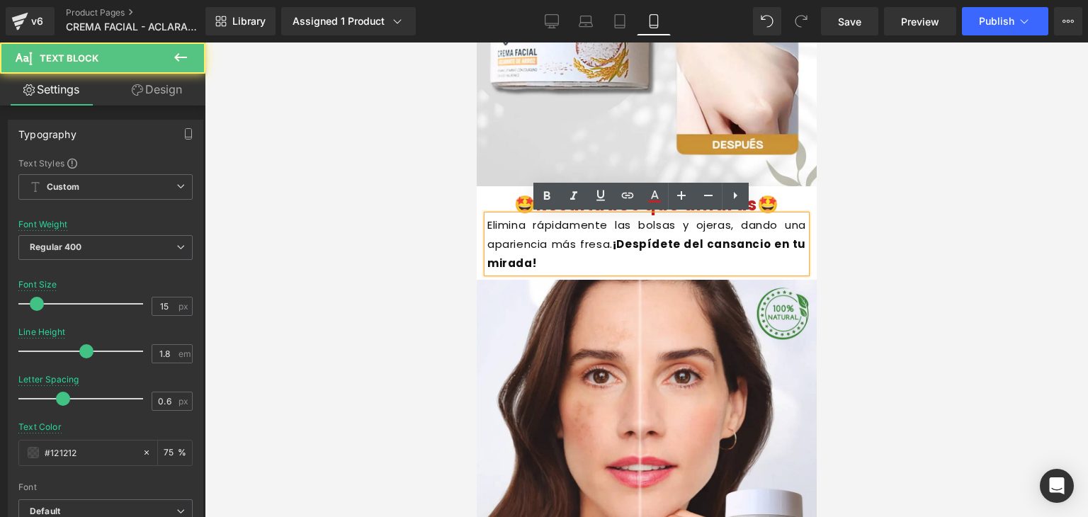
click at [521, 260] on font "¡Despídete del cansancio en tu mirada!" at bounding box center [645, 253] width 319 height 34
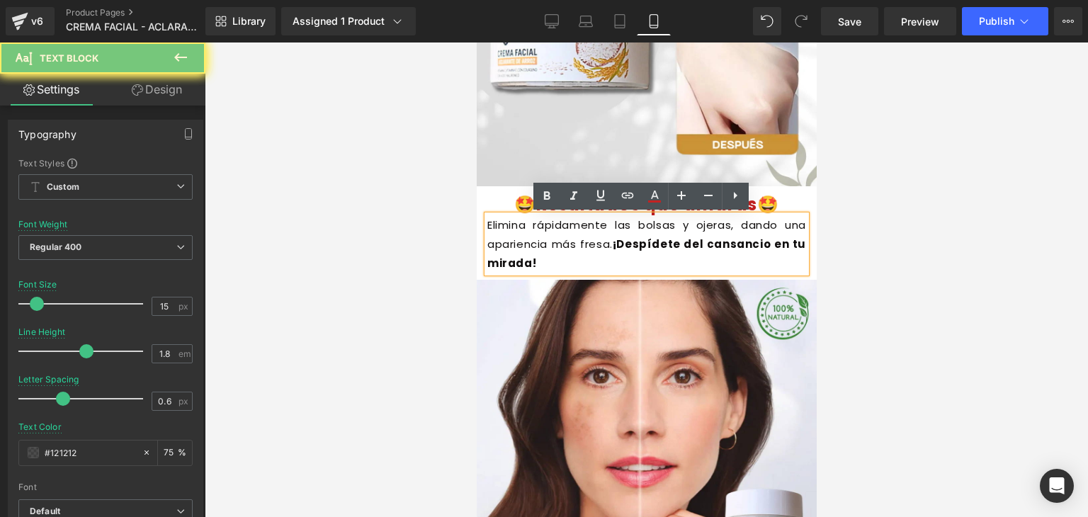
click at [521, 260] on font "¡Despídete del cansancio en tu mirada!" at bounding box center [645, 253] width 319 height 34
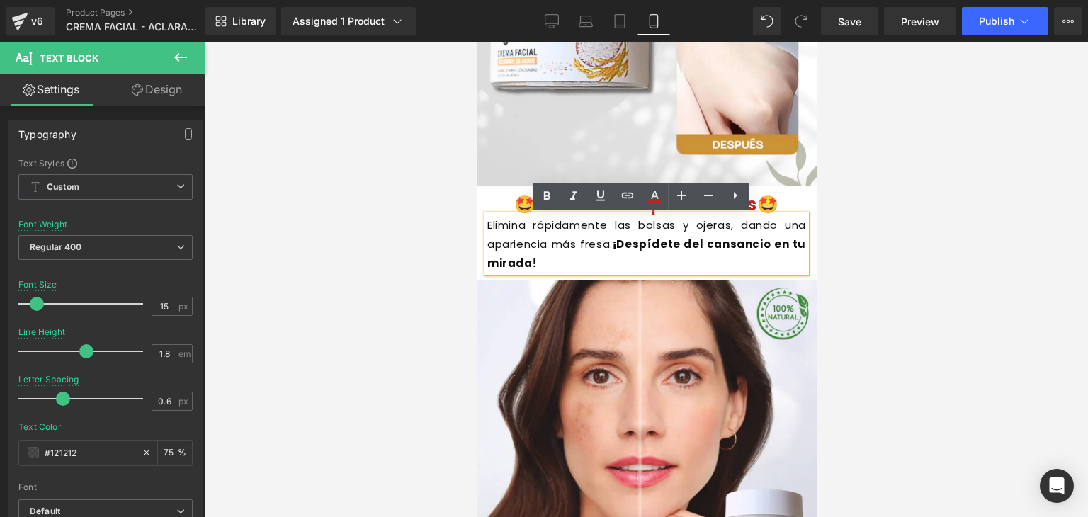
click at [521, 260] on font "¡Despídete del cansancio en tu mirada!" at bounding box center [645, 253] width 319 height 34
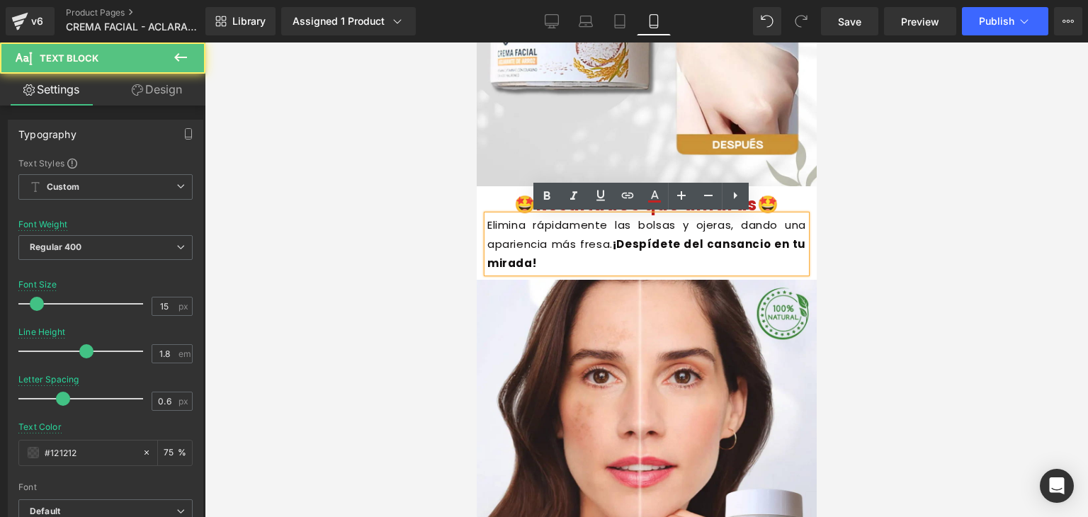
click at [521, 260] on font "¡Despídete del cansancio en tu mirada!" at bounding box center [645, 253] width 319 height 34
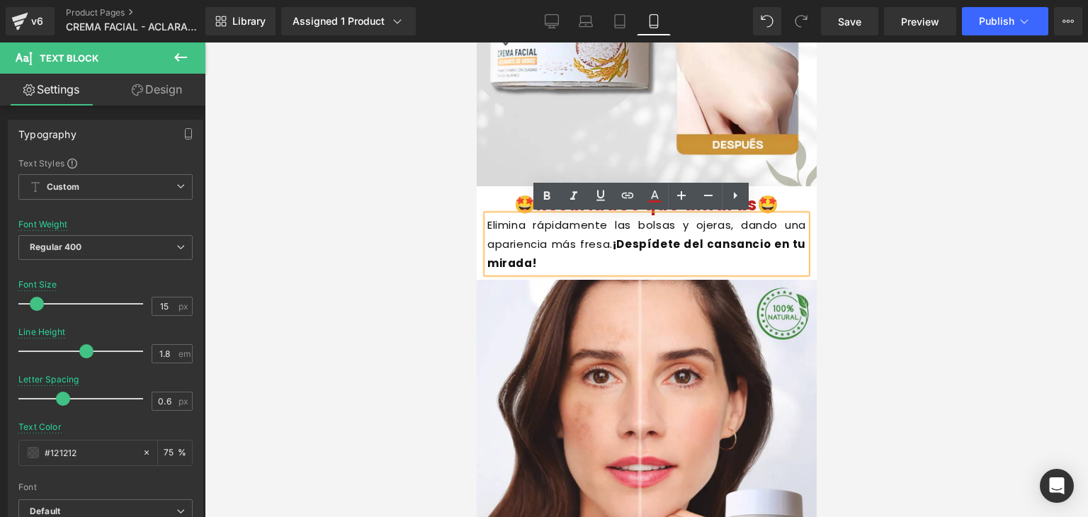
click at [914, 186] on div at bounding box center [646, 279] width 883 height 474
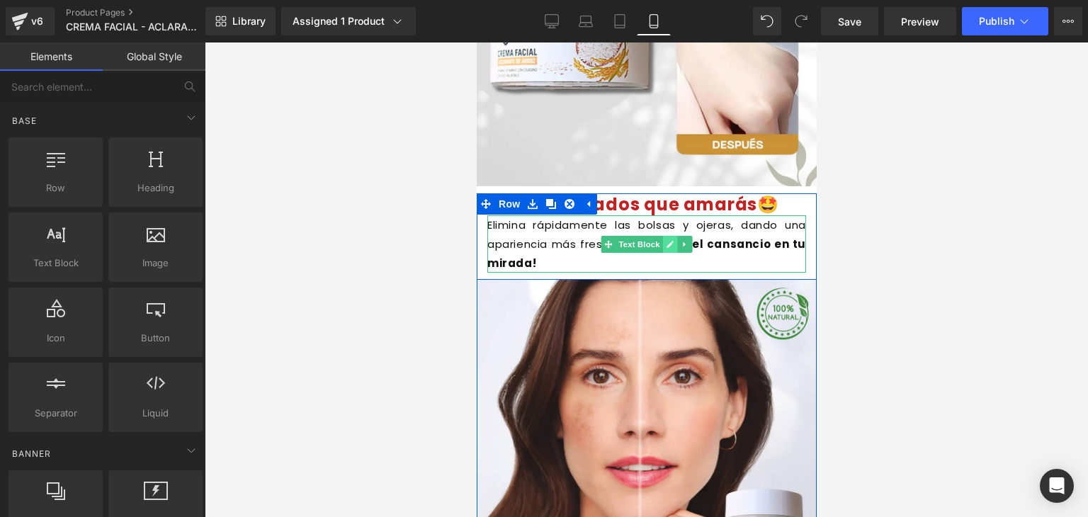
click at [666, 247] on icon at bounding box center [669, 244] width 7 height 7
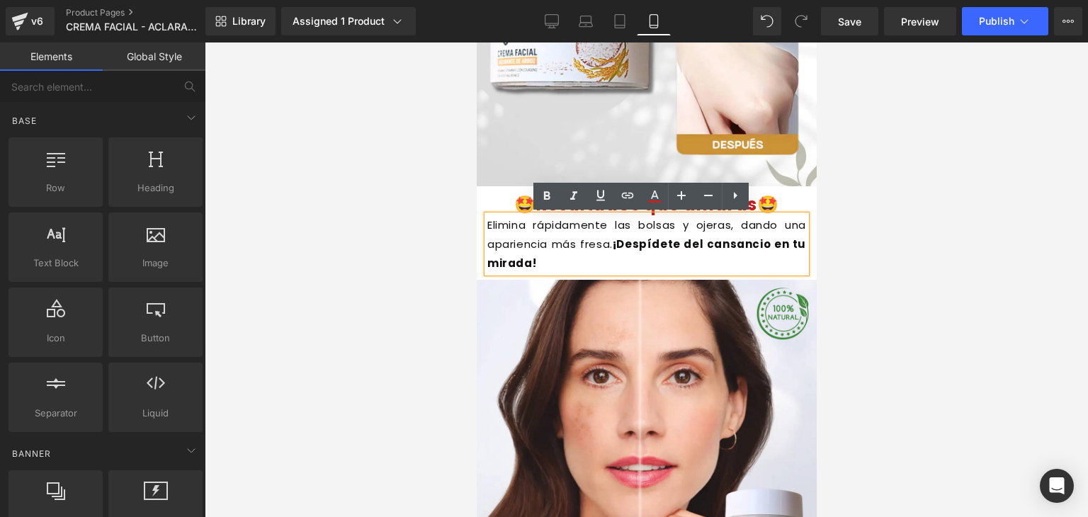
click at [550, 244] on font "Elimina rápidamente las bolsas y ojeras, dando una apariencia más fresa." at bounding box center [645, 234] width 319 height 34
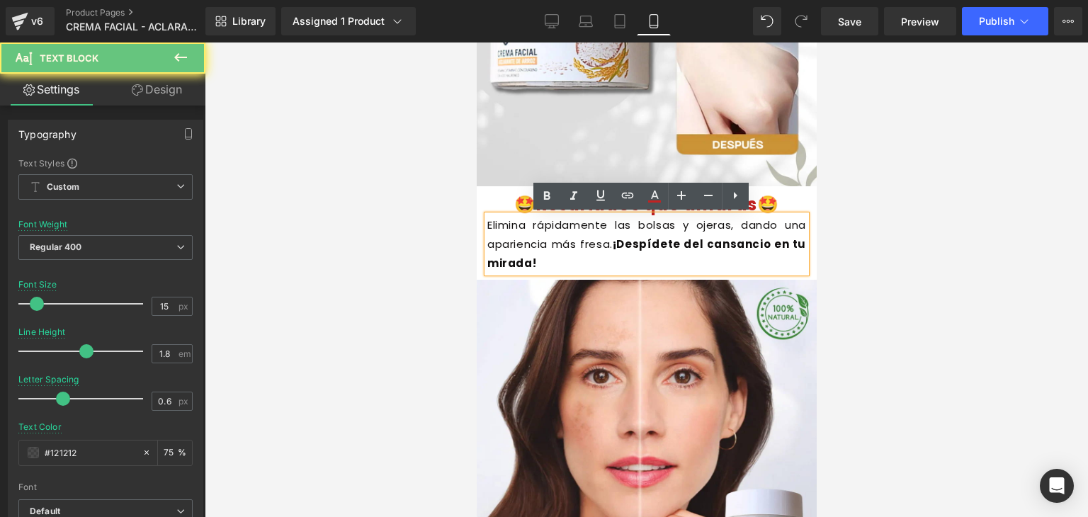
click at [521, 240] on font "Elimina rápidamente las bolsas y ojeras, dando una apariencia más fresa." at bounding box center [645, 234] width 319 height 34
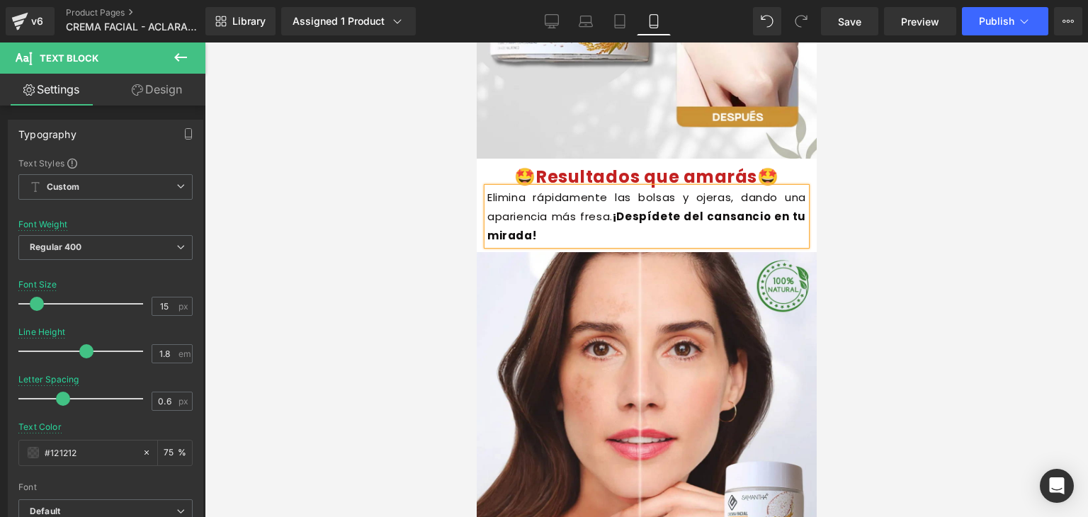
scroll to position [1484, 0]
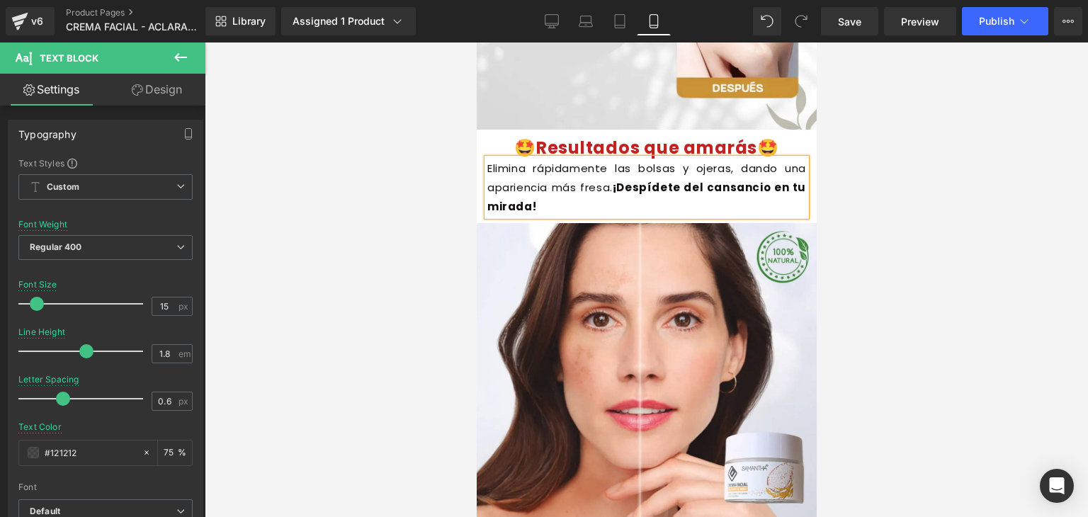
click at [567, 199] on p "Elimina rápidamente las bolsas y [MEDICAL_DATA], dando una apariencia más fresa…" at bounding box center [645, 187] width 319 height 57
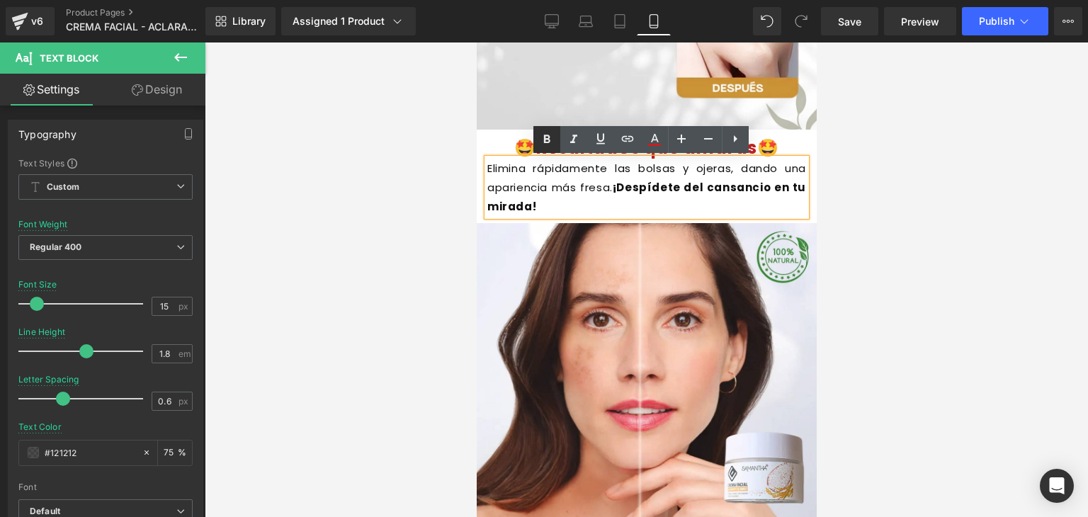
click at [542, 145] on icon at bounding box center [546, 139] width 17 height 17
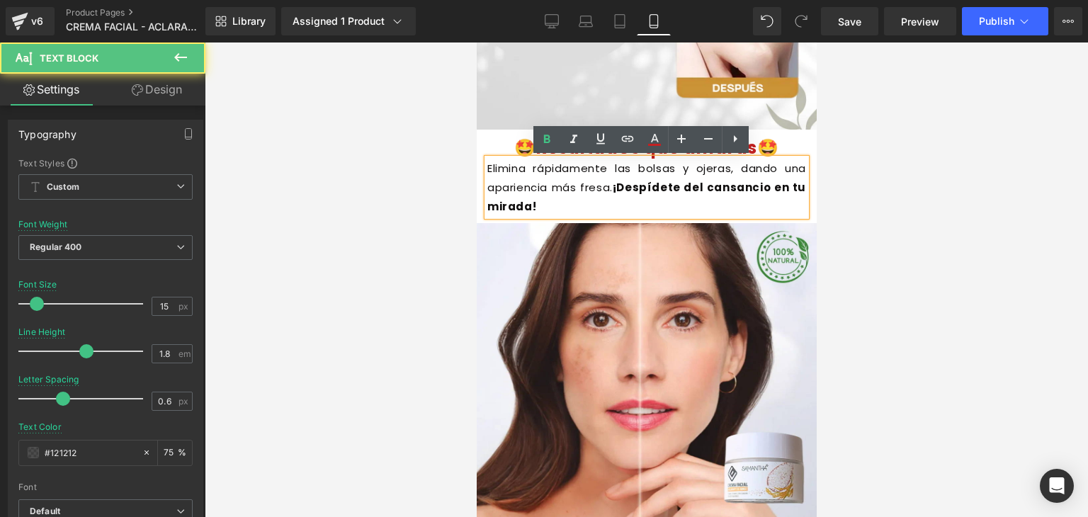
drag, startPoint x: 1018, startPoint y: 188, endPoint x: 495, endPoint y: 196, distance: 522.6
click at [495, 196] on p "Elimina rápidamente las bolsas y [MEDICAL_DATA], dando una apariencia más fresa…" at bounding box center [645, 187] width 319 height 57
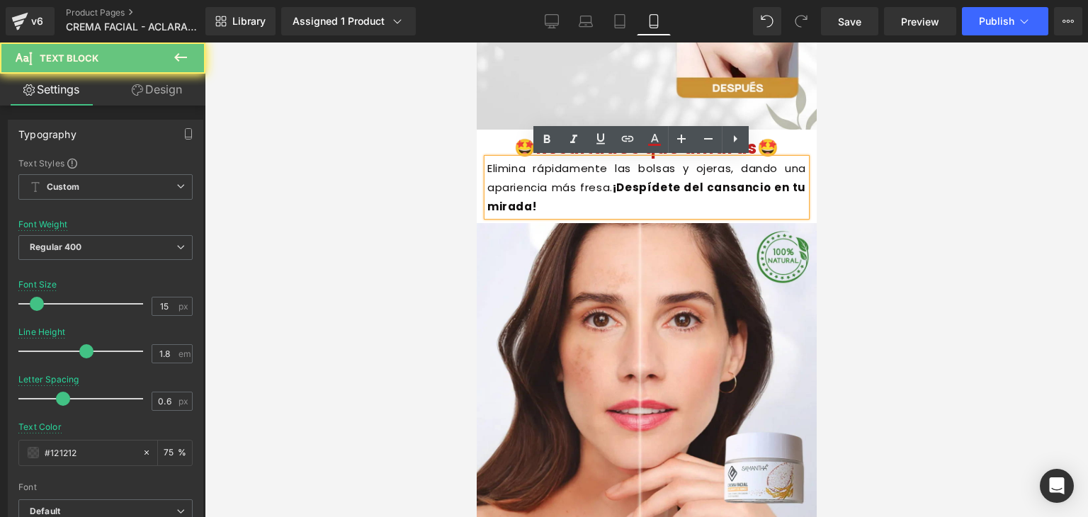
click at [571, 193] on p "Elimina rápidamente las bolsas y [MEDICAL_DATA], dando una apariencia más fresa…" at bounding box center [645, 187] width 319 height 57
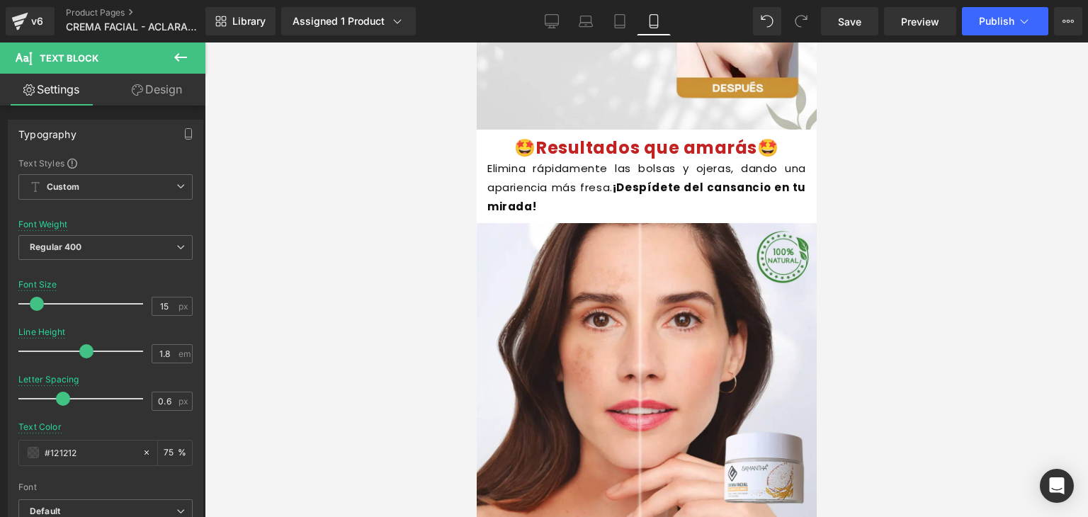
click at [183, 62] on icon at bounding box center [180, 57] width 17 height 17
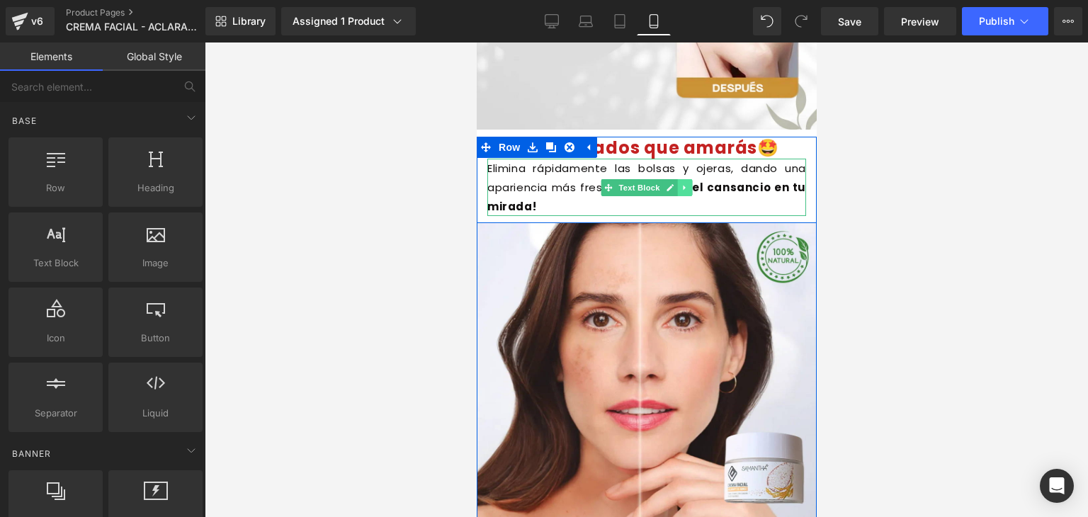
click at [683, 188] on link at bounding box center [684, 187] width 15 height 17
click at [688, 188] on icon at bounding box center [692, 187] width 8 height 8
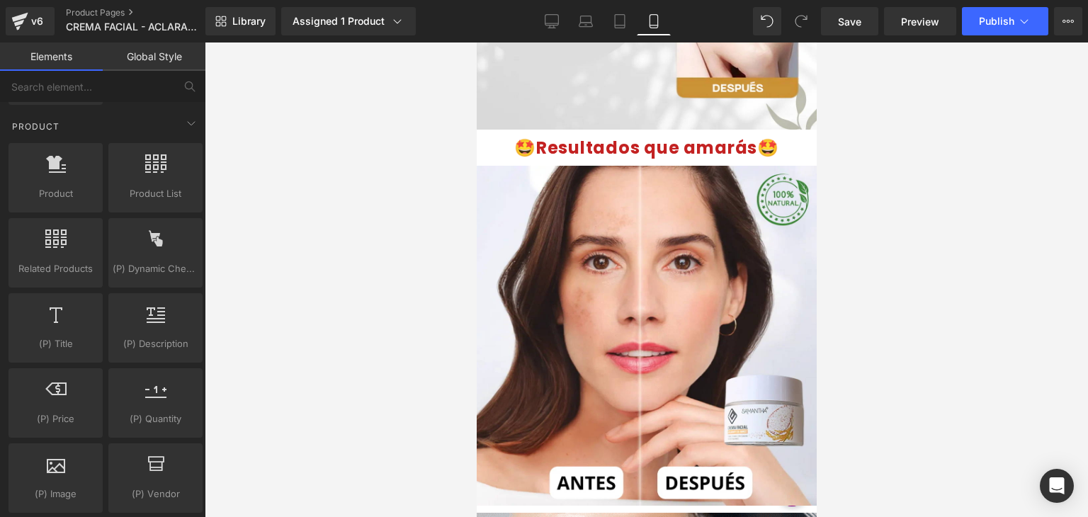
scroll to position [1226, 0]
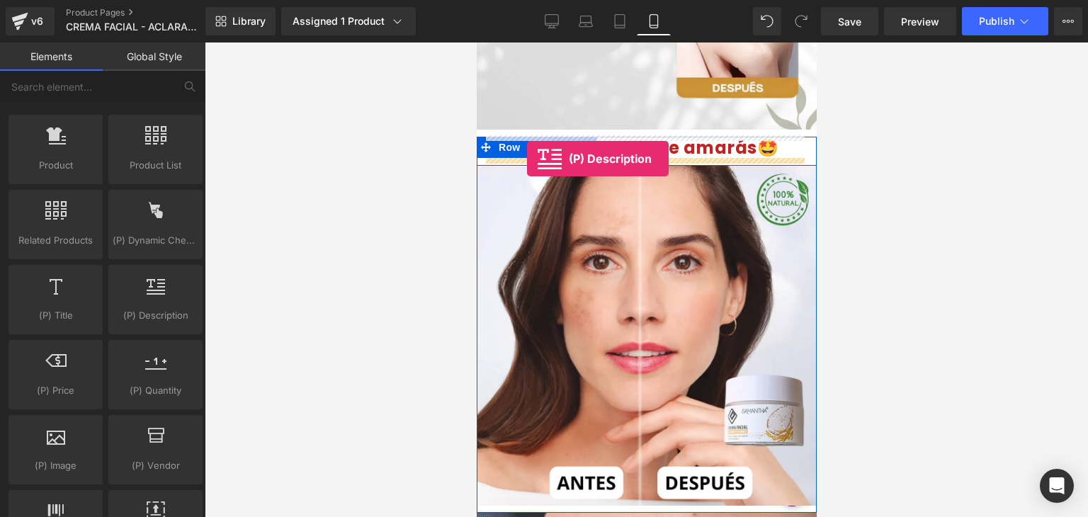
drag, startPoint x: 628, startPoint y: 343, endPoint x: 526, endPoint y: 159, distance: 210.4
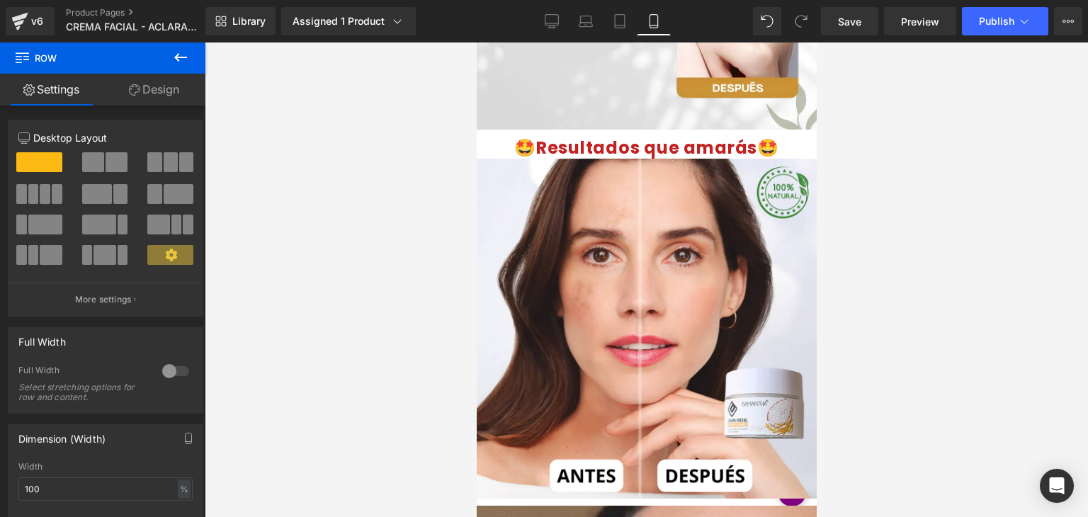
drag, startPoint x: 526, startPoint y: 159, endPoint x: 770, endPoint y: 23, distance: 278.9
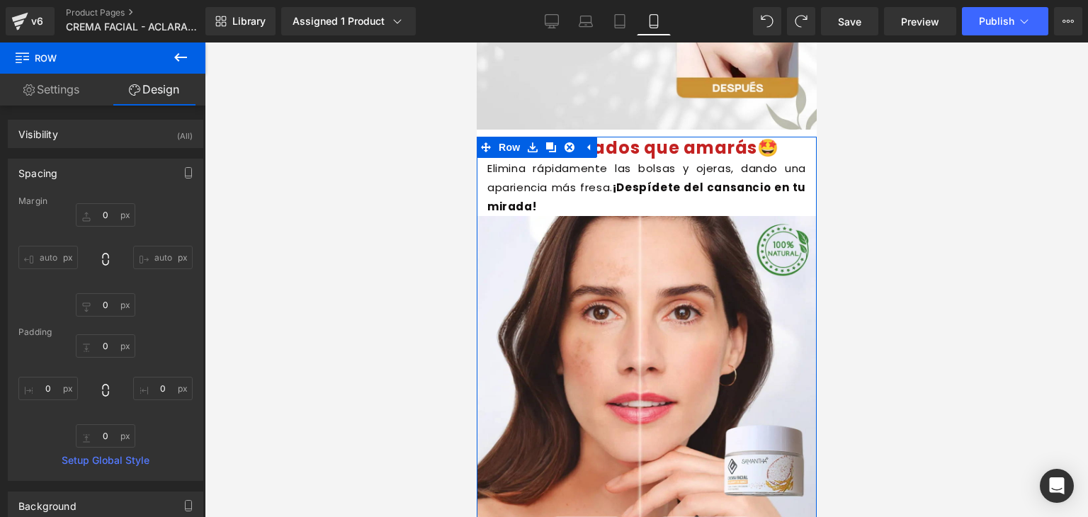
click at [722, 174] on p "Elimina rápidamente las bolsas y [MEDICAL_DATA], dando una apariencia más fresa…" at bounding box center [645, 187] width 319 height 57
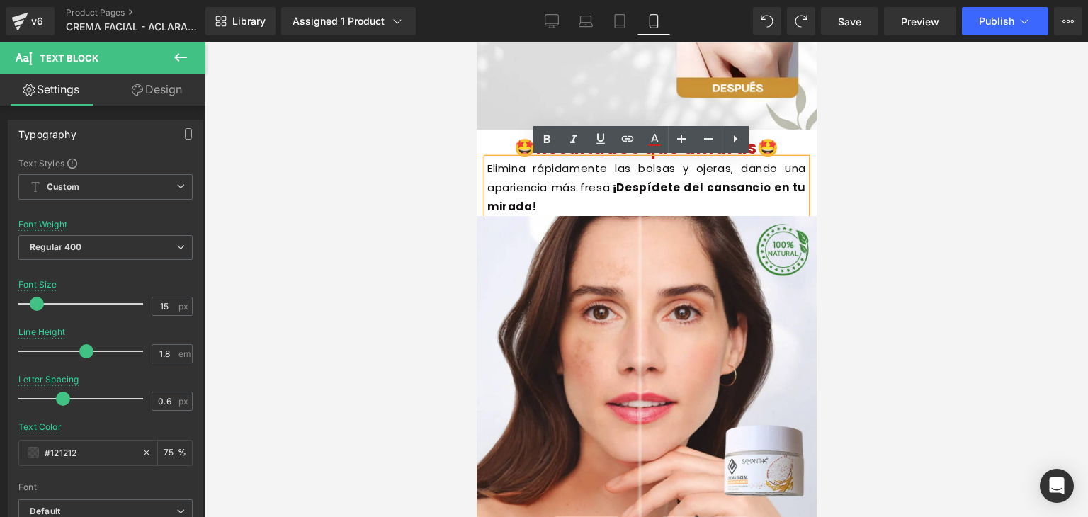
click at [662, 186] on font "¡Despídete del cansancio en tu mirada!" at bounding box center [645, 197] width 319 height 34
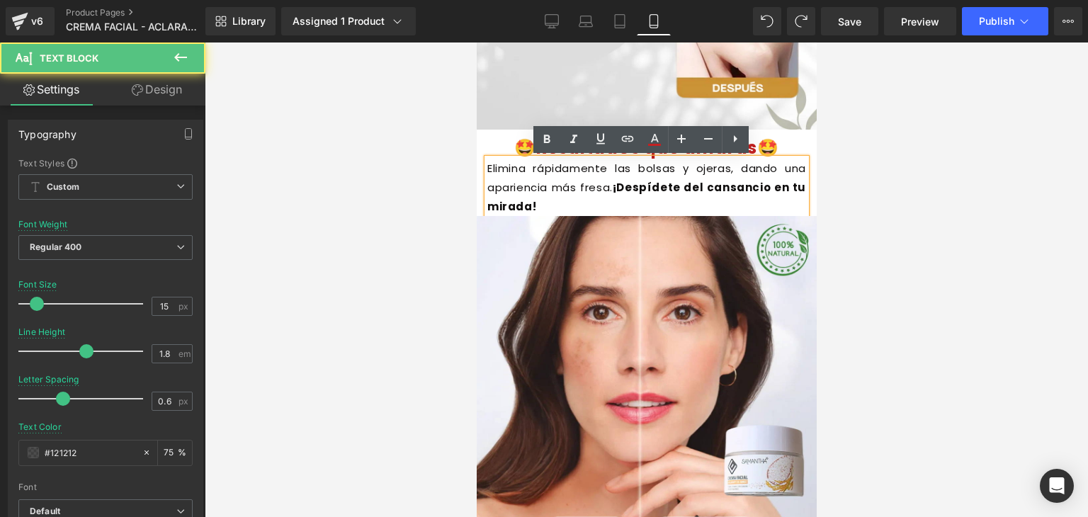
click at [872, 181] on div at bounding box center [646, 279] width 883 height 474
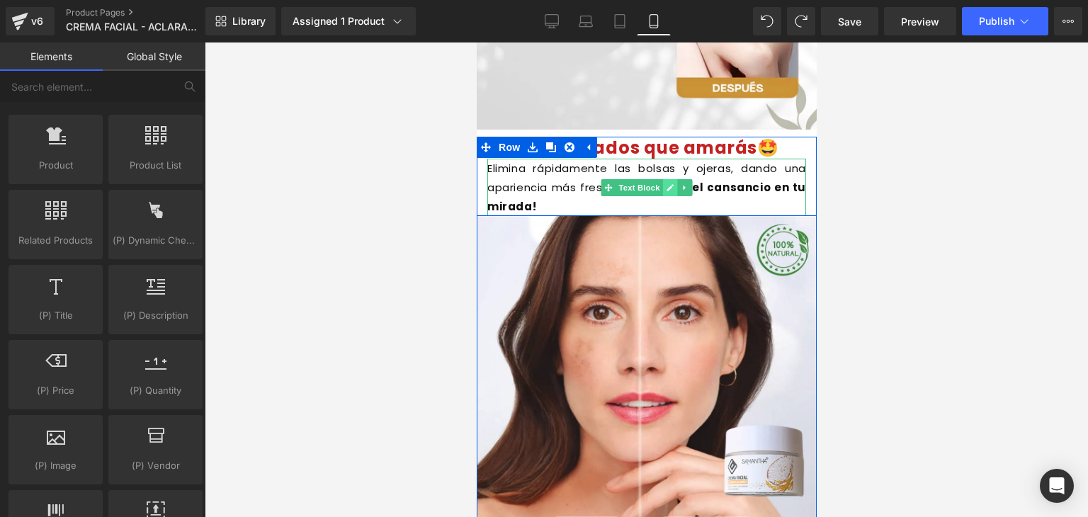
click at [666, 183] on icon at bounding box center [670, 187] width 8 height 8
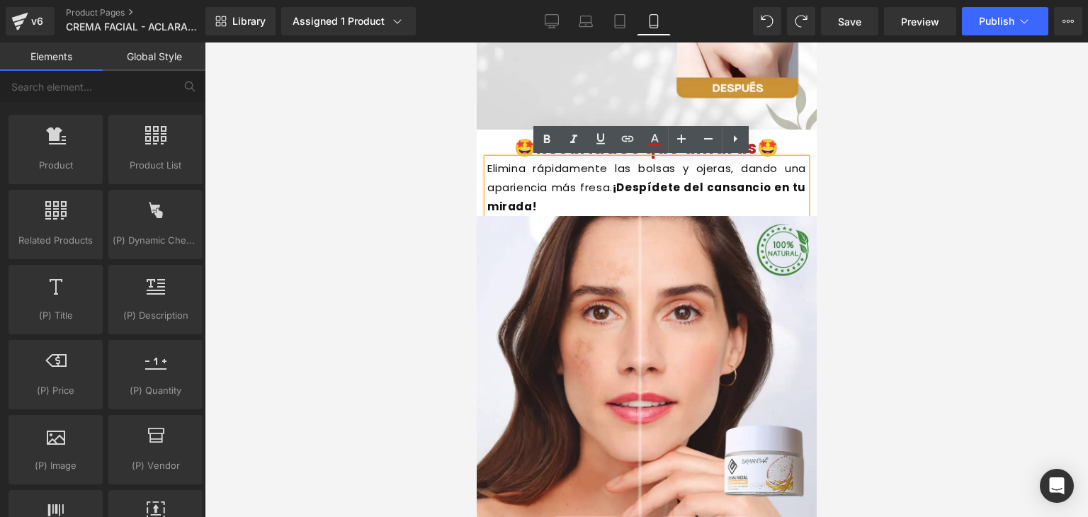
click at [649, 159] on div "Elimina rápidamente las bolsas y [MEDICAL_DATA], dando una apariencia más fresa…" at bounding box center [645, 187] width 319 height 57
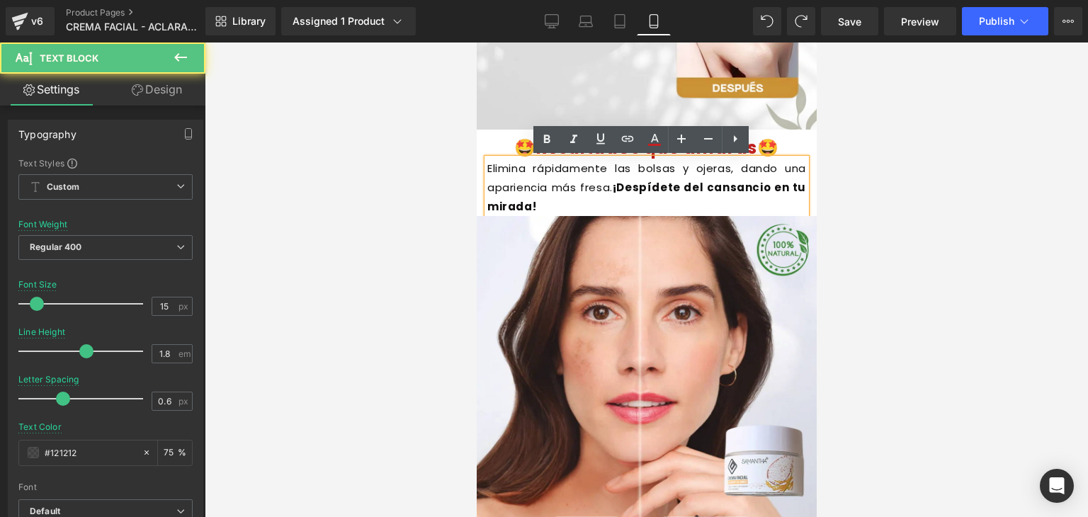
click at [605, 210] on p "Elimina rápidamente las bolsas y [MEDICAL_DATA], dando una apariencia más fresa…" at bounding box center [645, 187] width 319 height 57
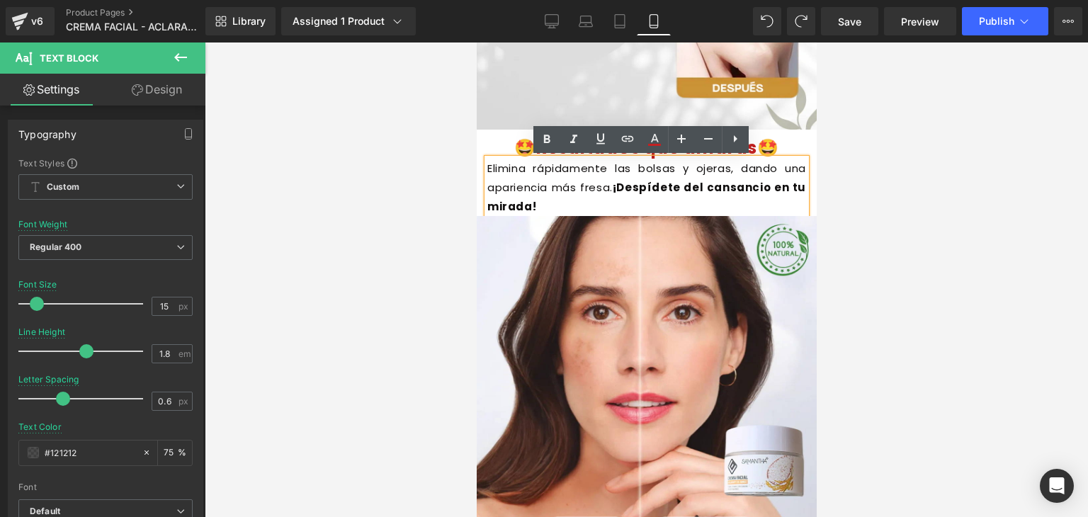
click at [573, 206] on p "Elimina rápidamente las bolsas y [MEDICAL_DATA], dando una apariencia más fresa…" at bounding box center [645, 187] width 319 height 57
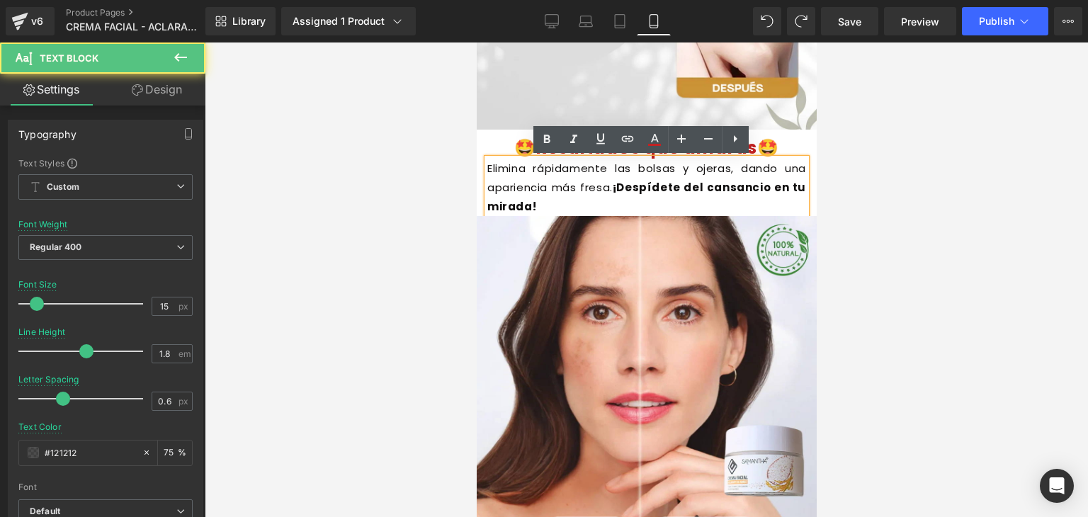
click at [567, 205] on p "Elimina rápidamente las bolsas y [MEDICAL_DATA], dando una apariencia más fresa…" at bounding box center [645, 187] width 319 height 57
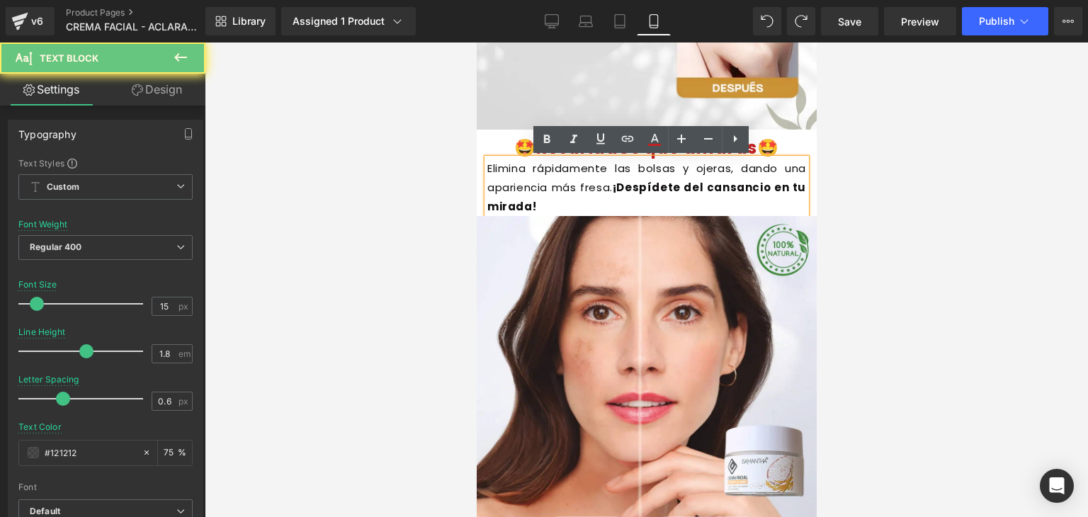
click at [567, 205] on p "Elimina rápidamente las bolsas y [MEDICAL_DATA], dando una apariencia más fresa…" at bounding box center [645, 187] width 319 height 57
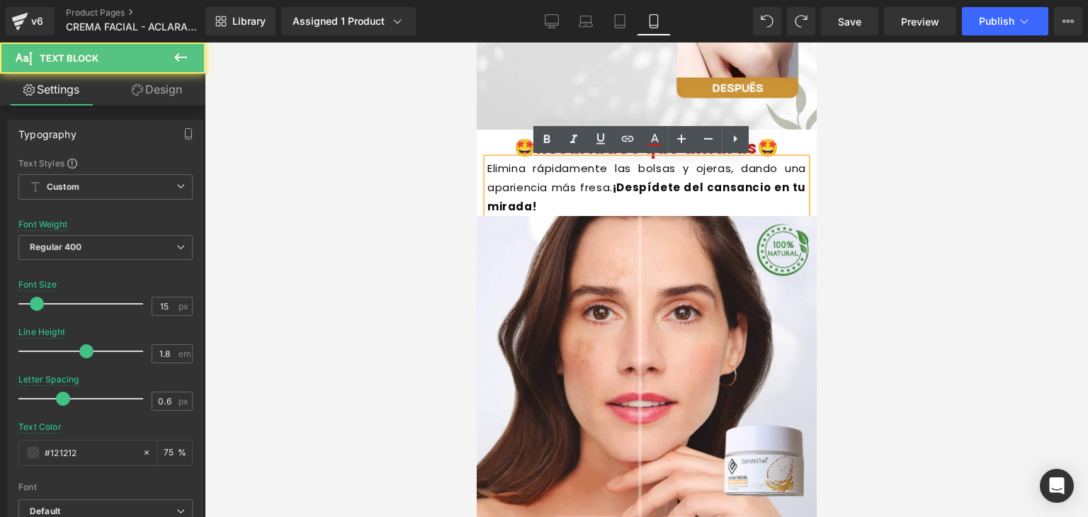
click at [567, 205] on p "Elimina rápidamente las bolsas y [MEDICAL_DATA], dando una apariencia más fresa…" at bounding box center [645, 187] width 319 height 57
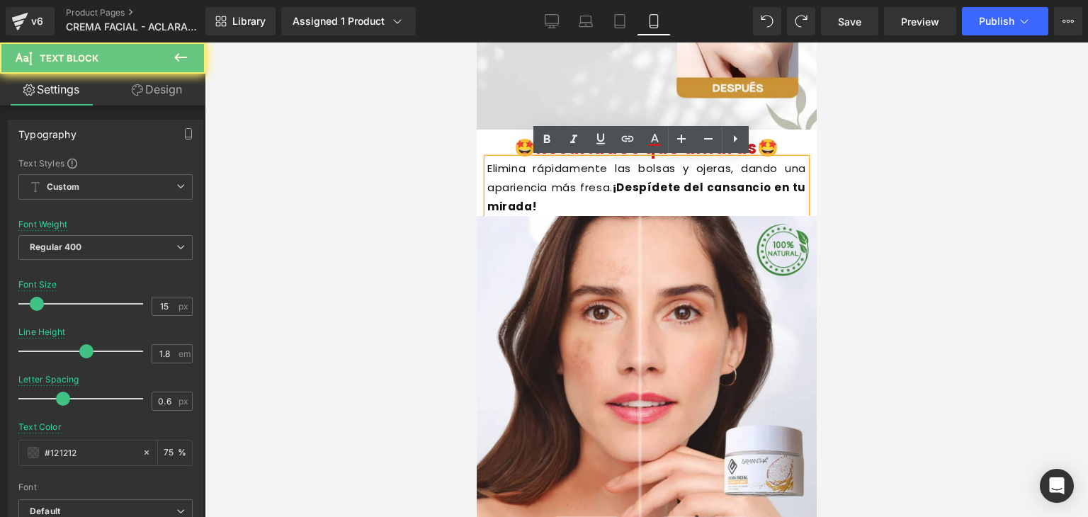
click at [567, 205] on p "Elimina rápidamente las bolsas y [MEDICAL_DATA], dando una apariencia más fresa…" at bounding box center [645, 187] width 319 height 57
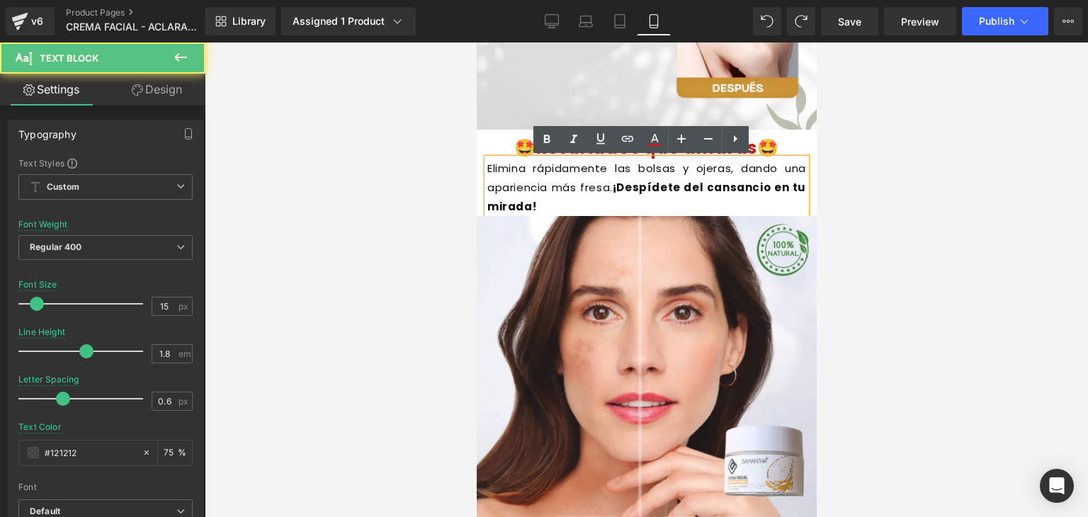
click at [486, 176] on p "Elimina rápidamente las bolsas y [MEDICAL_DATA], dando una apariencia más fresa…" at bounding box center [645, 187] width 319 height 57
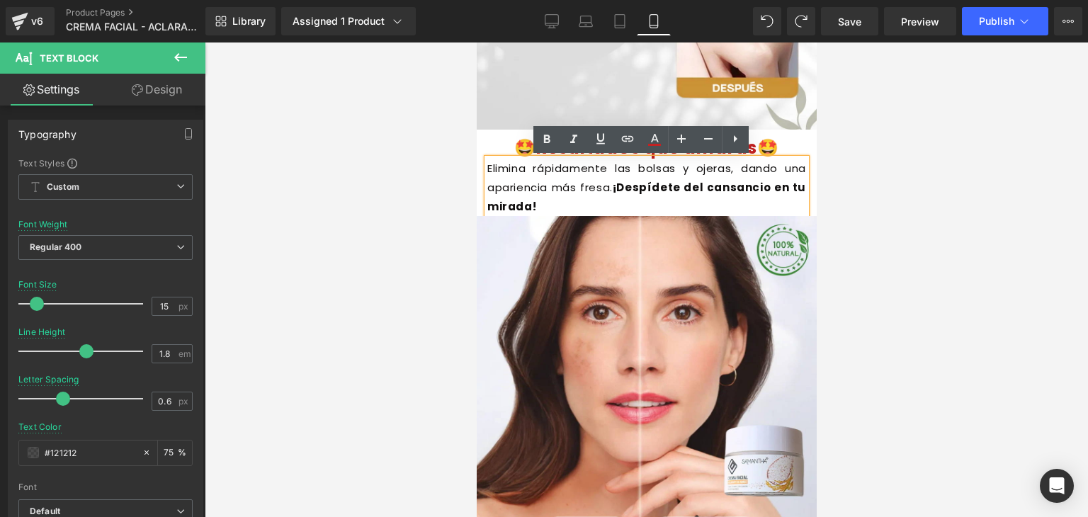
drag, startPoint x: 485, startPoint y: 176, endPoint x: 529, endPoint y: 197, distance: 48.5
click at [529, 197] on p "Elimina rápidamente las bolsas y [MEDICAL_DATA], dando una apariencia más fresa…" at bounding box center [645, 187] width 319 height 57
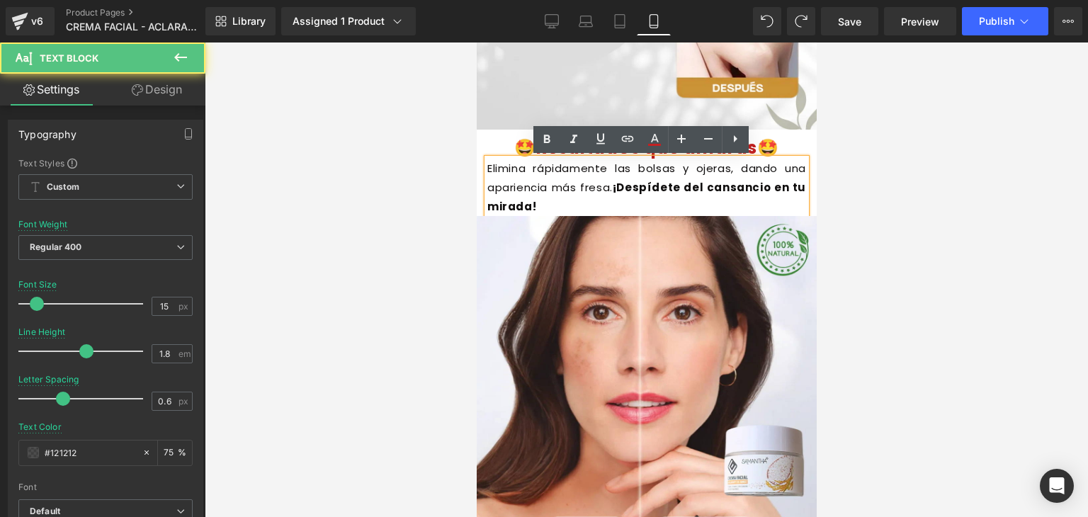
click at [529, 197] on p "Elimina rápidamente las bolsas y [MEDICAL_DATA], dando una apariencia más fresa…" at bounding box center [645, 187] width 319 height 57
click at [517, 215] on p "Elimina rápidamente las bolsas y [MEDICAL_DATA], dando una apariencia más fresa…" at bounding box center [645, 187] width 319 height 57
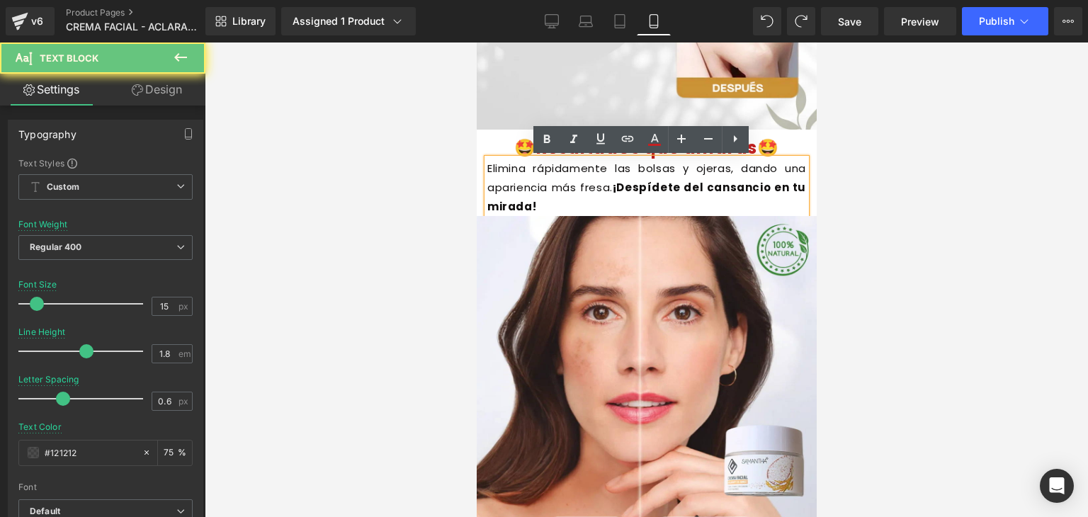
click at [517, 215] on p "Elimina rápidamente las bolsas y [MEDICAL_DATA], dando una apariencia más fresa…" at bounding box center [645, 187] width 319 height 57
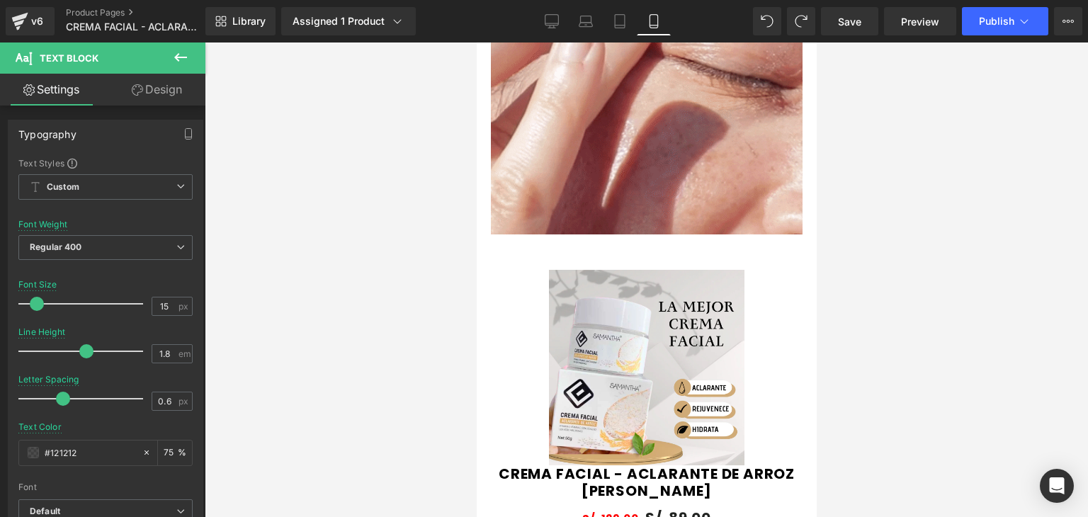
scroll to position [0, 0]
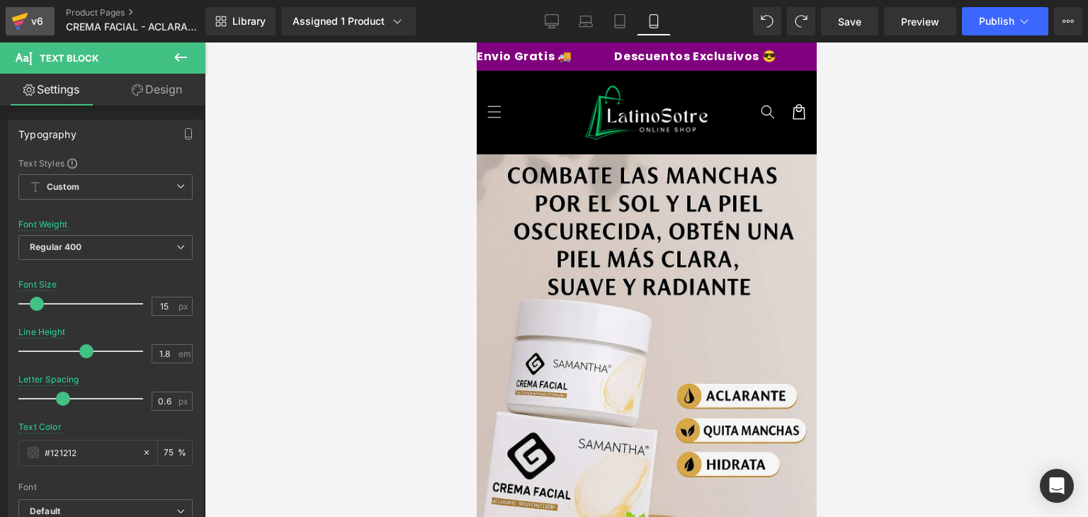
click at [48, 22] on link "v6" at bounding box center [30, 21] width 49 height 28
click at [857, 24] on span "Save" at bounding box center [849, 21] width 23 height 15
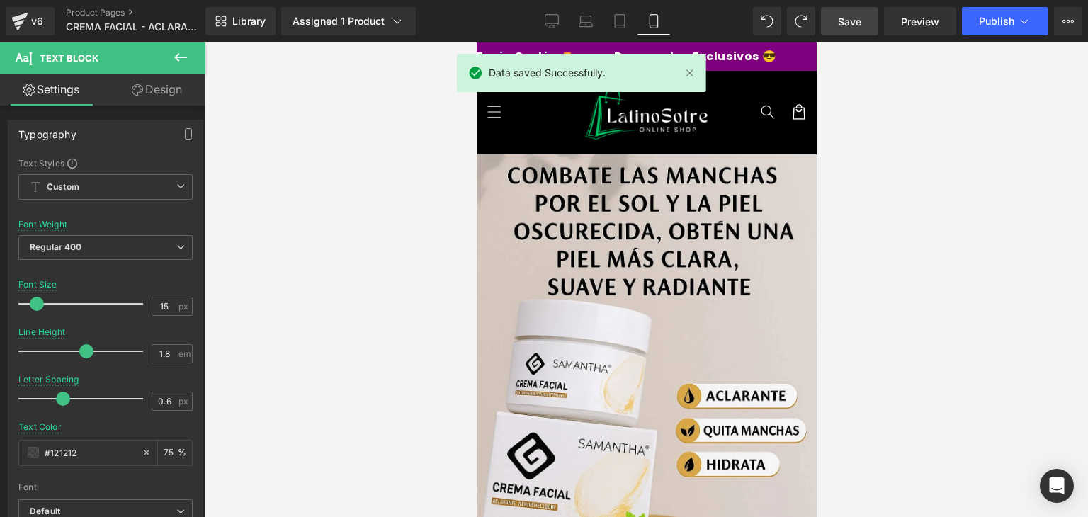
click at [996, 40] on div "Library Assigned 1 Product Product Preview CREMA FACIAL - ACLARANTE DE ARROZ [P…" at bounding box center [646, 21] width 882 height 42
click at [1003, 30] on button "Publish" at bounding box center [1005, 21] width 86 height 28
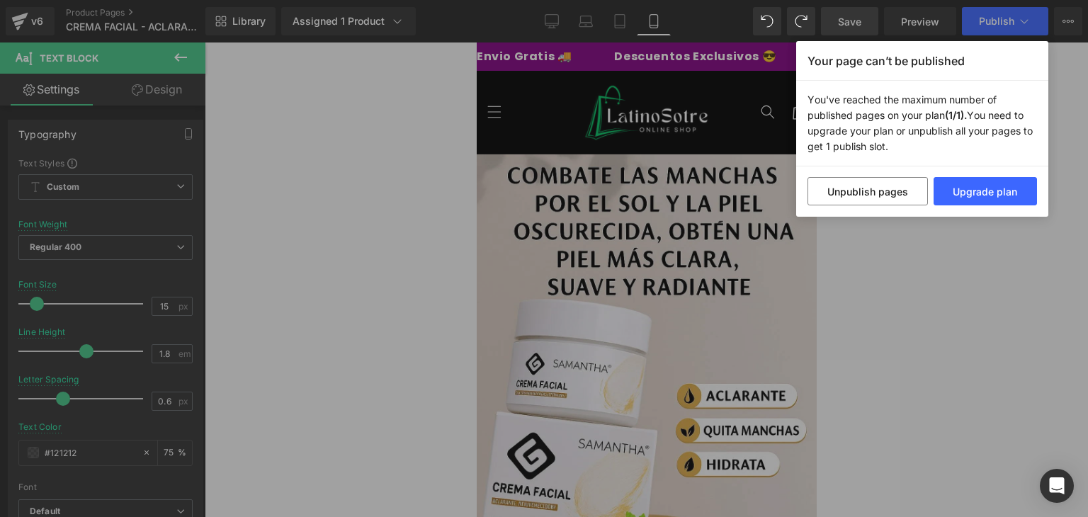
click at [985, 265] on div "Your page can’t be published You've reached the maximum number of published pag…" at bounding box center [544, 258] width 1088 height 517
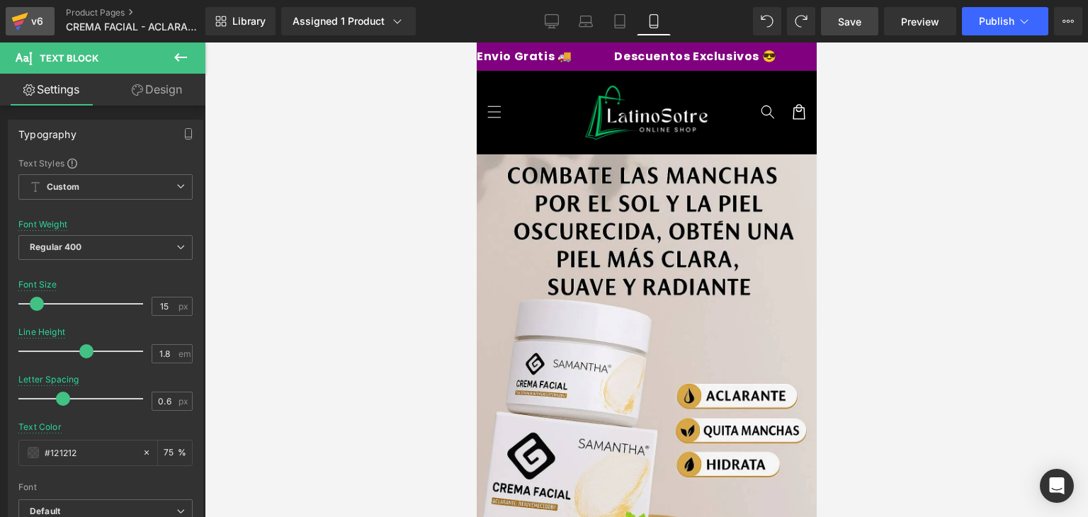
click at [7, 15] on link "v6" at bounding box center [30, 21] width 49 height 28
